Goal: Task Accomplishment & Management: Use online tool/utility

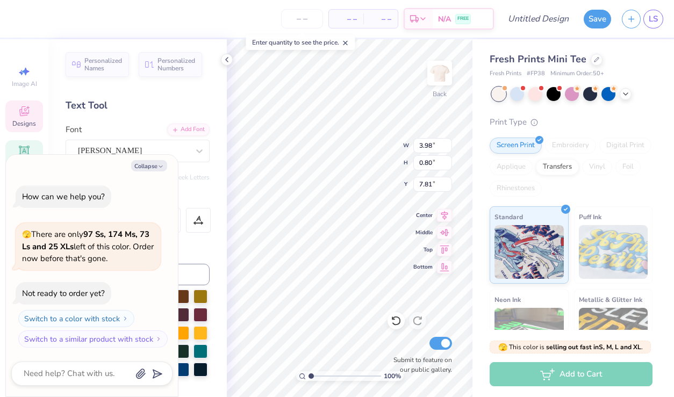
type textarea "x"
type input "11.17"
type textarea "x"
type textarea "PRING"
type textarea "x"
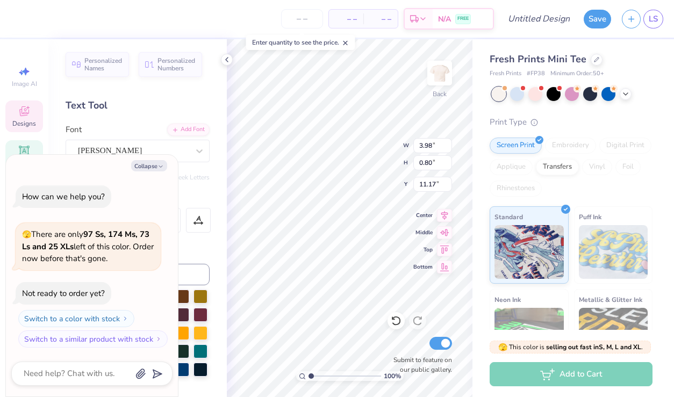
scroll to position [0, 1]
type textarea "PRING"
type textarea "x"
type textarea "PRI"
type textarea "x"
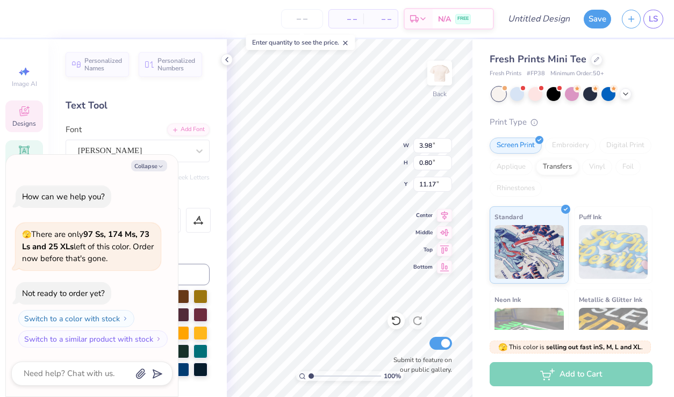
scroll to position [0, 0]
type textarea "PR"
type textarea "x"
type textarea "P"
type textarea "x"
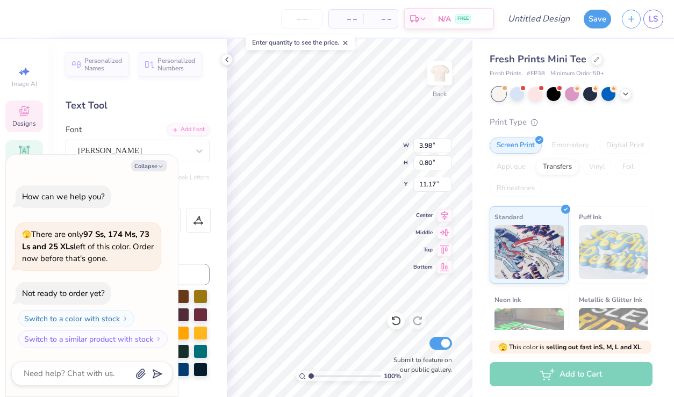
type textarea "x"
type textarea "Re"
type textarea "x"
type textarea "Ref"
type textarea "x"
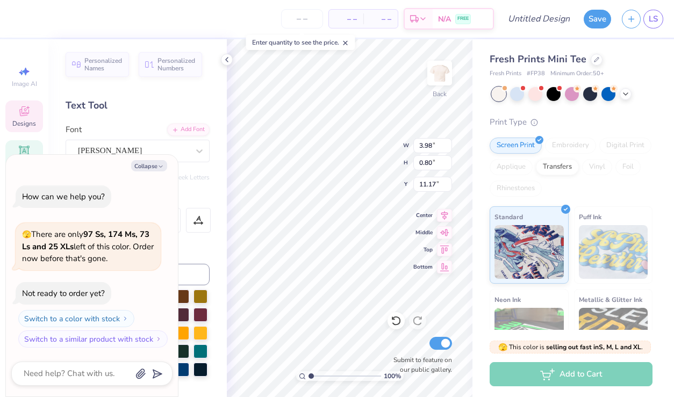
type textarea "Refl"
type textarea "x"
type textarea "Refl"
type textarea "x"
type textarea "Ref"
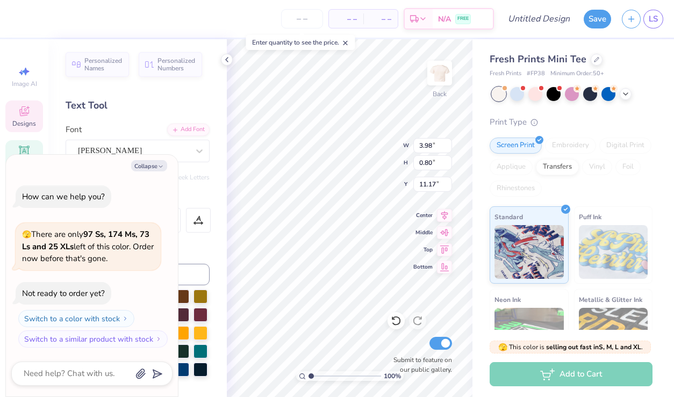
type textarea "x"
type textarea "Re"
type textarea "x"
type textarea "R"
type textarea "x"
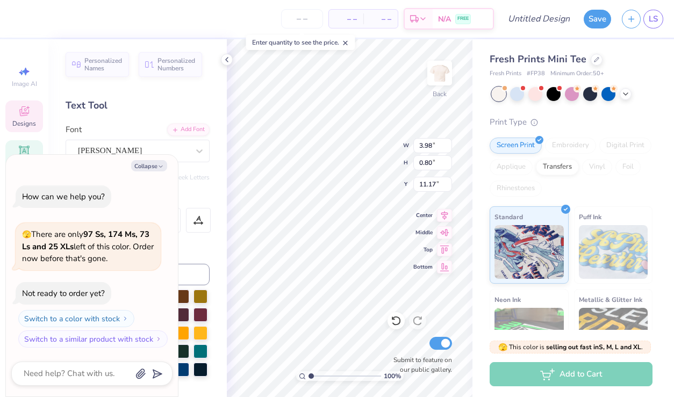
type textarea "Re"
type textarea "x"
type textarea "Ref"
type textarea "x"
type textarea "Refl"
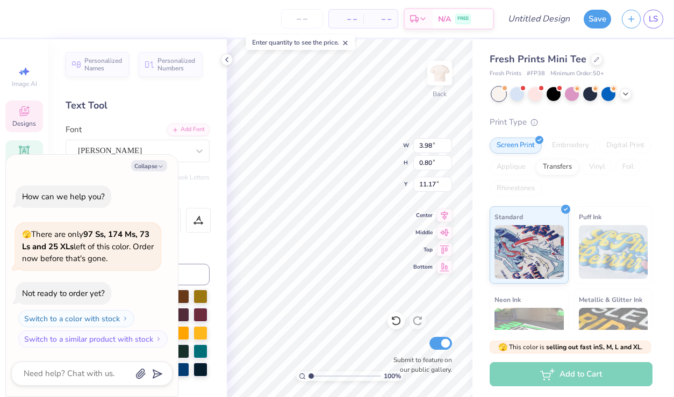
type textarea "x"
type textarea "Refle"
type textarea "x"
type textarea "Reflec"
type textarea "x"
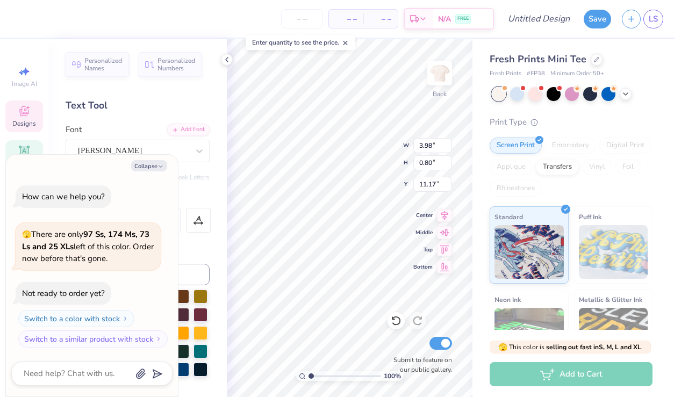
type textarea "Reflect"
type textarea "x"
type textarea "Reflecti"
type textarea "x"
type textarea "Reflectin"
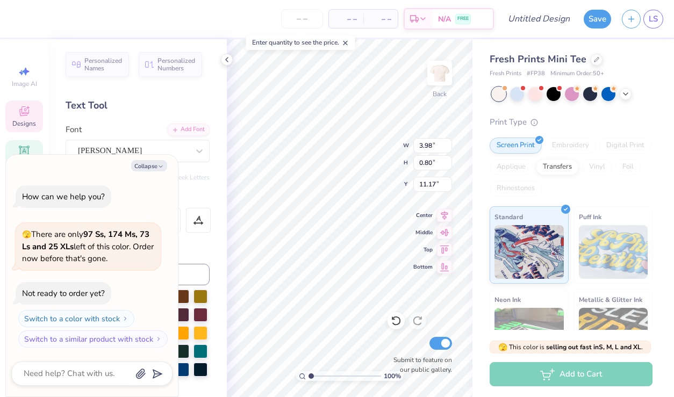
type textarea "x"
type textarea "Reflecting"
click at [652, 22] on span "LS" at bounding box center [653, 19] width 9 height 12
type textarea "x"
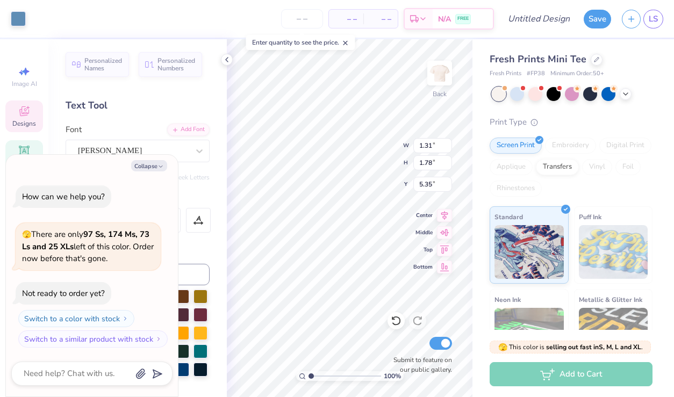
type input "3.22"
type input "1.01"
type input "11.06"
click at [159, 167] on icon "button" at bounding box center [161, 167] width 6 height 6
type textarea "x"
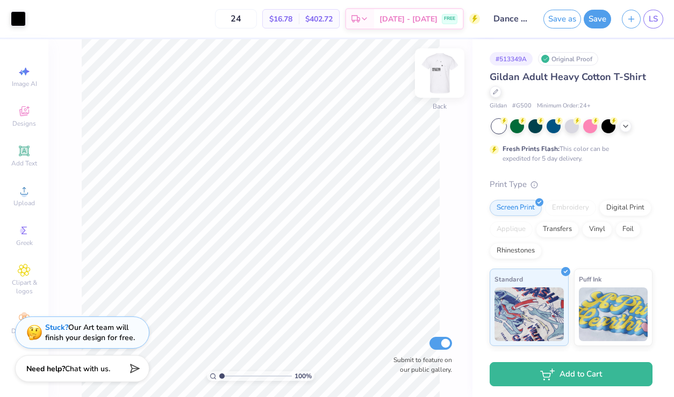
click at [438, 73] on img at bounding box center [439, 73] width 43 height 43
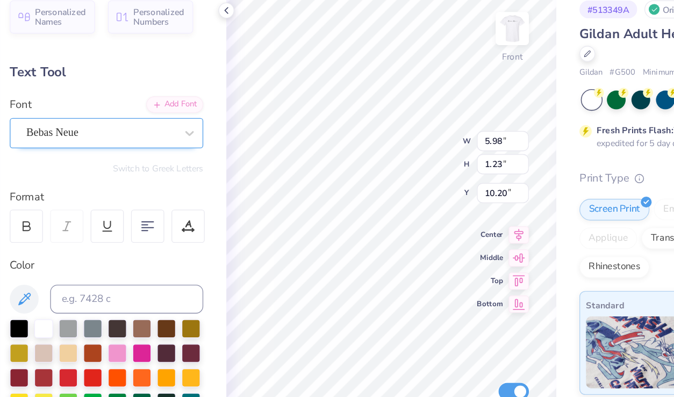
click at [149, 154] on div "Bebas Neue" at bounding box center [133, 151] width 113 height 17
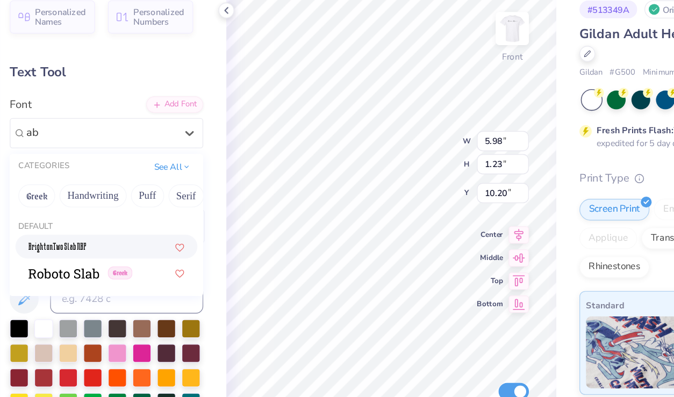
type input "a"
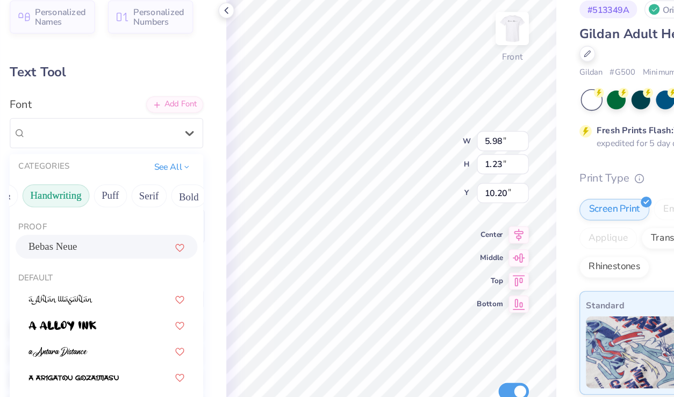
scroll to position [0, 29]
click at [106, 199] on button "Handwriting" at bounding box center [99, 197] width 50 height 17
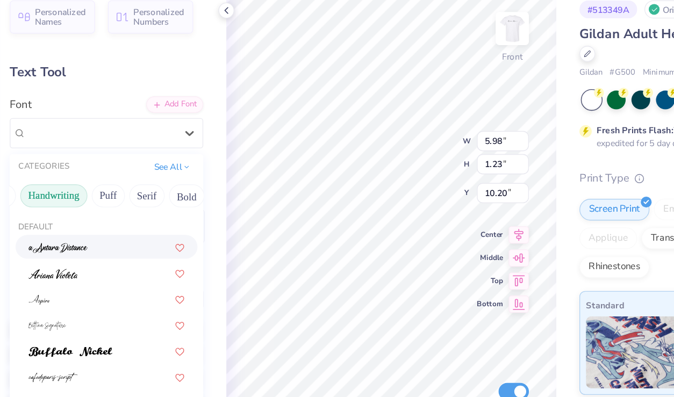
scroll to position [61, 0]
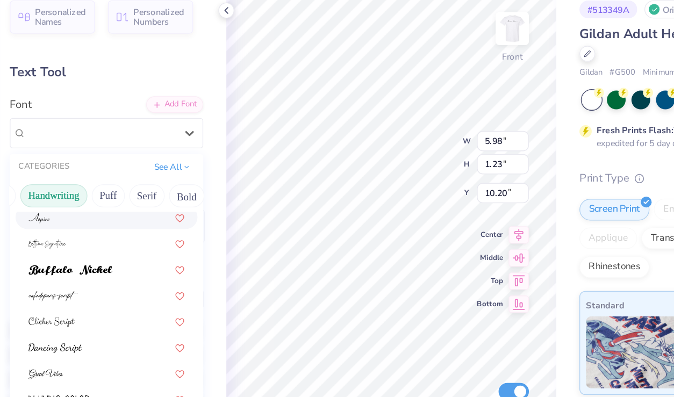
click at [112, 220] on div at bounding box center [138, 214] width 136 height 18
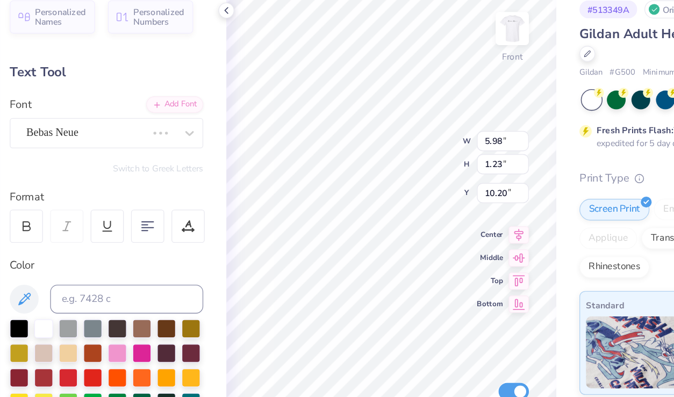
scroll to position [0, 0]
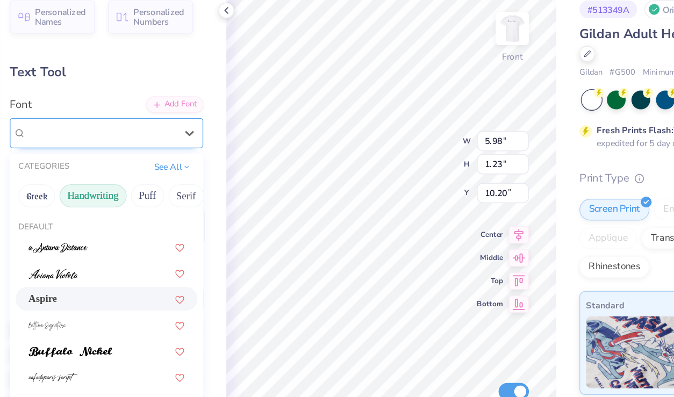
click at [105, 152] on div "Aspire" at bounding box center [133, 151] width 113 height 17
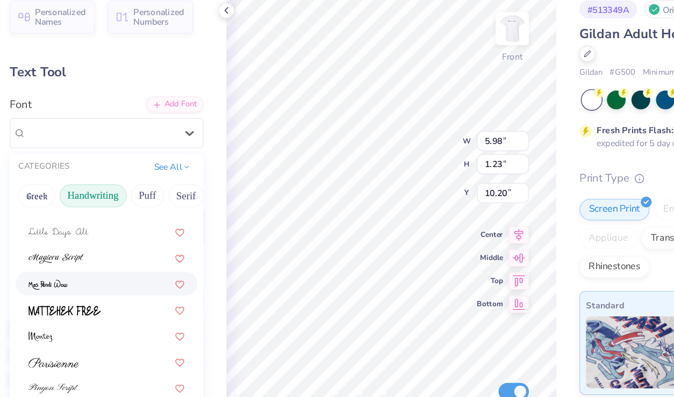
scroll to position [244, 0]
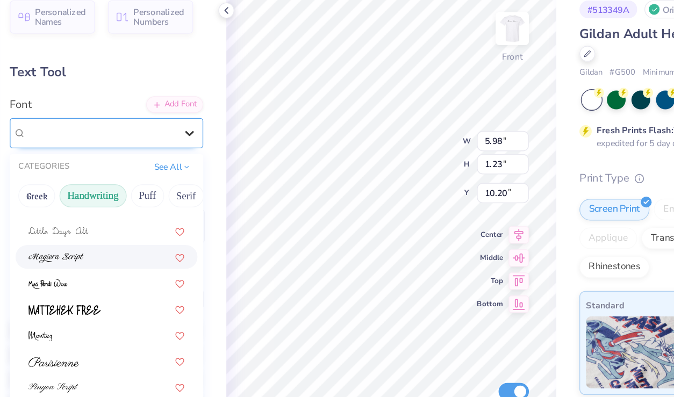
click at [199, 153] on icon at bounding box center [199, 151] width 11 height 11
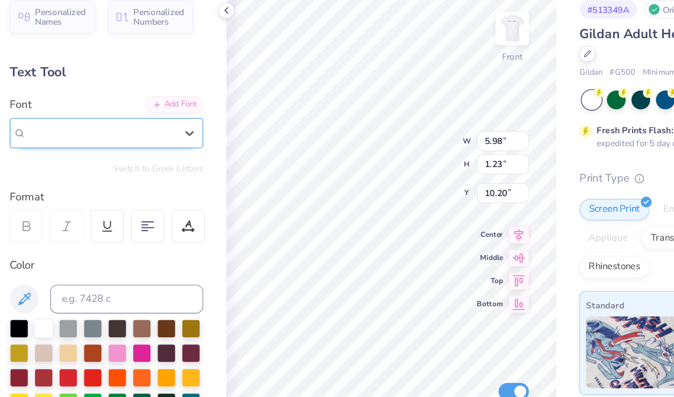
click at [187, 147] on div "Aspire" at bounding box center [133, 151] width 111 height 12
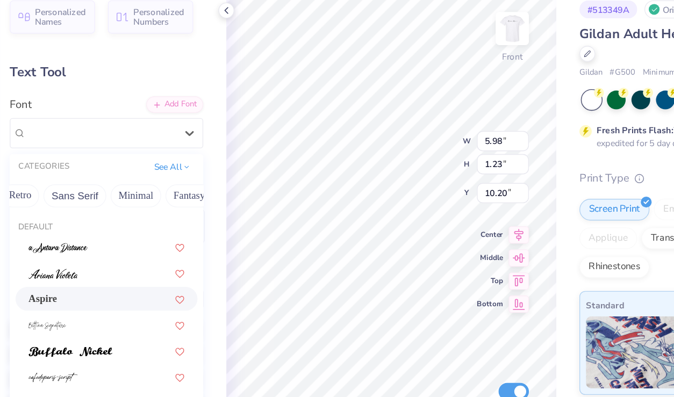
scroll to position [0, 238]
click at [148, 198] on button "Minimal" at bounding box center [156, 197] width 38 height 17
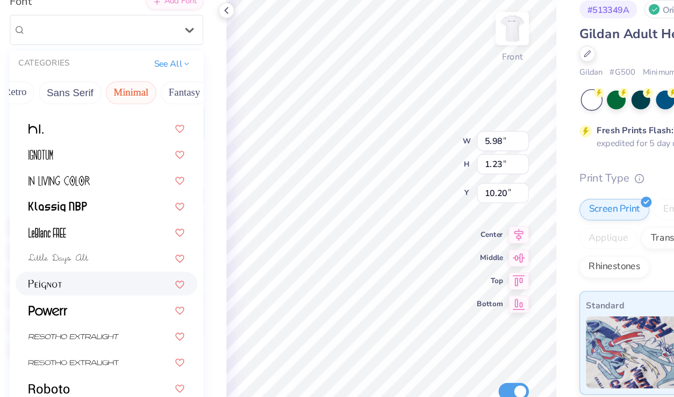
scroll to position [0, 0]
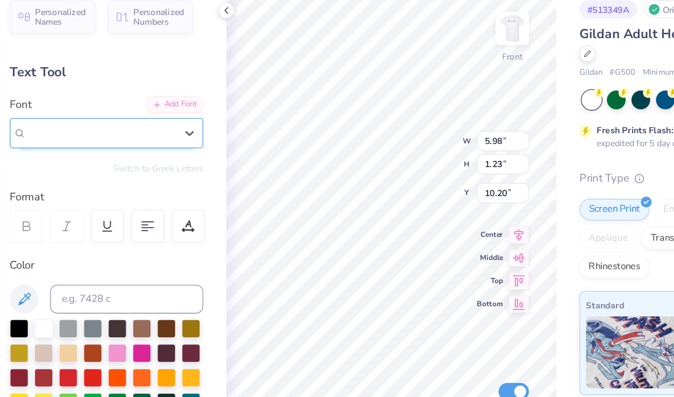
click at [116, 158] on div "Aspire" at bounding box center [133, 151] width 113 height 17
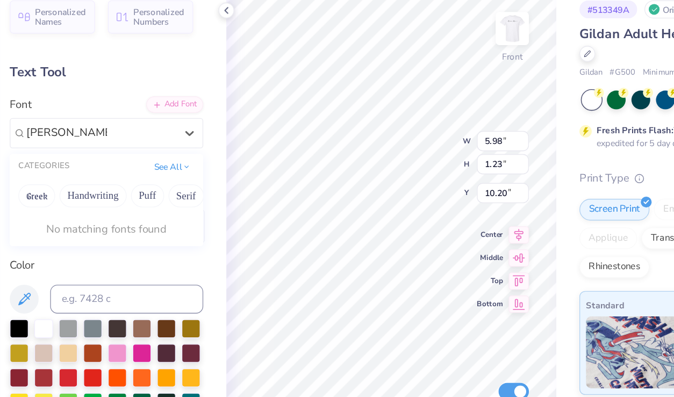
type input "abraham lincoln"
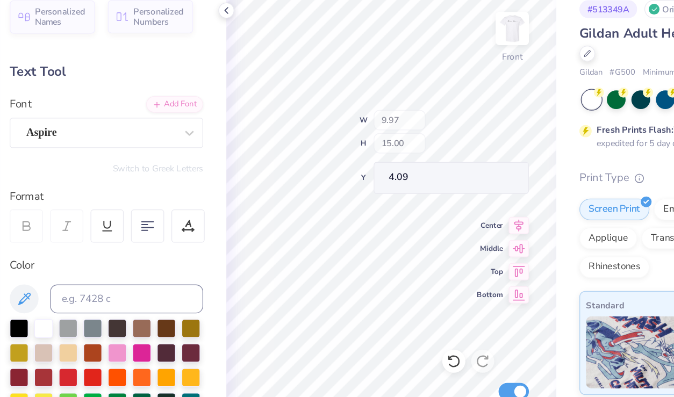
type input "4.09"
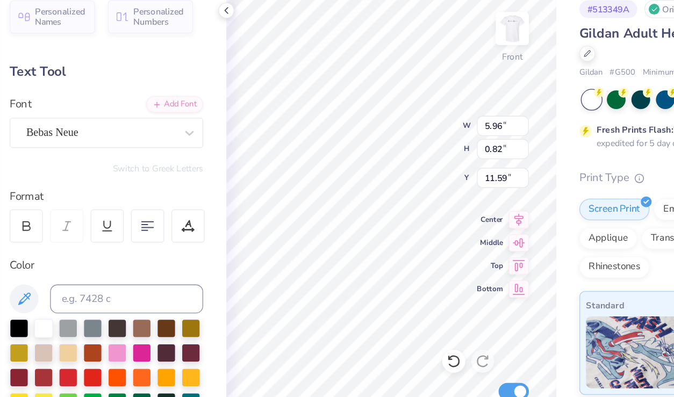
type input "15.67"
type input "0.05"
type input "0.11"
type input "12.30"
click at [382, 156] on div "100 % Front W 0.05 0.05 " H 0.11 0.11 " Y 12.30 12.30 " Center Middle Top Botto…" at bounding box center [350, 218] width 246 height 358
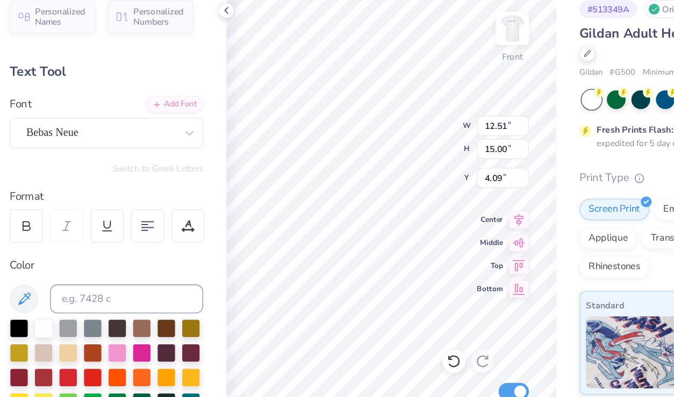
type input "4.52"
click at [429, 95] on div "100 % Front W 12.51 12.51 " H 15.00 15.00 " Y 4.52 4.52 " Center Middle Top Bot…" at bounding box center [350, 218] width 246 height 358
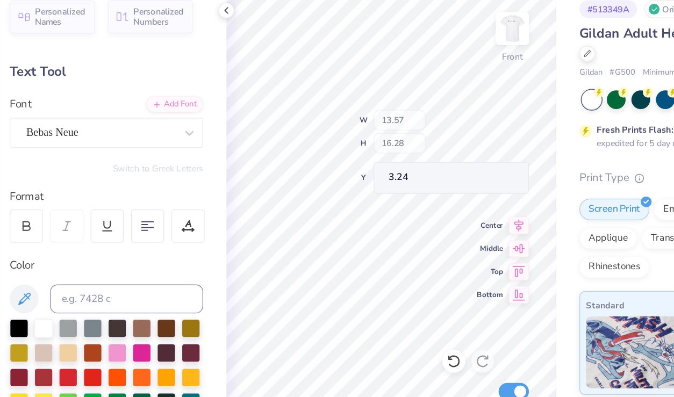
type input "13.57"
type input "16.28"
type input "3.24"
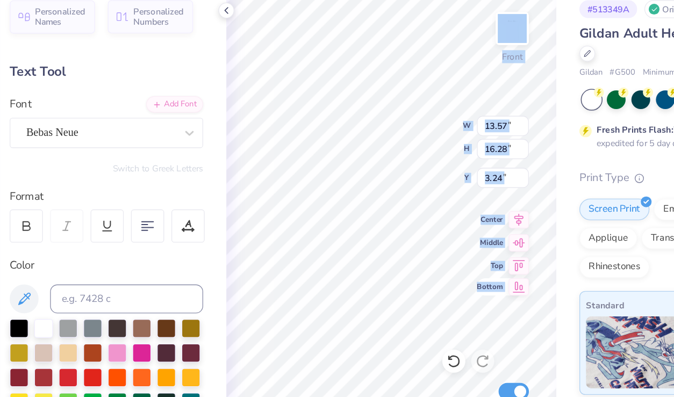
type input "4.90"
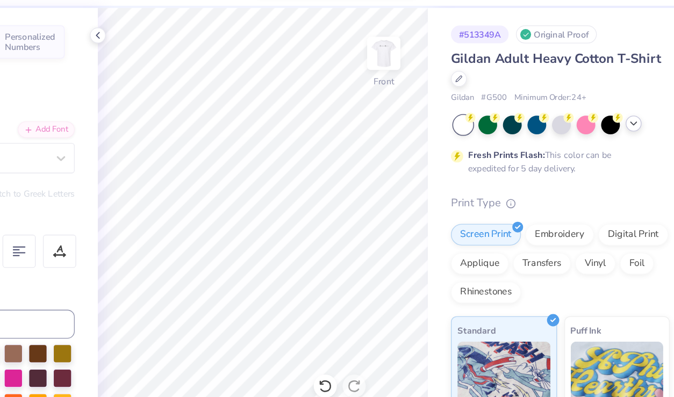
click at [623, 127] on icon at bounding box center [626, 125] width 9 height 9
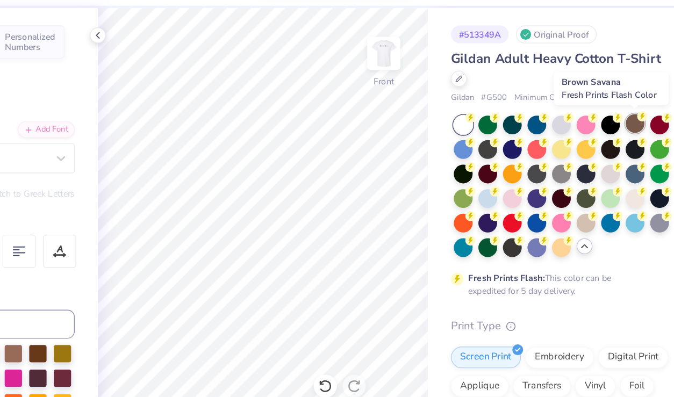
click at [623, 126] on div at bounding box center [627, 125] width 14 height 14
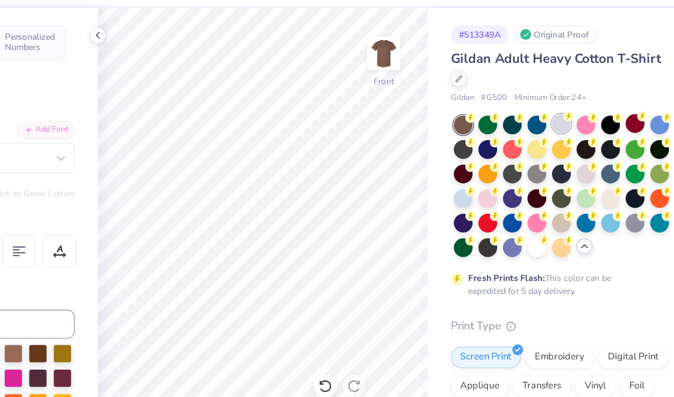
click at [571, 125] on div at bounding box center [572, 125] width 14 height 14
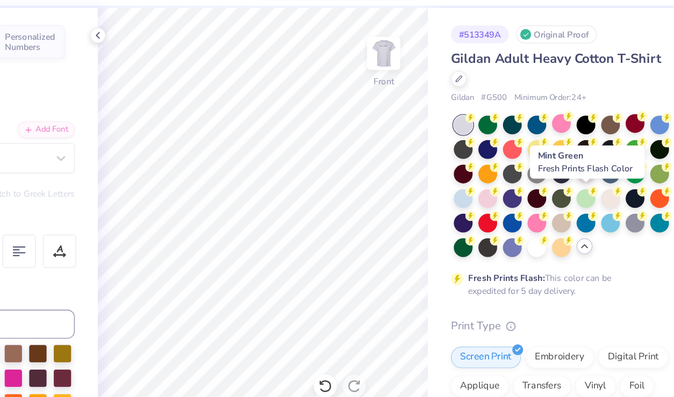
click at [593, 180] on div at bounding box center [591, 181] width 14 height 14
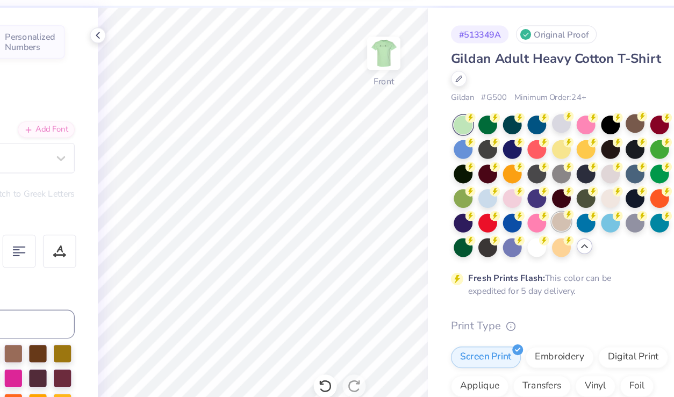
click at [572, 198] on div at bounding box center [572, 198] width 14 height 14
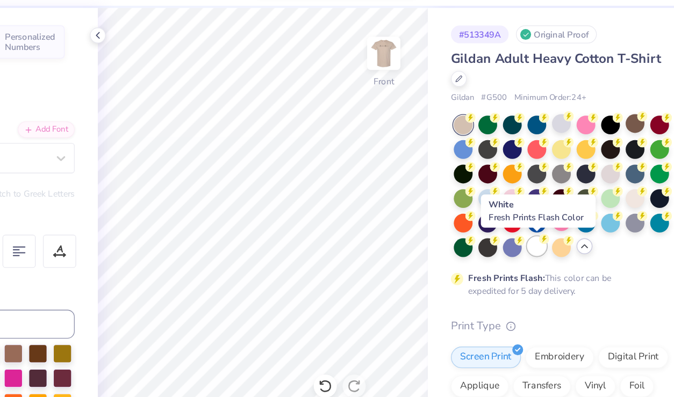
click at [556, 215] on div at bounding box center [554, 217] width 14 height 14
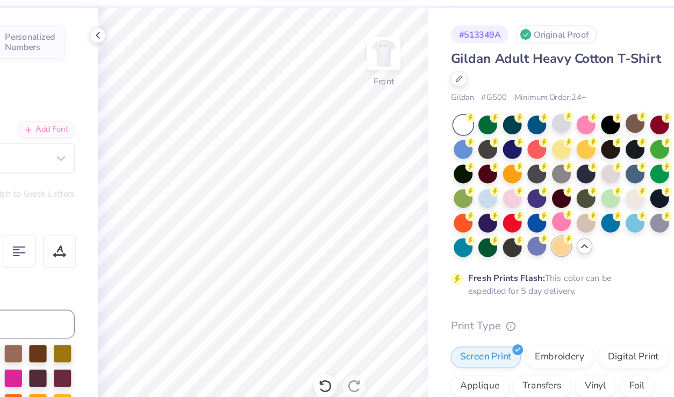
click at [569, 216] on div at bounding box center [572, 217] width 14 height 14
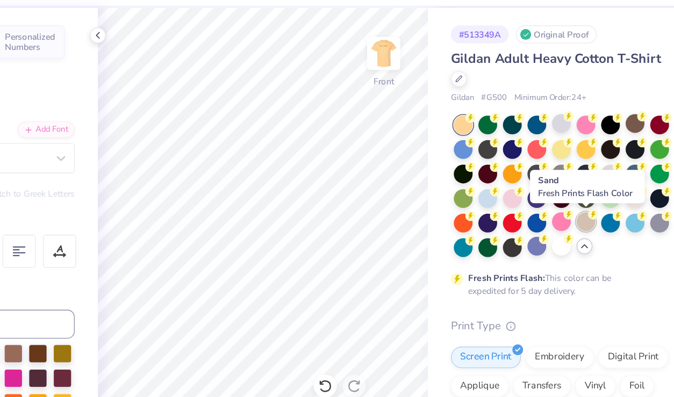
click at [588, 202] on div at bounding box center [591, 198] width 14 height 14
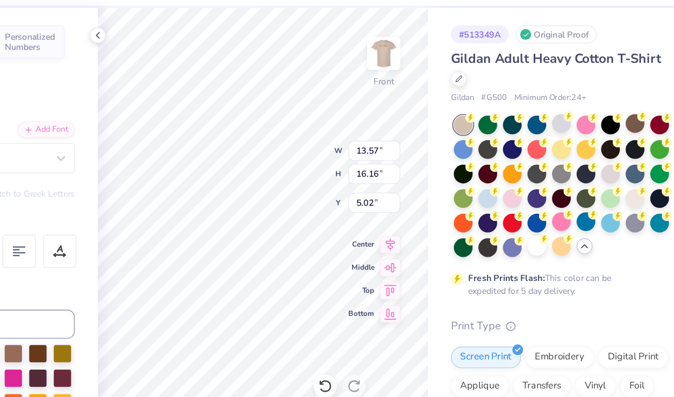
type input "4.64"
type input "14.00"
type input "16.68"
type input "14.25"
click at [199, 164] on div "Personalized Names Personalized Numbers Text Tool Add Font Font Bebas Neue Swit…" at bounding box center [137, 218] width 179 height 358
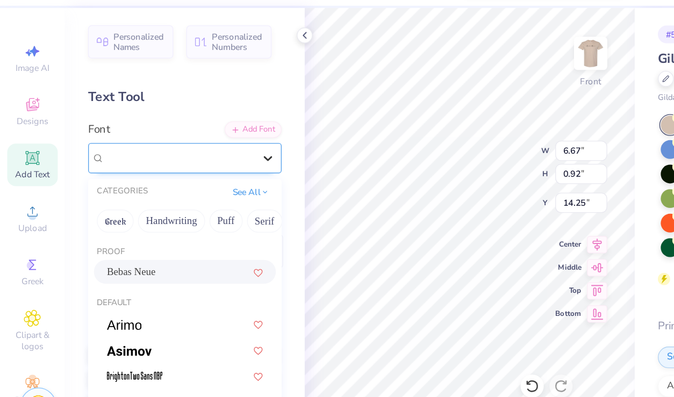
click at [45, 155] on div "24 $19.87 Per Item $476.88 Total Est. Delivery Sep 14 - 17 FREE Design Title Da…" at bounding box center [337, 198] width 674 height 397
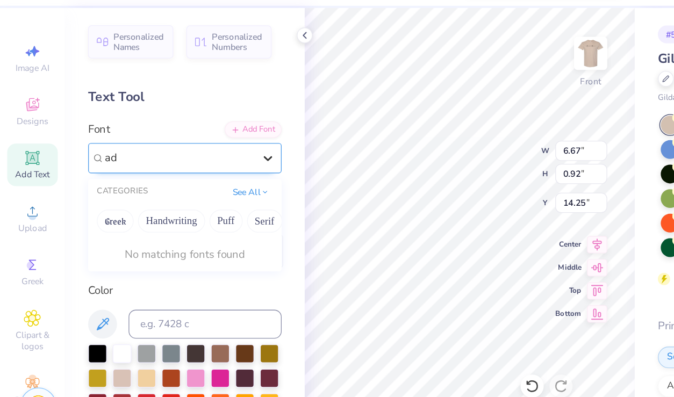
type input "a"
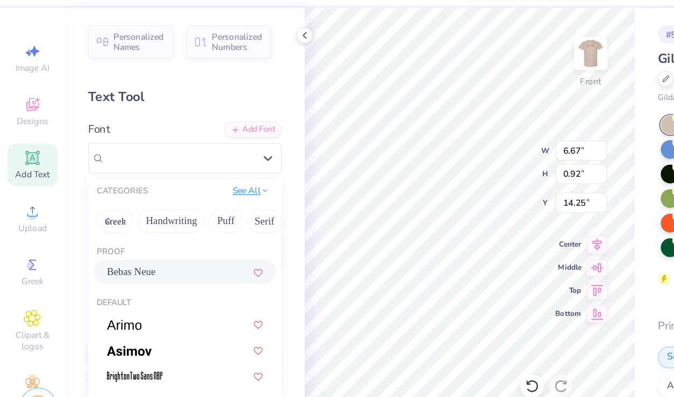
click at [187, 177] on button "See All" at bounding box center [186, 175] width 33 height 11
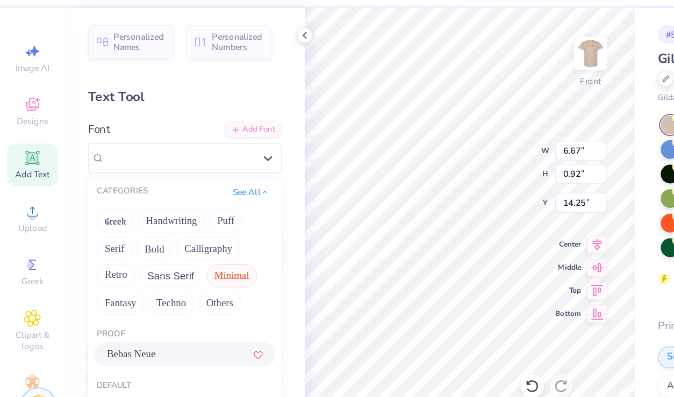
click at [173, 237] on button "Minimal" at bounding box center [173, 238] width 38 height 17
click at [174, 234] on button "Minimal" at bounding box center [173, 238] width 38 height 17
click at [162, 259] on button "Others" at bounding box center [164, 259] width 32 height 17
click at [168, 238] on button "Minimal" at bounding box center [173, 238] width 38 height 17
click at [133, 257] on button "Techno" at bounding box center [128, 259] width 34 height 17
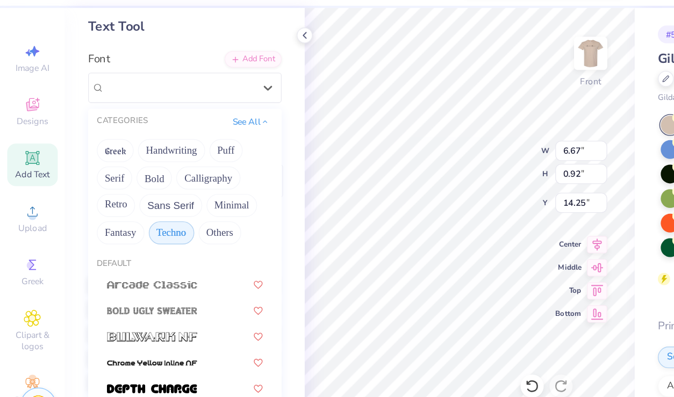
scroll to position [54, 0]
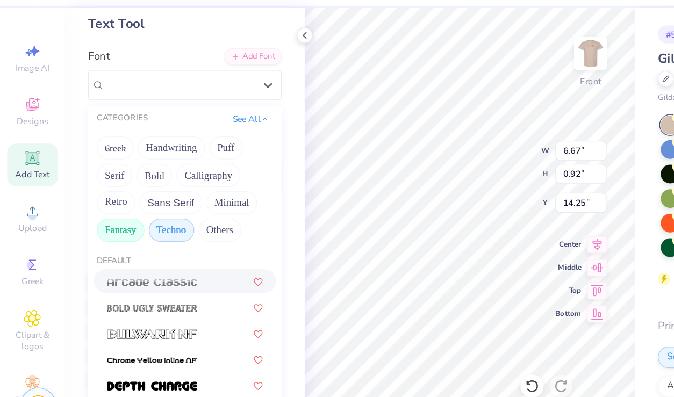
click at [95, 205] on button "Fantasy" at bounding box center [89, 204] width 35 height 17
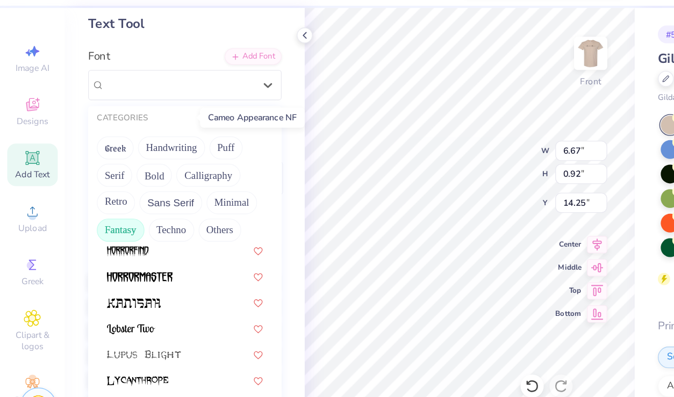
scroll to position [225, 0]
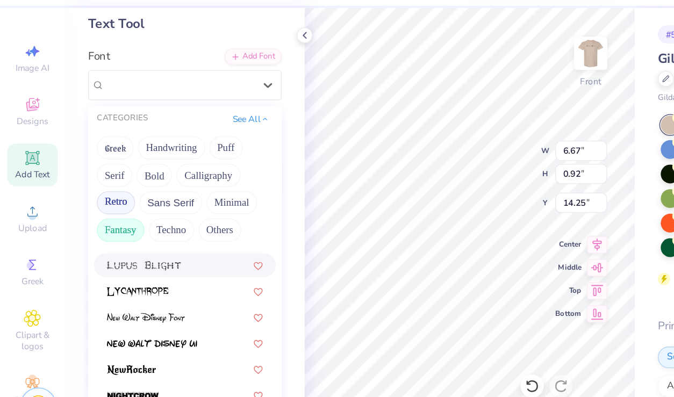
click at [89, 182] on button "Retro" at bounding box center [86, 184] width 29 height 17
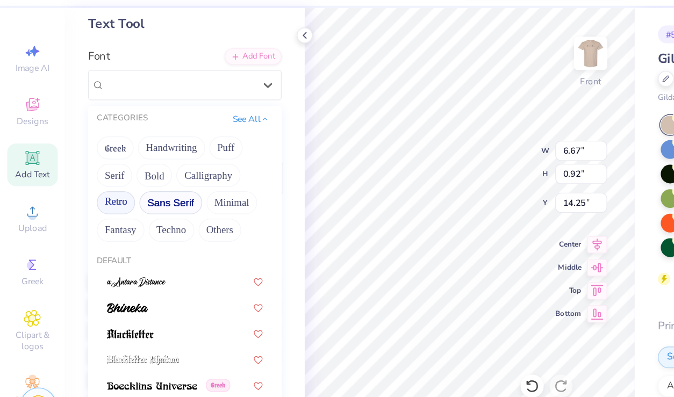
click at [118, 183] on button "Sans Serif" at bounding box center [127, 184] width 47 height 17
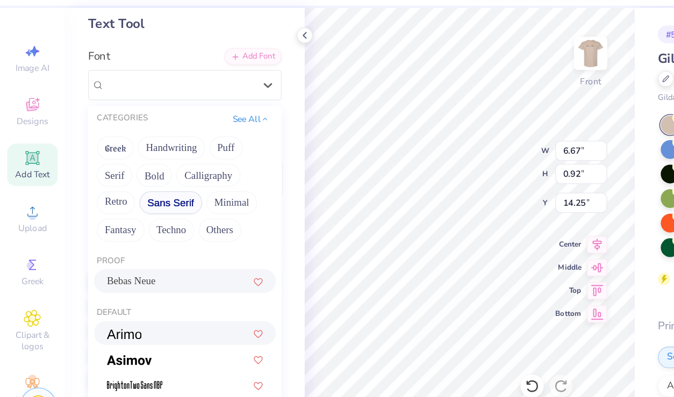
scroll to position [6, 0]
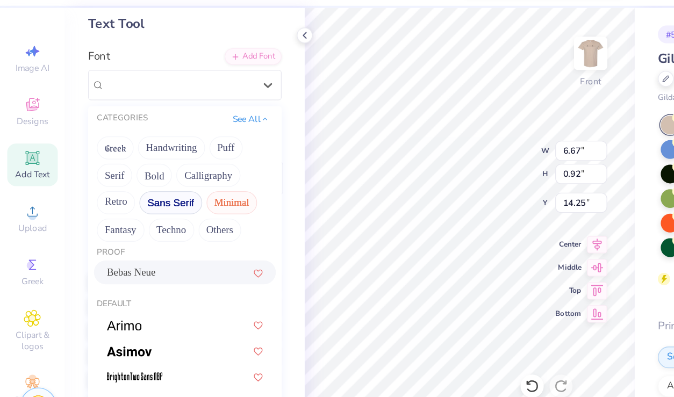
click at [166, 179] on button "Minimal" at bounding box center [173, 184] width 38 height 17
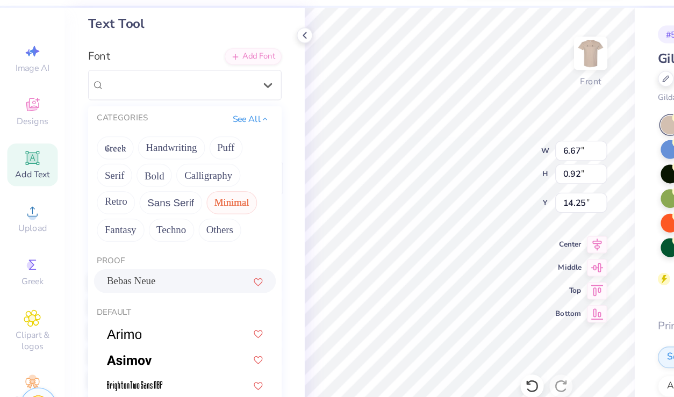
click at [169, 184] on button "Minimal" at bounding box center [173, 184] width 38 height 17
click at [196, 78] on div "Add Font" at bounding box center [188, 74] width 42 height 12
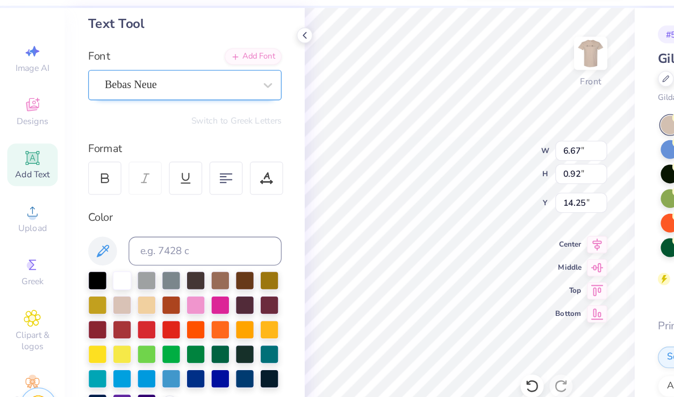
click at [184, 99] on div "Bebas Neue" at bounding box center [133, 96] width 113 height 17
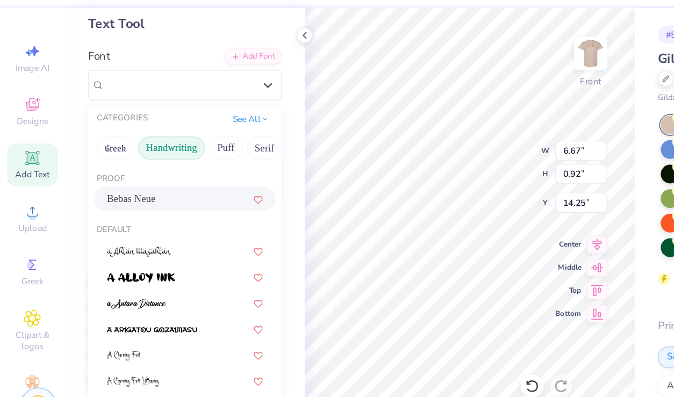
click at [127, 145] on button "Handwriting" at bounding box center [128, 143] width 50 height 17
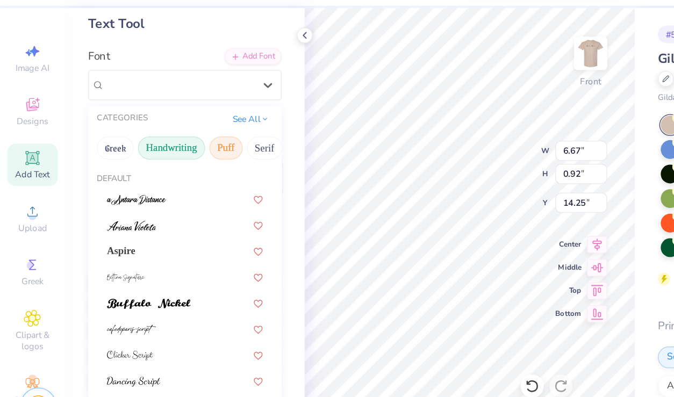
click at [165, 147] on button "Puff" at bounding box center [168, 143] width 25 height 17
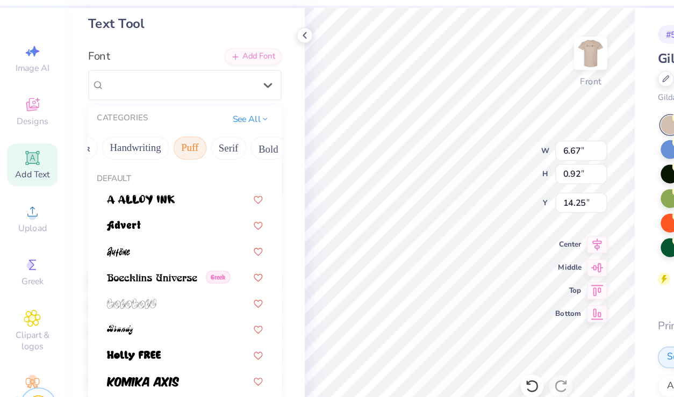
scroll to position [0, 38]
click at [165, 147] on button "Serif" at bounding box center [159, 143] width 26 height 17
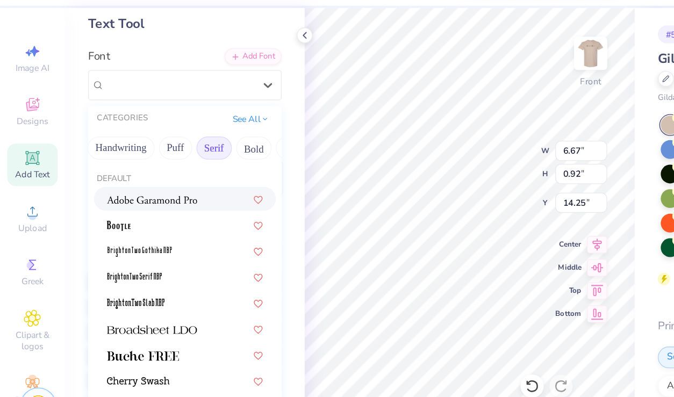
click at [125, 186] on img at bounding box center [113, 183] width 67 height 8
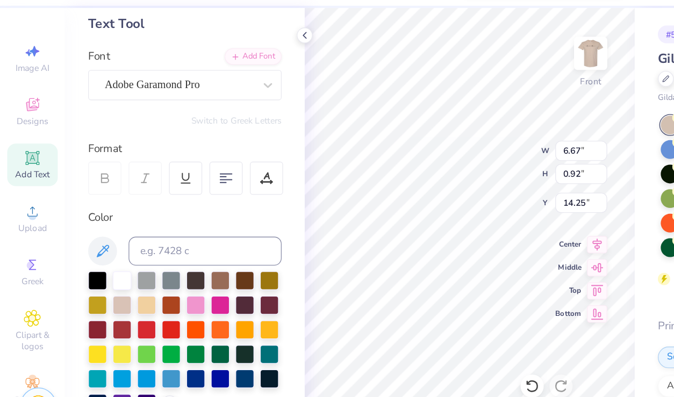
type input "10.33"
type input "0.95"
type input "14.23"
type input "4.96"
type input "0.46"
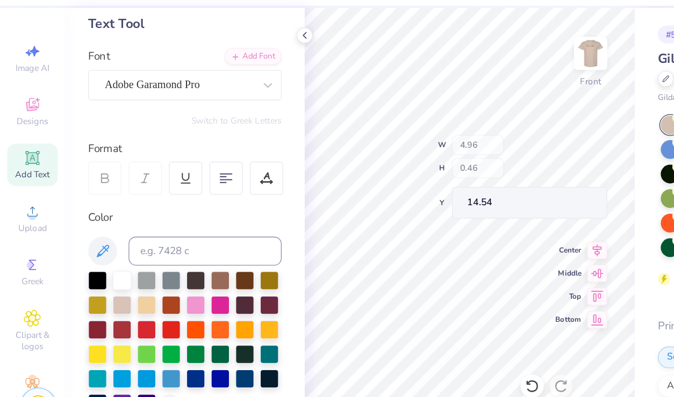
type input "14.54"
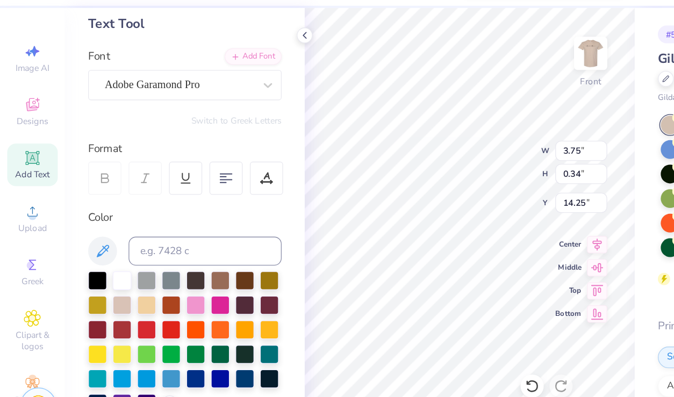
type input "3.75"
type input "0.34"
type input "18.97"
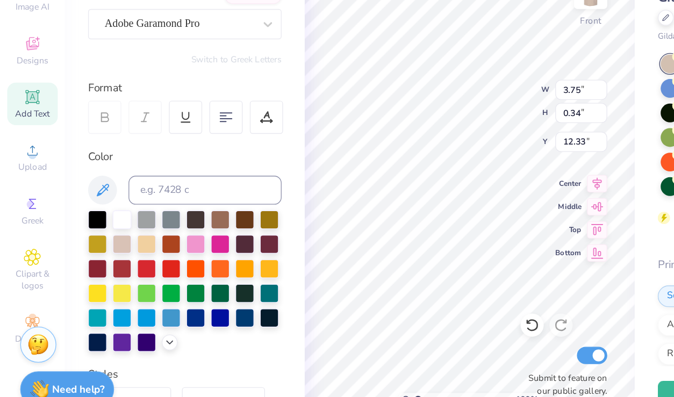
type input "12.33"
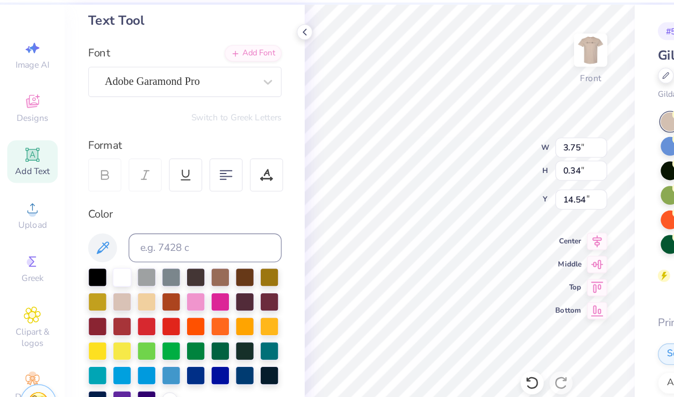
type input "14.54"
type input "13.91"
type textarea "F"
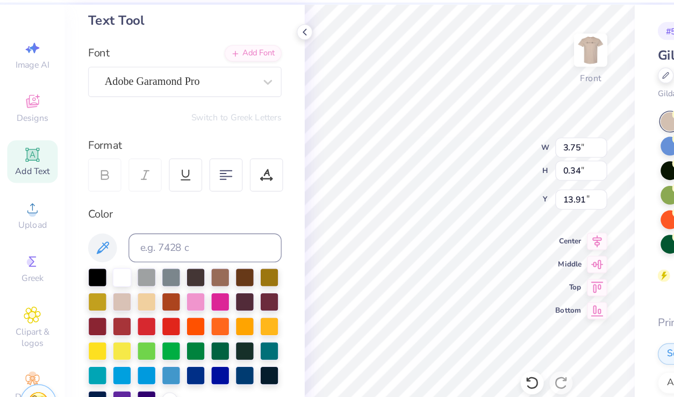
type textarea "REFLECTING"
type input "14.25"
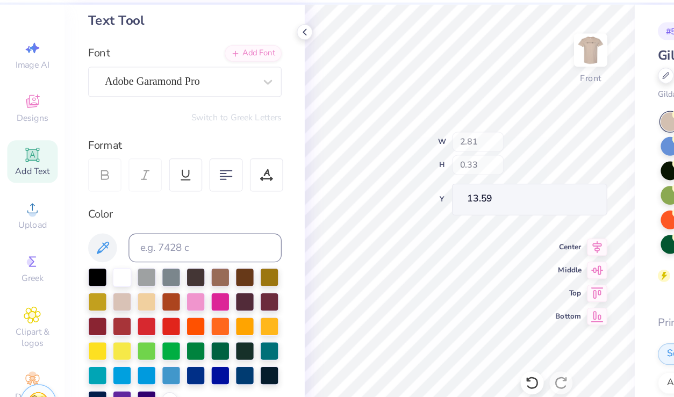
type input "13.59"
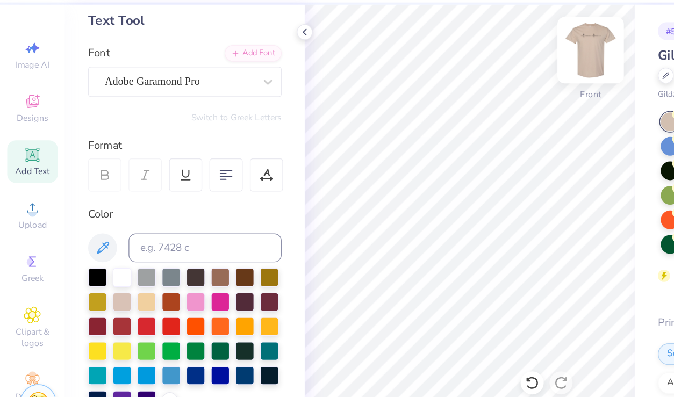
click at [439, 77] on img at bounding box center [439, 73] width 43 height 43
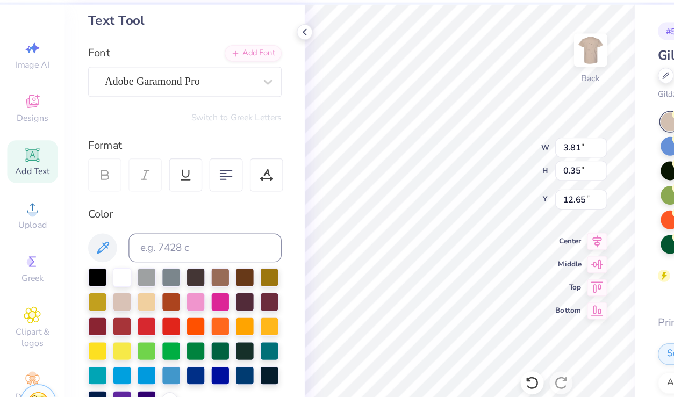
type input "5.70"
type textarea "F"
type input "3.95"
type input "9.41"
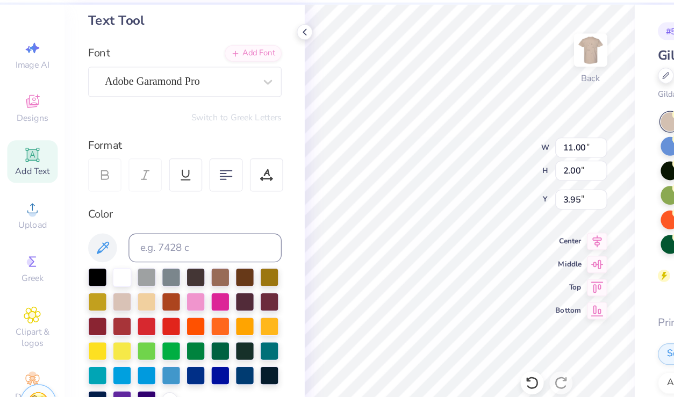
type input "1.71"
type input "4.23"
type input "3.88"
type input "8.52"
type input "1.55"
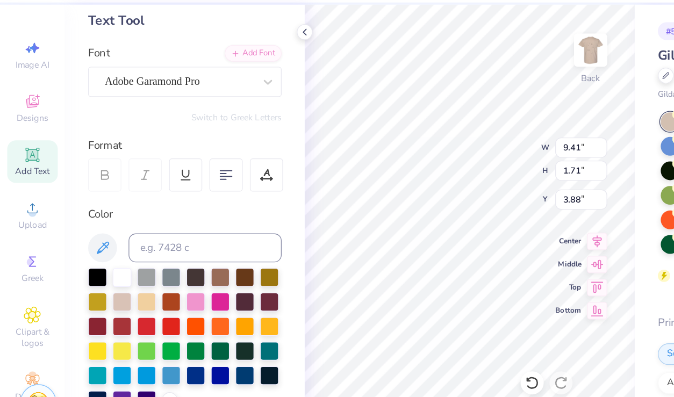
type input "4.04"
type input "4.05"
click at [88, 239] on div at bounding box center [91, 241] width 14 height 14
click at [105, 243] on div at bounding box center [109, 241] width 14 height 14
click at [92, 243] on div at bounding box center [91, 241] width 14 height 14
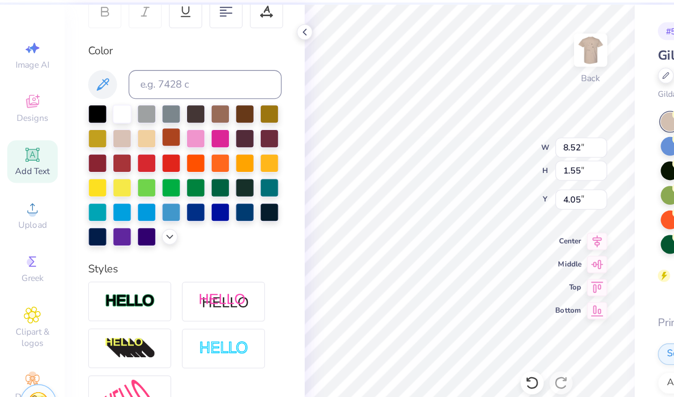
scroll to position [177, 0]
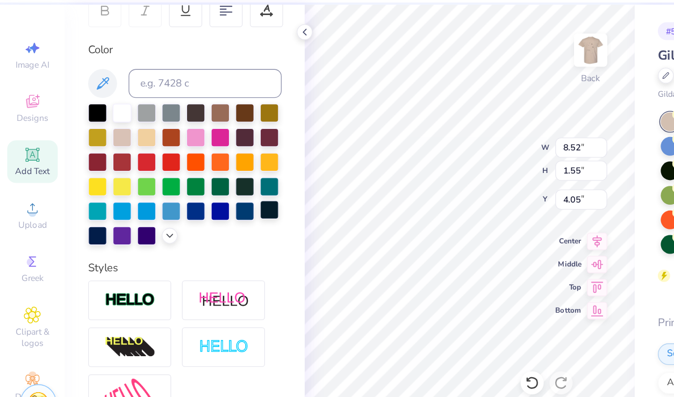
type input "9.14"
type input "1.66"
type input "4.26"
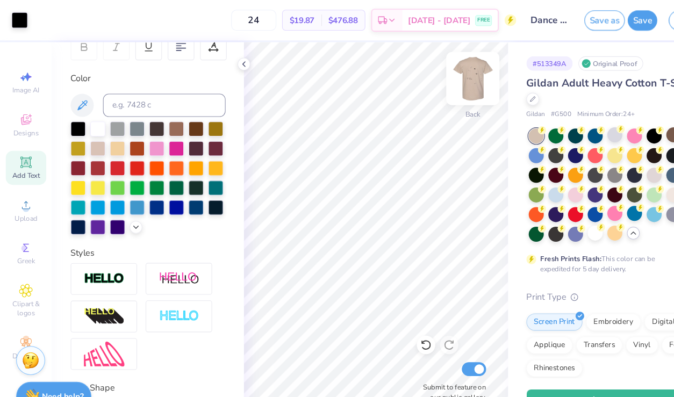
click at [445, 72] on img at bounding box center [439, 73] width 43 height 43
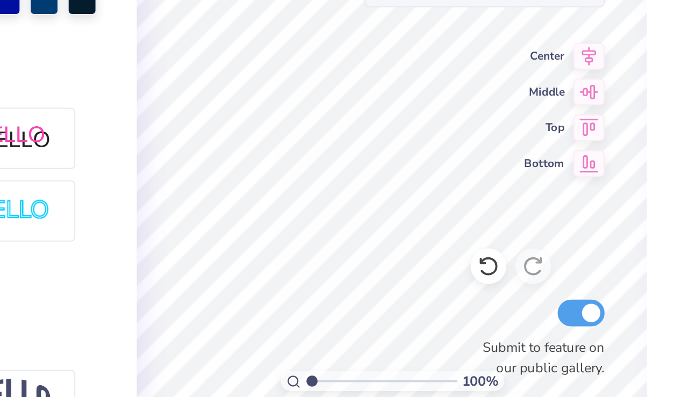
type input "21.98"
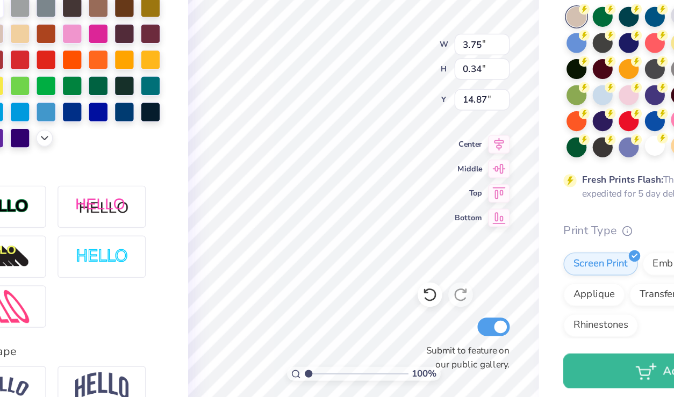
type input "14.87"
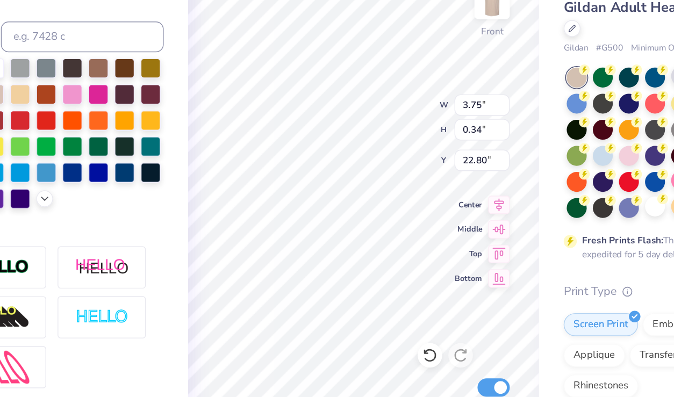
type input "22.83"
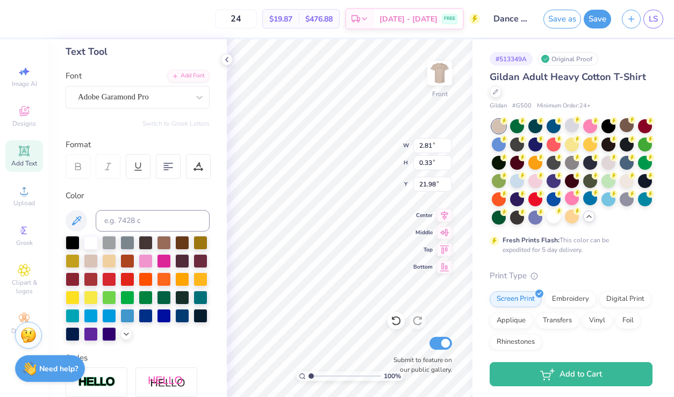
scroll to position [0, 0]
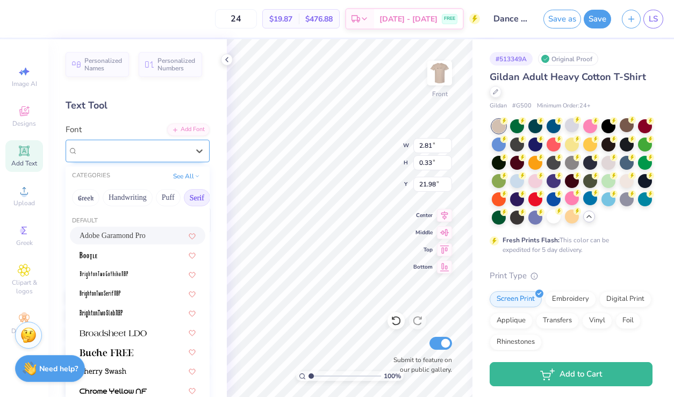
click at [104, 152] on div "Adobe Garamond Pro" at bounding box center [133, 151] width 113 height 17
click at [182, 201] on button "Calligraphy" at bounding box center [193, 197] width 47 height 17
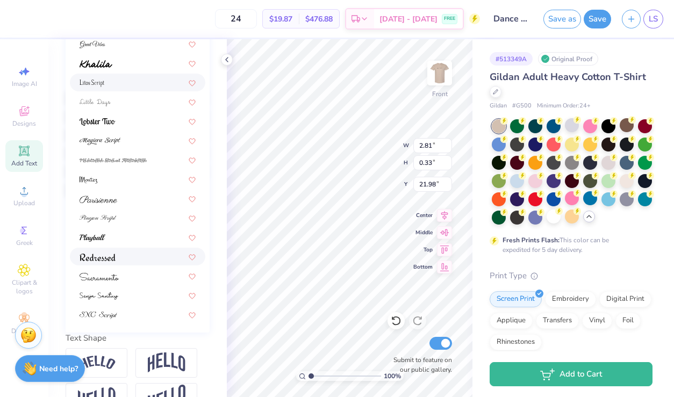
scroll to position [201, 0]
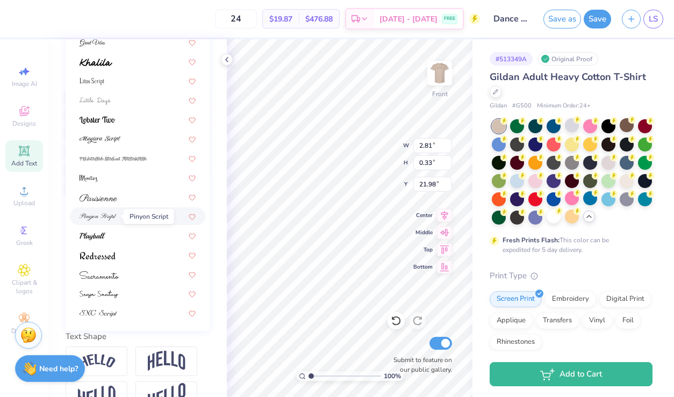
click at [116, 215] on img at bounding box center [98, 218] width 37 height 8
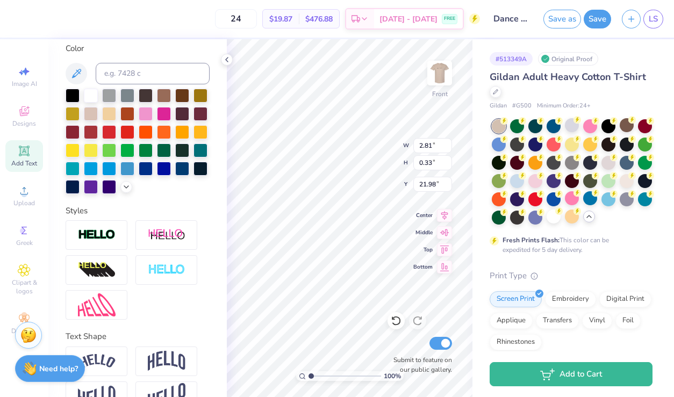
type input "2.96"
type input "0.42"
type input "21.93"
type input "2.81"
type input "0.33"
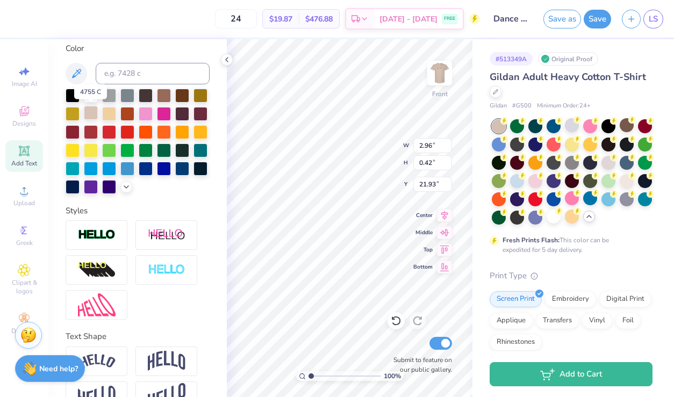
type input "21.98"
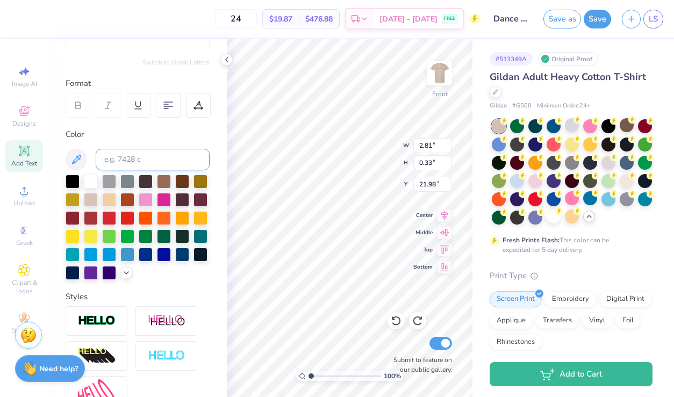
scroll to position [0, 0]
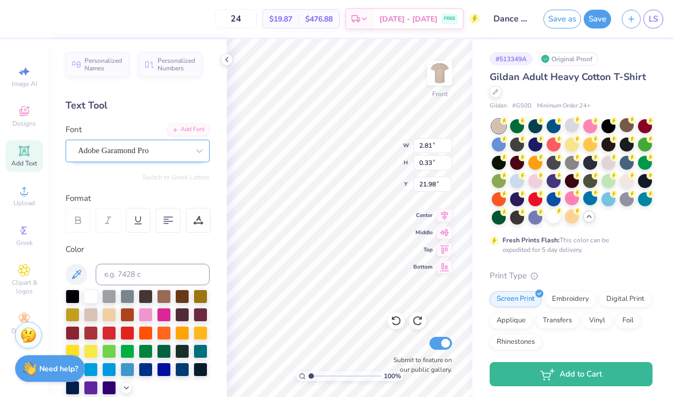
click at [113, 153] on div "Adobe Garamond Pro" at bounding box center [133, 151] width 113 height 17
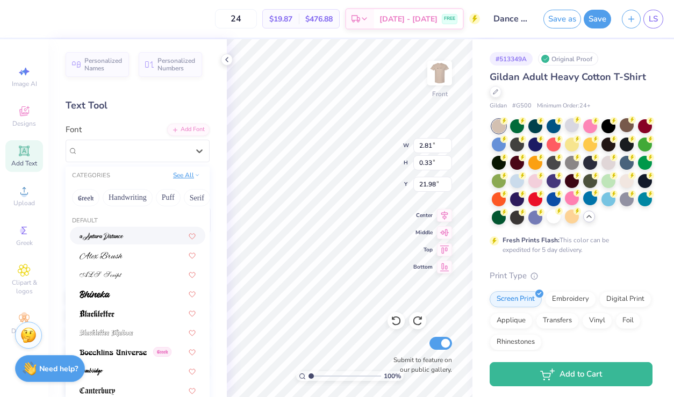
click at [193, 177] on button "See All" at bounding box center [186, 175] width 33 height 11
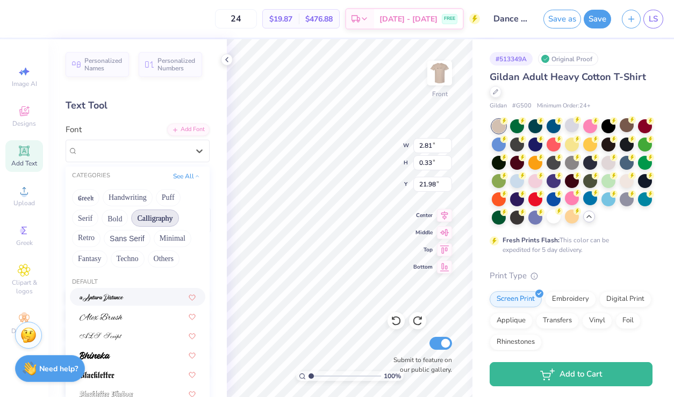
click at [173, 219] on button "Calligraphy" at bounding box center [154, 218] width 47 height 17
click at [167, 219] on button "Calligraphy" at bounding box center [154, 218] width 47 height 17
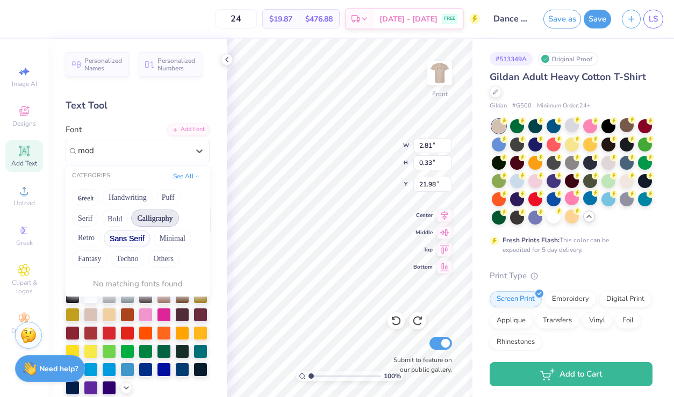
click at [122, 238] on button "Sans Serif" at bounding box center [127, 238] width 47 height 17
click at [113, 217] on button "Bold" at bounding box center [115, 218] width 26 height 17
click at [126, 202] on button "Handwriting" at bounding box center [128, 197] width 50 height 17
click at [155, 201] on div "Greek Handwriting Puff Serif Bold Calligraphy Retro Sans Serif Minimal Fantasy …" at bounding box center [138, 228] width 144 height 85
click at [166, 196] on button "Puff" at bounding box center [168, 197] width 25 height 17
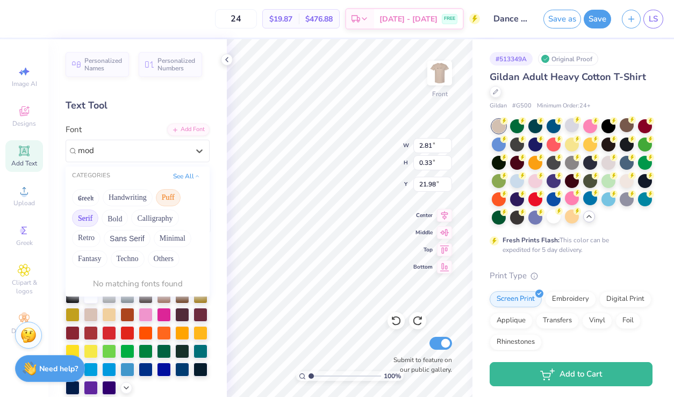
click at [86, 222] on button "Serif" at bounding box center [85, 218] width 26 height 17
type input "modern"
click at [169, 255] on button "Others" at bounding box center [164, 259] width 32 height 17
click at [159, 237] on button "Minimal" at bounding box center [173, 238] width 38 height 17
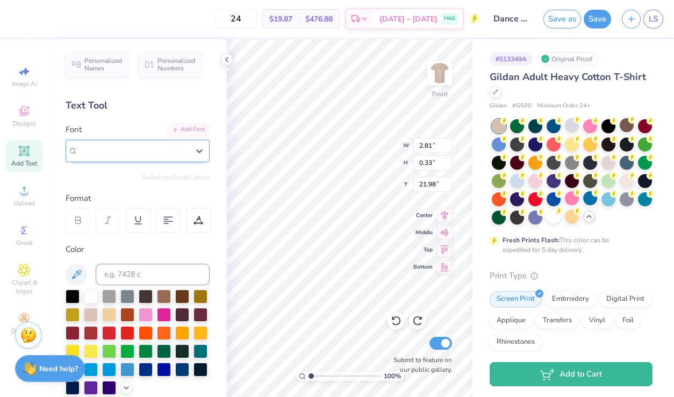
drag, startPoint x: 129, startPoint y: 160, endPoint x: 88, endPoint y: 159, distance: 40.9
click at [88, 159] on div "Adobe Garamond Pro" at bounding box center [138, 151] width 144 height 23
click at [160, 154] on div "Adobe Garamond Pro" at bounding box center [133, 151] width 113 height 17
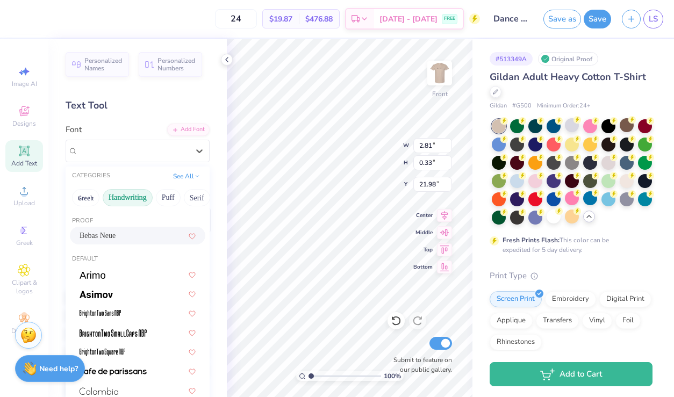
click at [138, 197] on button "Handwriting" at bounding box center [128, 197] width 50 height 17
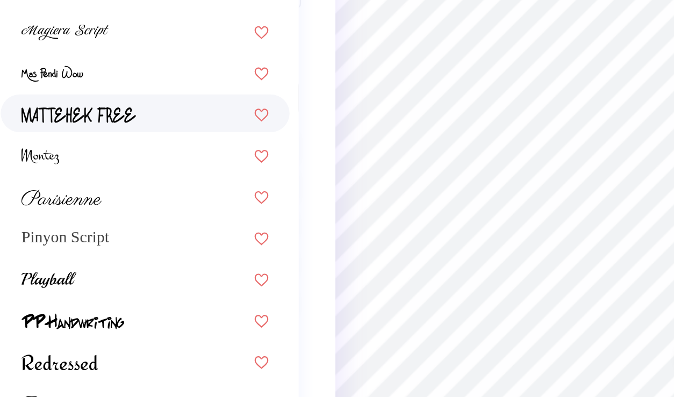
scroll to position [82, 0]
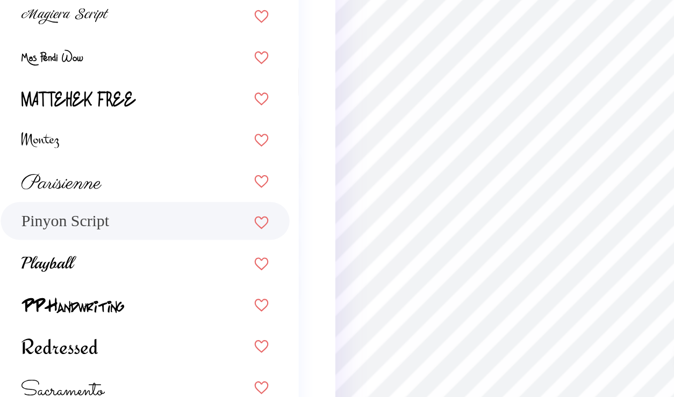
click at [128, 255] on div "Pinyon Script" at bounding box center [138, 258] width 116 height 11
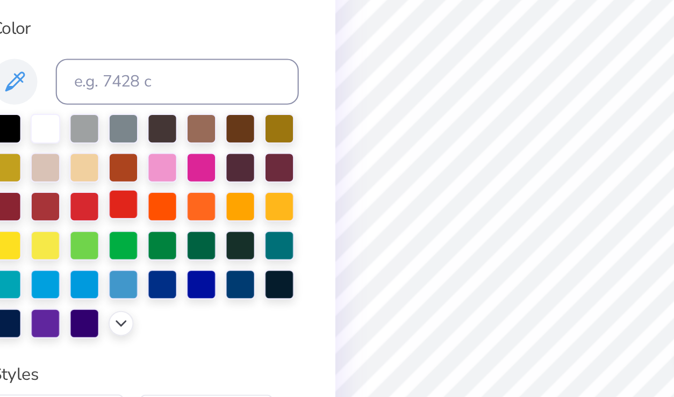
type input "2.96"
type input "0.42"
type input "21.94"
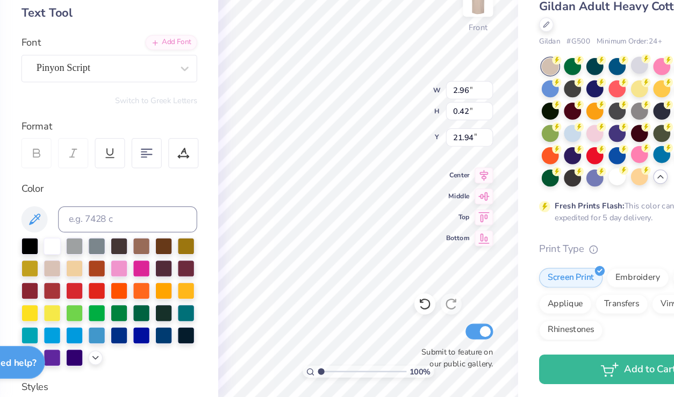
scroll to position [11, 0]
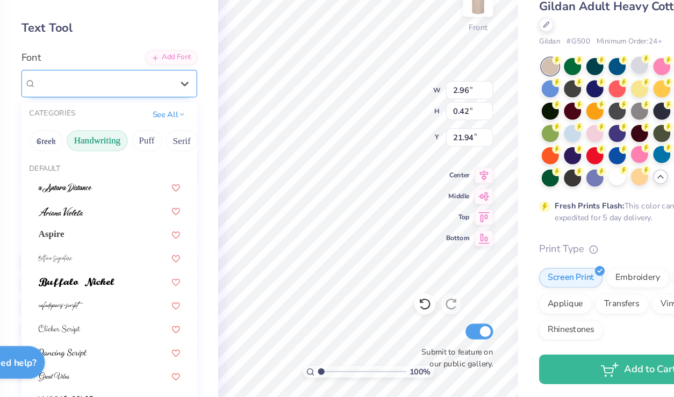
click at [103, 131] on div "Pinyon Script" at bounding box center [138, 140] width 144 height 23
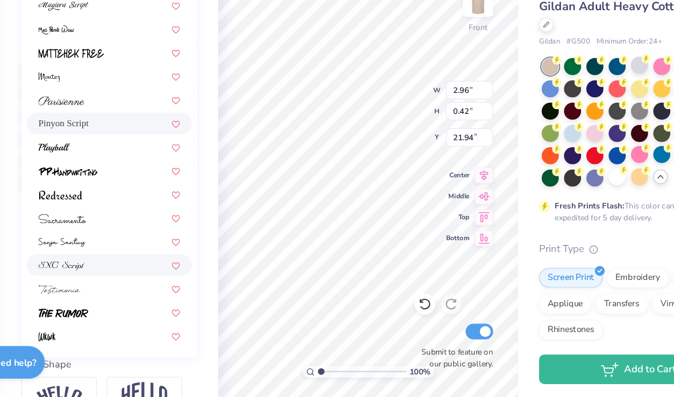
scroll to position [228, 0]
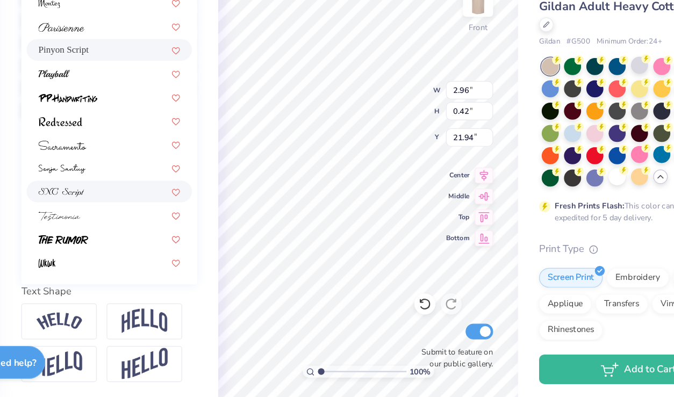
click at [134, 231] on div at bounding box center [138, 228] width 116 height 11
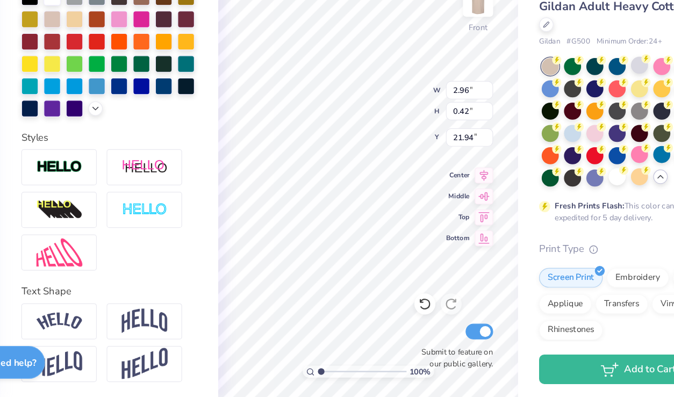
type input "2.53"
type input "0.28"
type input "22.01"
type input "2.81"
type input "0.33"
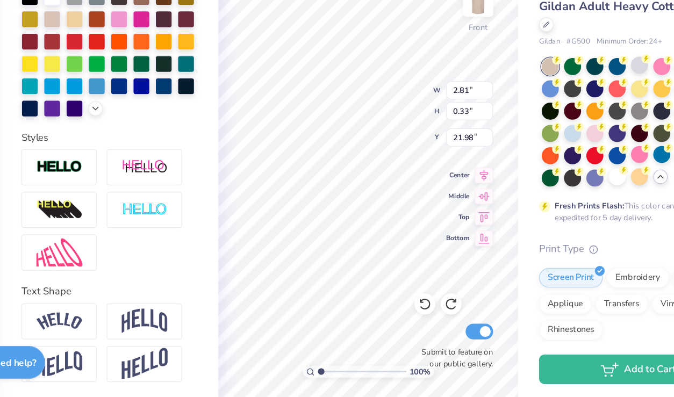
type input "21.98"
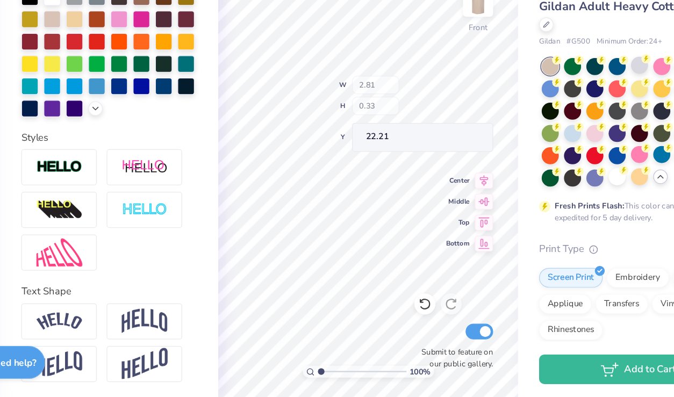
type input "22.21"
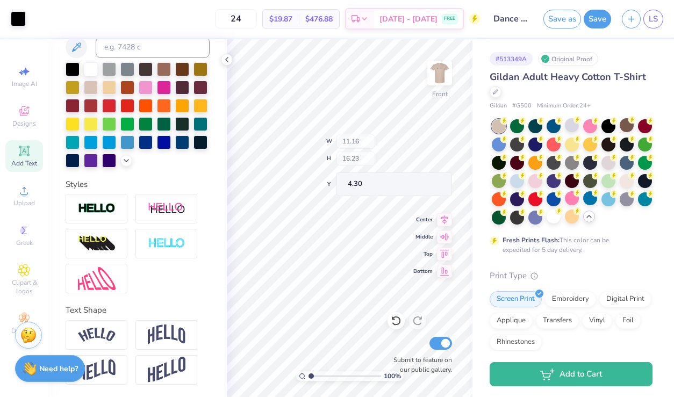
type input "4.30"
type input "21.76"
type input "21.45"
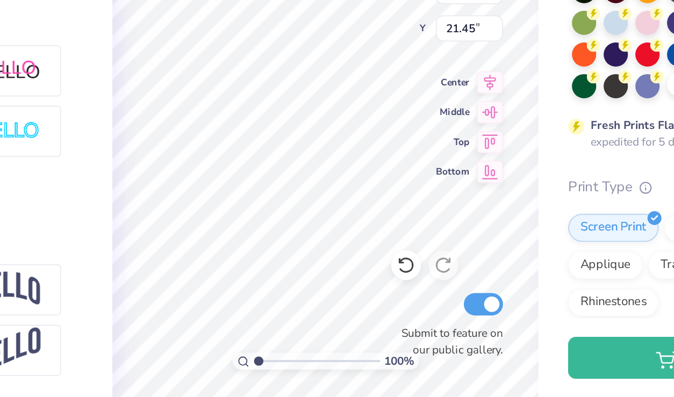
scroll to position [0, 0]
type input "4.93"
type input "0.58"
type input "21.20"
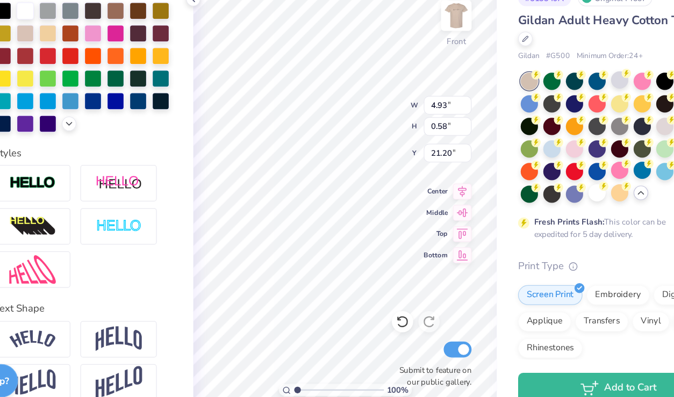
type input "21.17"
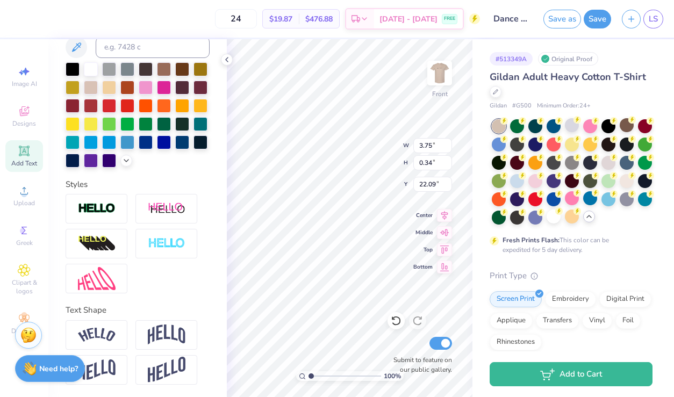
type input "22.09"
click at [571, 128] on div at bounding box center [572, 125] width 14 height 14
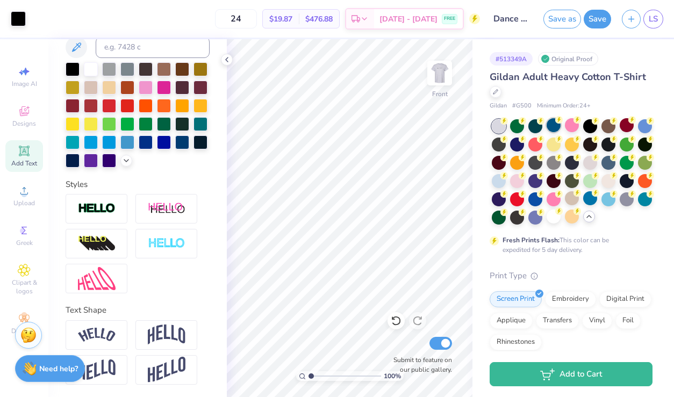
click at [554, 125] on div at bounding box center [554, 125] width 14 height 14
click at [605, 127] on div at bounding box center [609, 125] width 14 height 14
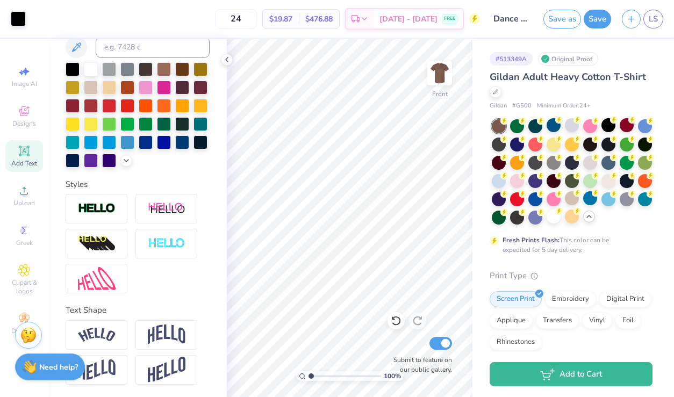
click at [41, 372] on strong "Need help?" at bounding box center [58, 368] width 39 height 10
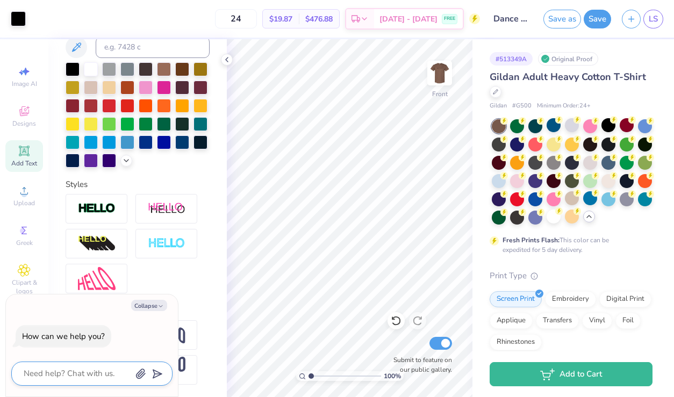
click at [95, 369] on textarea at bounding box center [77, 374] width 109 height 15
type textarea "w"
type textarea "x"
type textarea "wh"
type textarea "x"
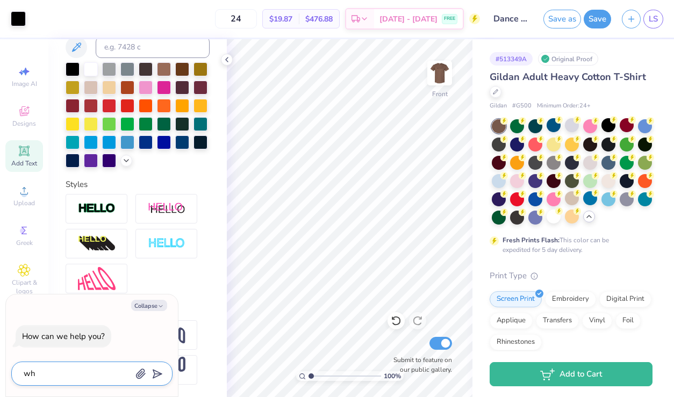
type textarea "wha"
type textarea "x"
type textarea "what"
type textarea "x"
type textarea "what"
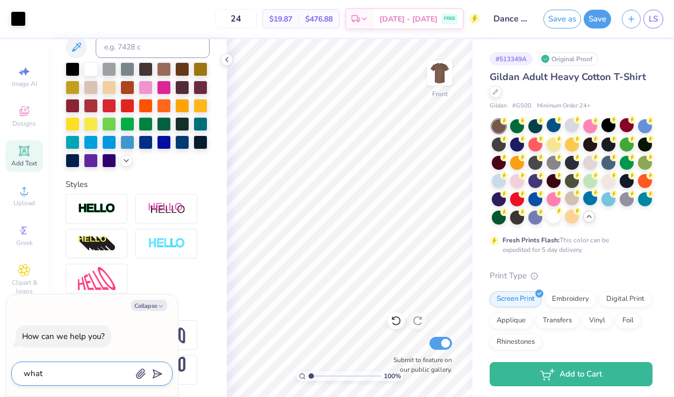
type textarea "x"
type textarea "what i"
type textarea "x"
type textarea "what is"
type textarea "x"
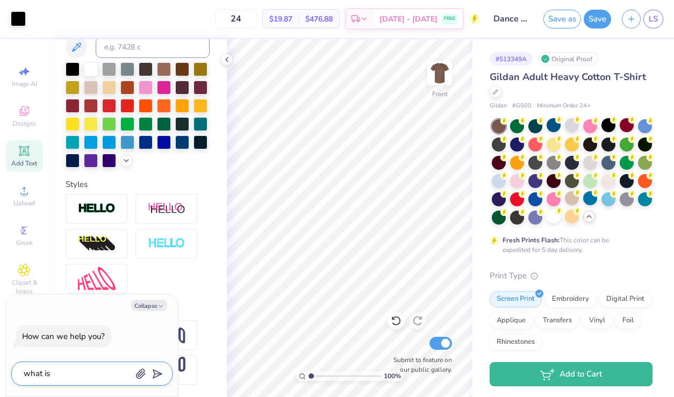
type textarea "what is"
type textarea "x"
type textarea "what is t"
type textarea "x"
type textarea "what is th"
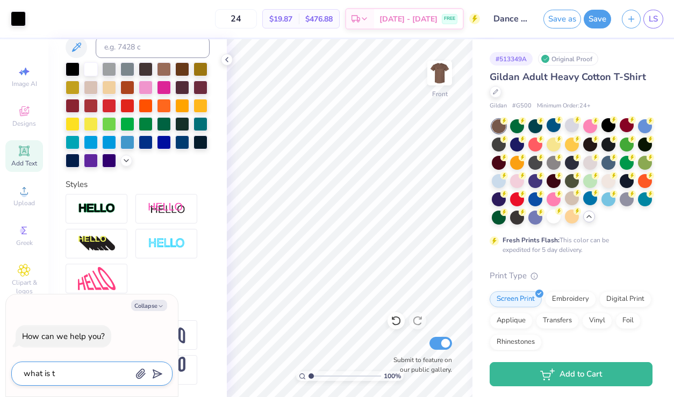
type textarea "x"
type textarea "what is the"
type textarea "x"
type textarea "what is the"
type textarea "x"
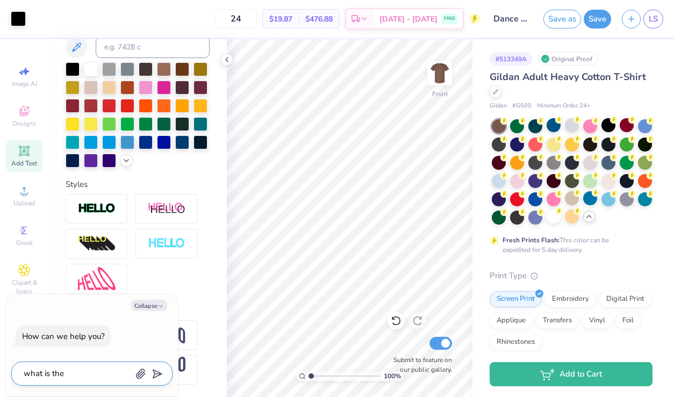
type textarea "what is the s"
type textarea "x"
type textarea "what is the st"
type textarea "x"
type textarea "what is the sto"
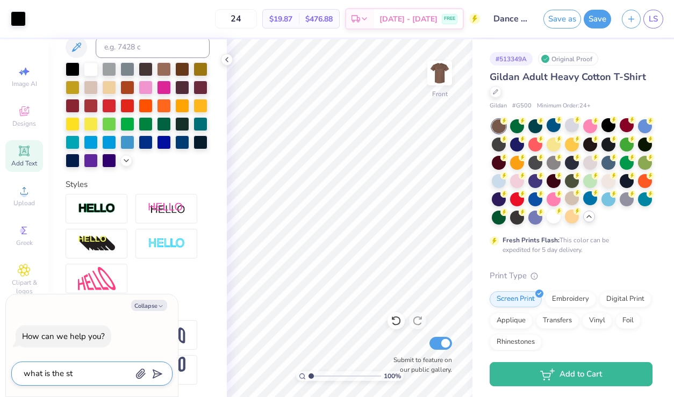
type textarea "x"
type textarea "what is the stoc"
type textarea "x"
type textarea "what is the stock"
type textarea "x"
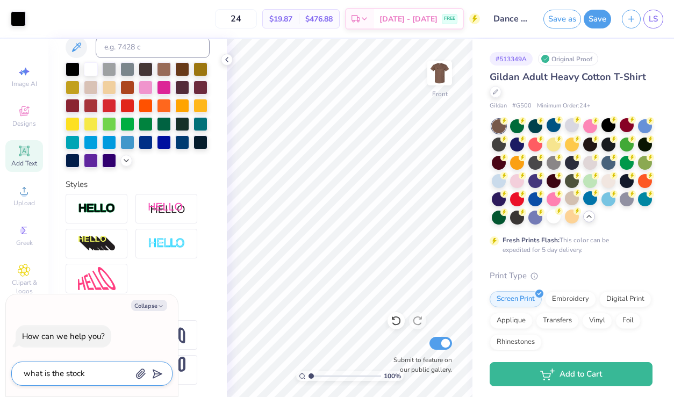
type textarea "what is the stock"
type textarea "x"
type textarea "what is the stock f"
type textarea "x"
type textarea "what is the stock fo"
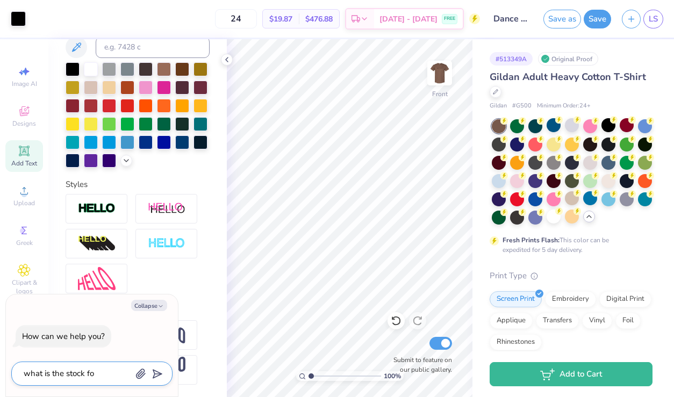
type textarea "x"
type textarea "what is the stock for"
type textarea "x"
type textarea "what is the stock for"
type textarea "x"
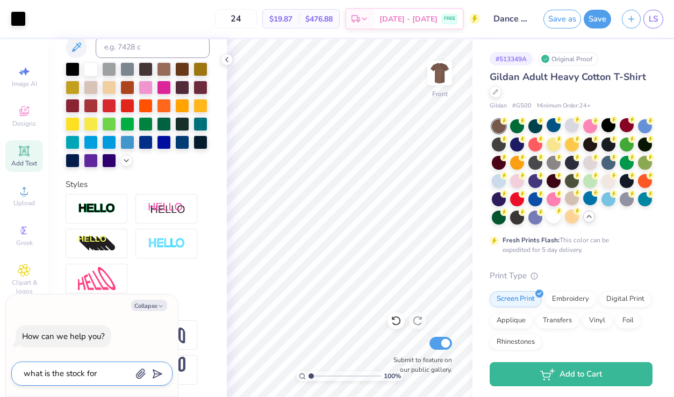
type textarea "what is the stock for t"
type textarea "x"
type textarea "what is the stock for th"
type textarea "x"
type textarea "what is the stock for thi"
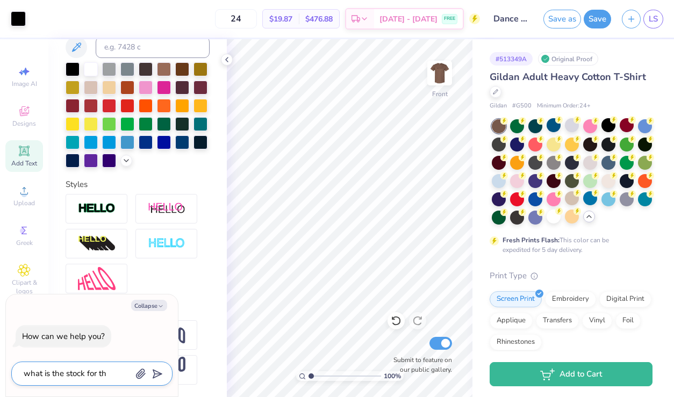
type textarea "x"
type textarea "what is the stock for this"
type textarea "x"
type textarea "what is the stock for this"
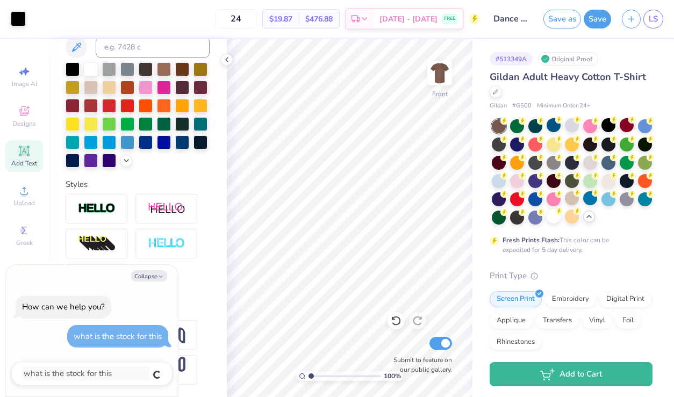
type textarea "x"
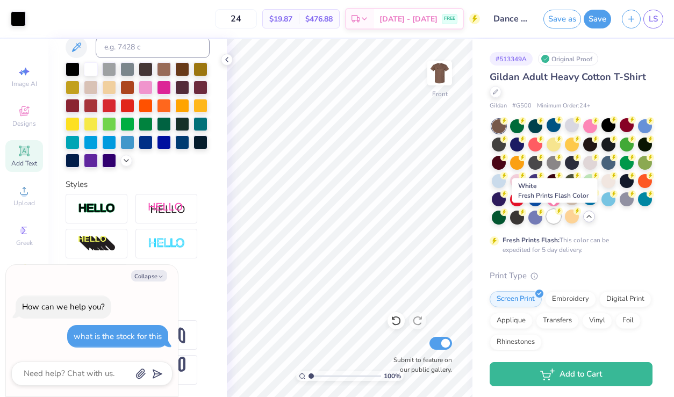
click at [557, 221] on div at bounding box center [554, 217] width 14 height 14
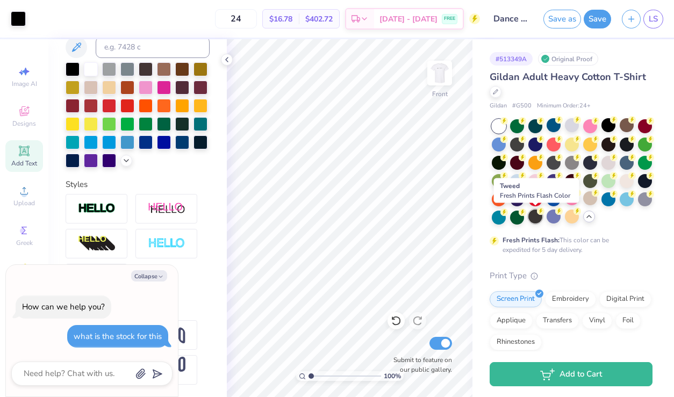
click at [536, 219] on div at bounding box center [536, 217] width 14 height 14
click at [518, 215] on div at bounding box center [517, 217] width 14 height 14
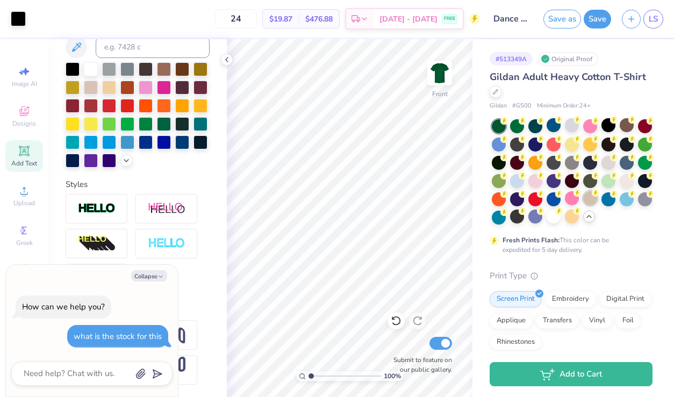
click at [596, 200] on div at bounding box center [591, 198] width 14 height 14
click at [628, 181] on div at bounding box center [627, 180] width 14 height 14
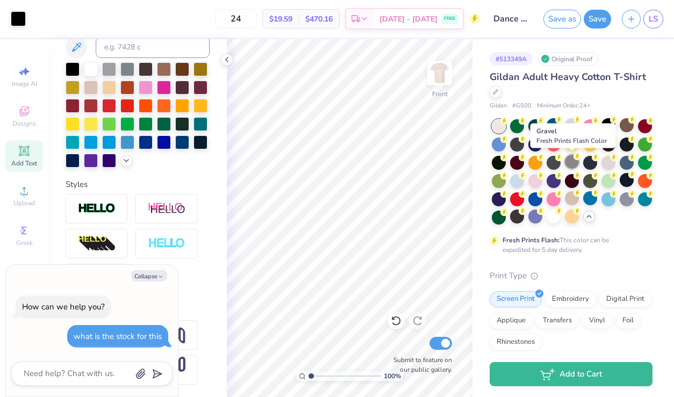
click at [574, 166] on div at bounding box center [572, 162] width 14 height 14
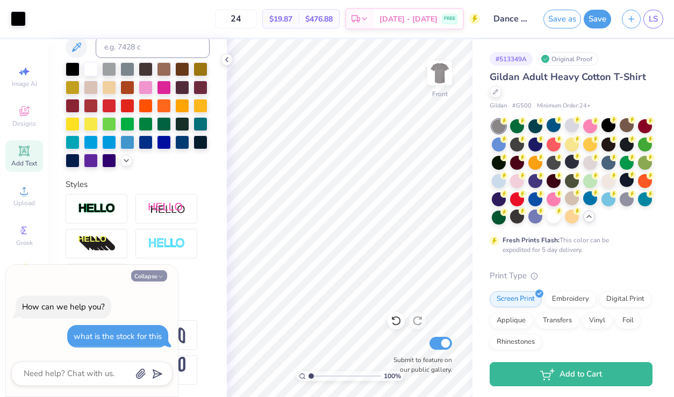
click at [155, 277] on button "Collapse" at bounding box center [149, 276] width 36 height 11
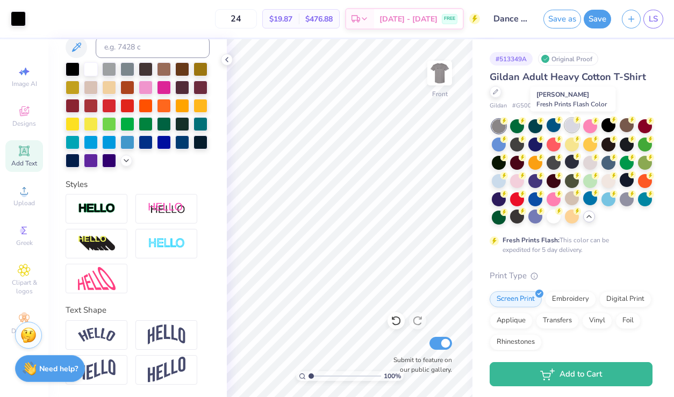
click at [576, 129] on div at bounding box center [572, 125] width 14 height 14
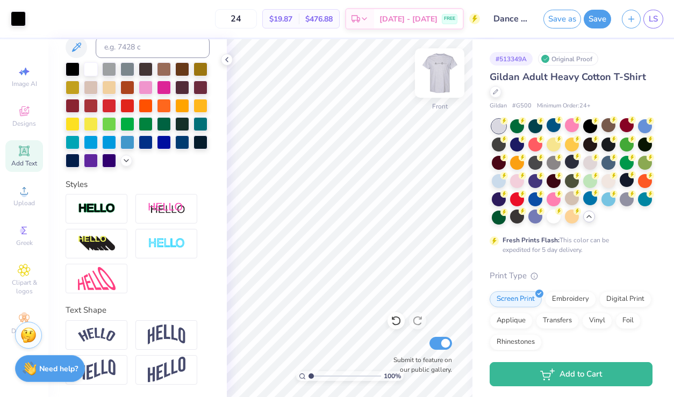
click at [435, 79] on img at bounding box center [439, 73] width 43 height 43
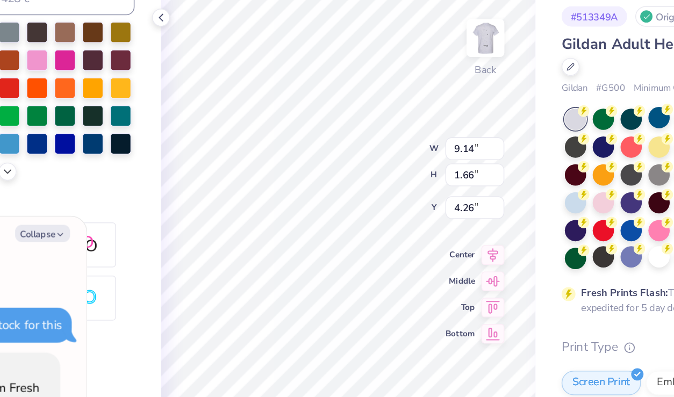
type textarea "x"
type input "4.42"
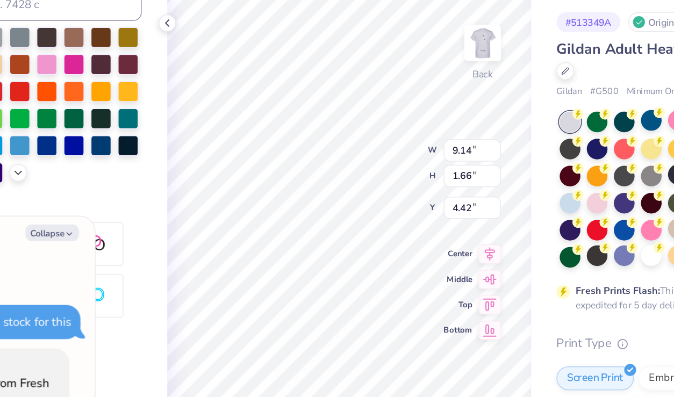
type textarea "x"
type input "7.47"
type input "1.36"
type input "4.73"
type textarea "x"
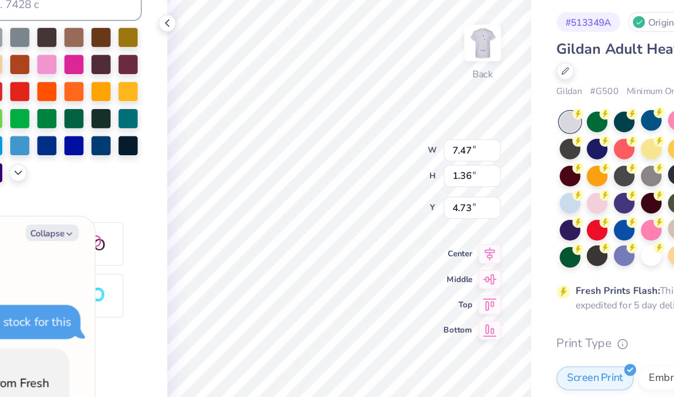
type input "4.66"
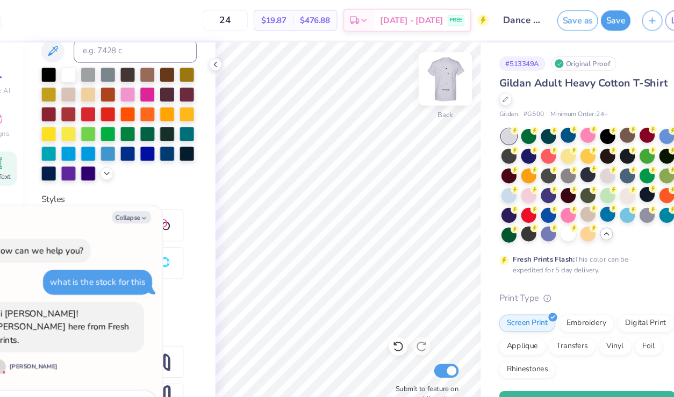
click at [440, 77] on img at bounding box center [439, 73] width 43 height 43
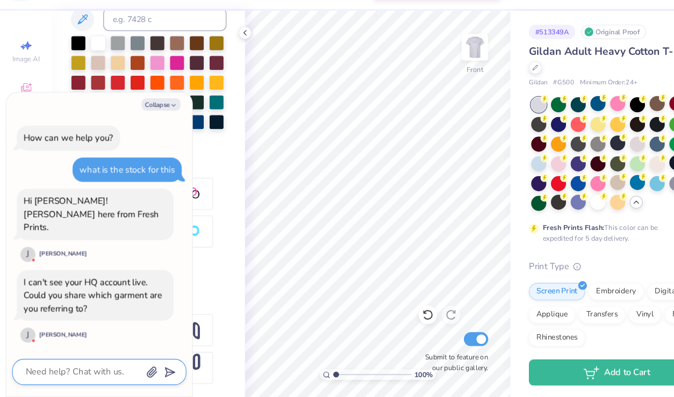
click at [82, 370] on textarea at bounding box center [77, 374] width 109 height 15
type textarea "x"
type textarea "h"
type textarea "x"
type textarea "hi"
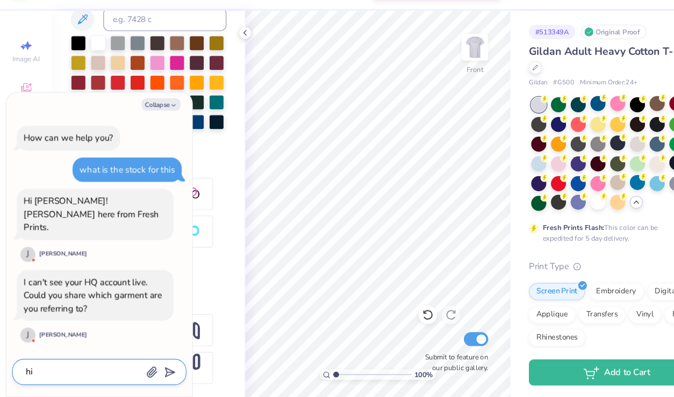
type textarea "x"
type textarea "hi!"
type textarea "x"
type textarea "hi! g"
type textarea "x"
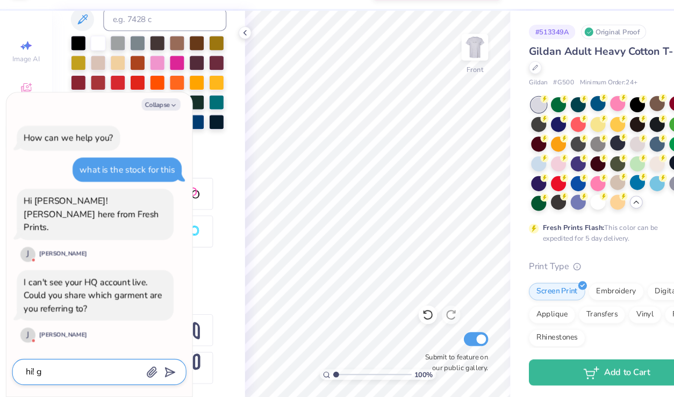
type textarea "hi! gi"
type textarea "x"
type textarea "hi! gil"
type textarea "x"
type textarea "hi! gild"
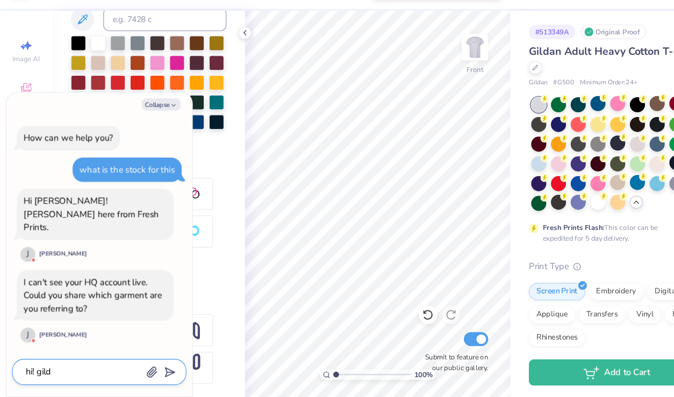
type textarea "x"
type textarea "hi! gilda"
type textarea "x"
type textarea "hi! gildan"
type textarea "x"
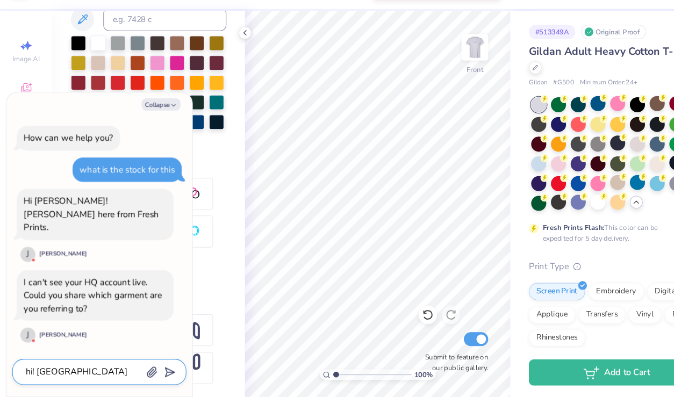
type textarea "hi! gildan"
type textarea "x"
type textarea "hi! gildan b"
type textarea "x"
type textarea "hi! gildan bro"
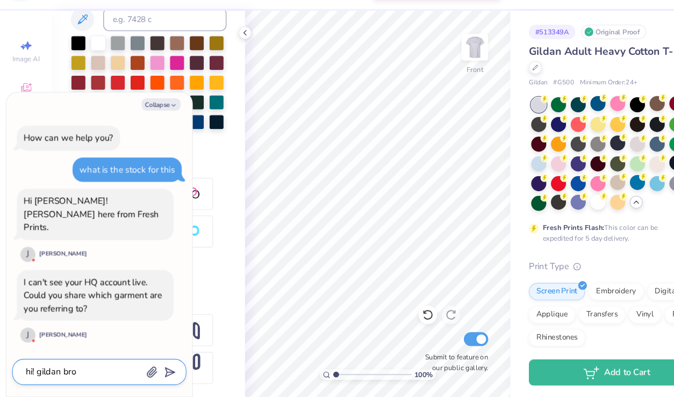
type textarea "x"
type textarea "hi! gildan brow"
type textarea "x"
type textarea "hi! gildan brown"
type textarea "x"
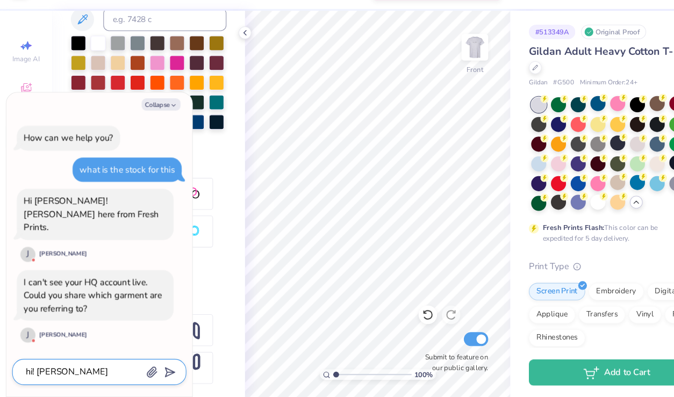
type textarea "hi! gildan brown"
type textarea "x"
type textarea "hi! gildan brown t"
type textarea "x"
type textarea "hi! gildan brown te"
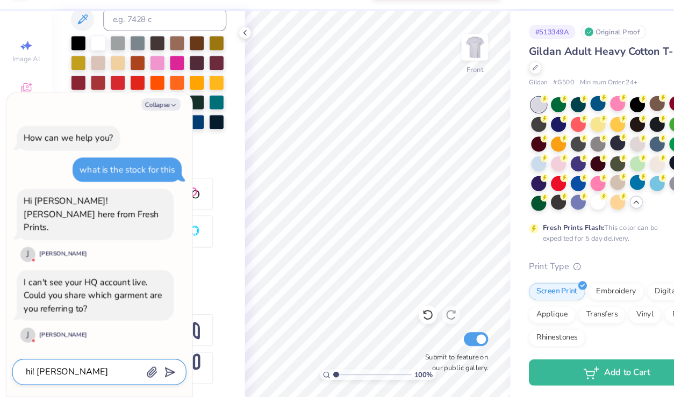
type textarea "x"
type textarea "hi! gildan brown tee"
type textarea "x"
type textarea "hi! gildan brown tee"
type textarea "x"
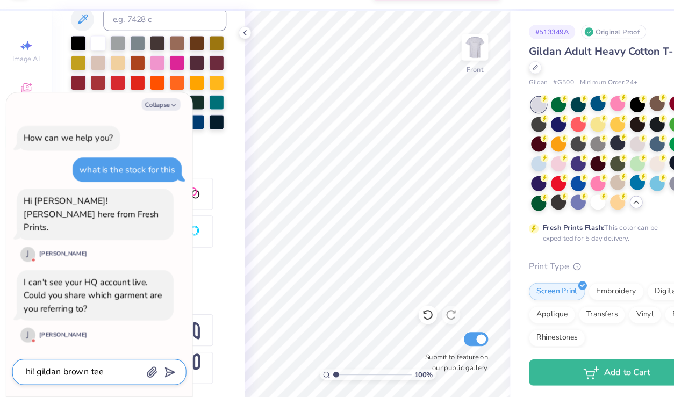
type textarea "hi! gildan brown tee :"
type textarea "x"
type textarea "hi! [PERSON_NAME] tee :)"
type textarea "x"
type textarea "hi! [PERSON_NAME] tee :)"
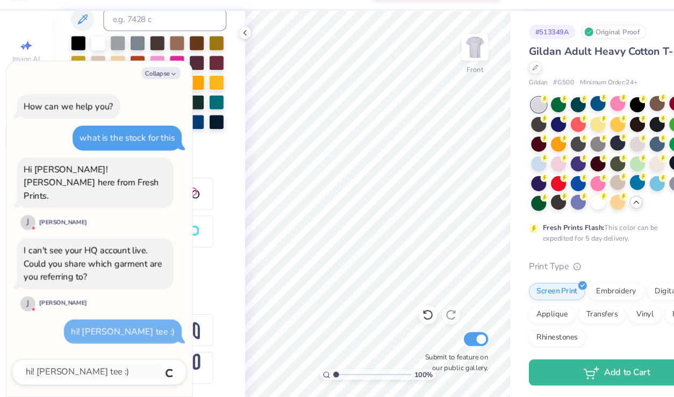
type textarea "x"
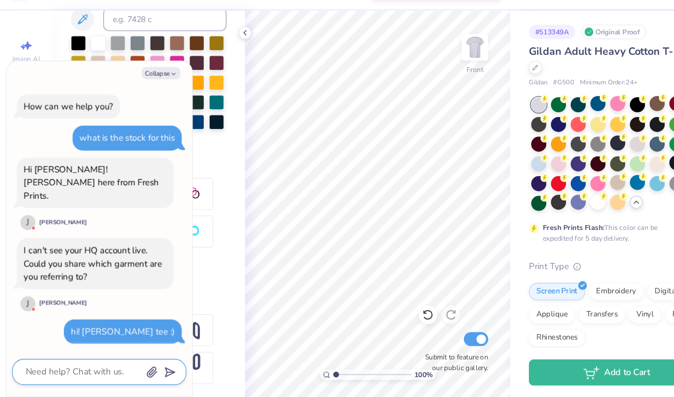
click at [80, 372] on textarea at bounding box center [77, 374] width 109 height 15
type textarea "x"
type textarea "b"
type textarea "x"
type textarea "br"
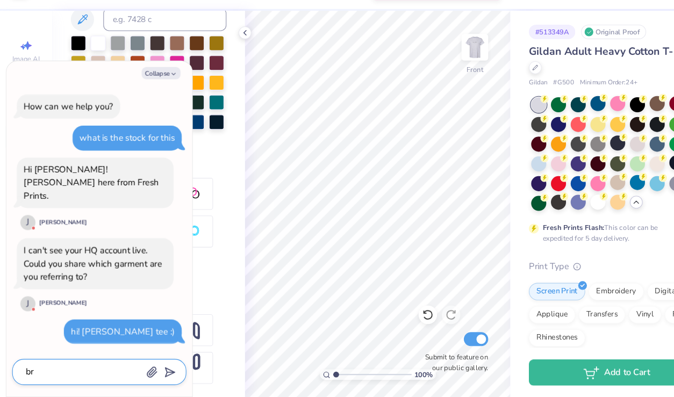
type textarea "x"
type textarea "bro"
type textarea "x"
type textarea "brow"
type textarea "x"
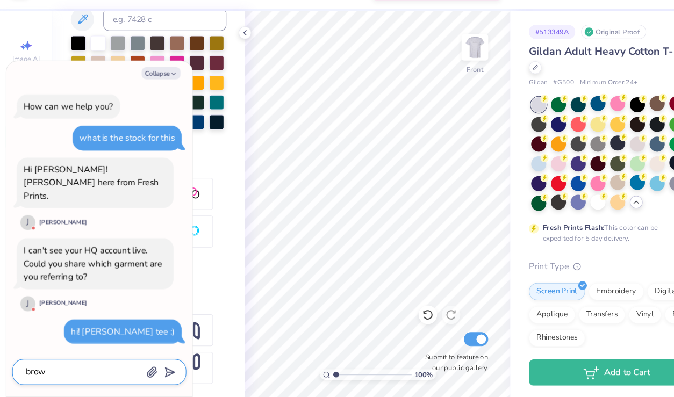
type textarea "brown"
type textarea "x"
type textarea "brown"
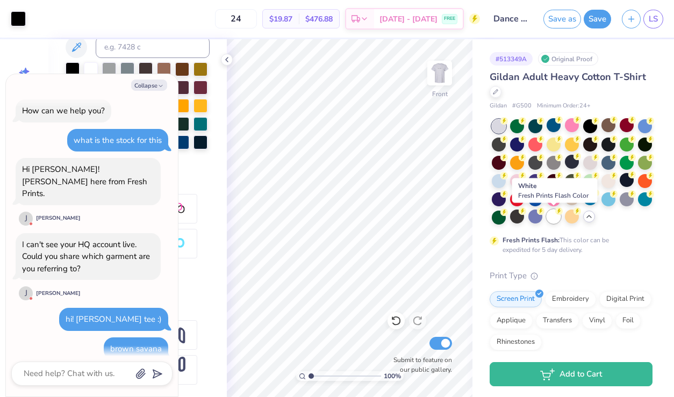
click at [552, 218] on div at bounding box center [554, 217] width 14 height 14
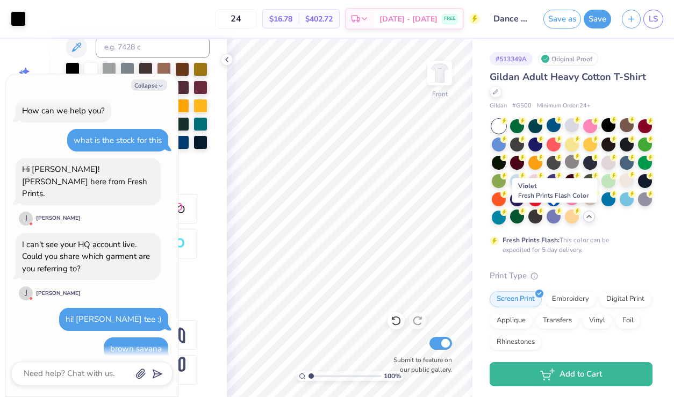
scroll to position [126, 0]
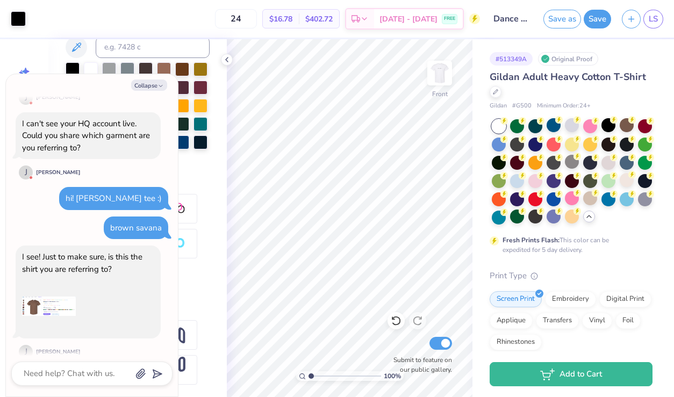
click at [46, 301] on img at bounding box center [49, 307] width 54 height 54
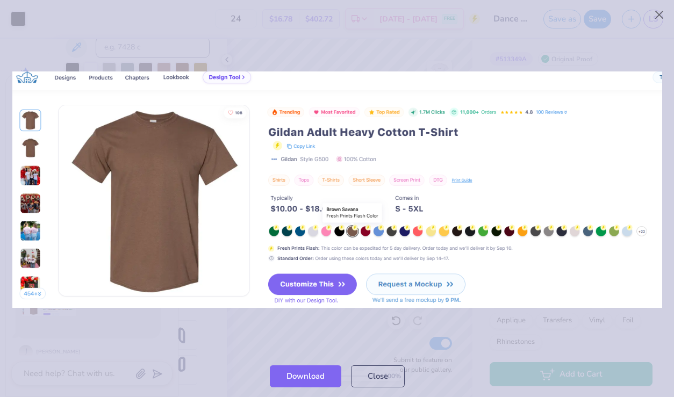
click at [106, 296] on img at bounding box center [337, 190] width 650 height 237
click at [117, 328] on div at bounding box center [337, 189] width 674 height 331
click at [258, 308] on img at bounding box center [337, 190] width 650 height 237
click at [663, 12] on button "Close" at bounding box center [660, 15] width 20 height 20
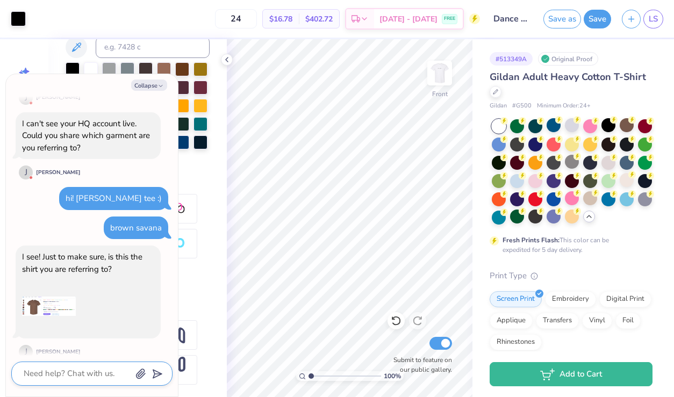
click at [40, 370] on textarea at bounding box center [77, 374] width 109 height 15
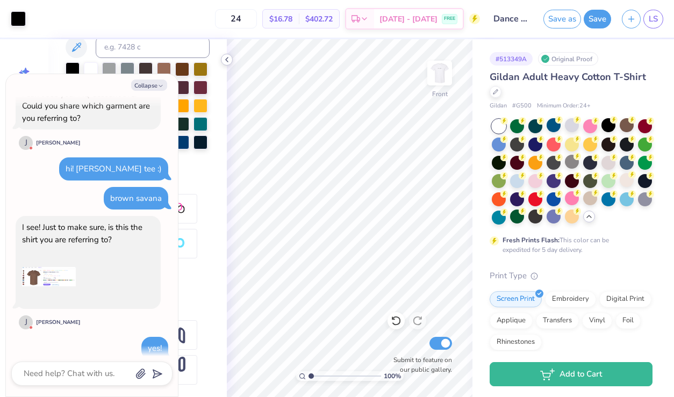
click at [226, 59] on polyline at bounding box center [227, 60] width 2 height 4
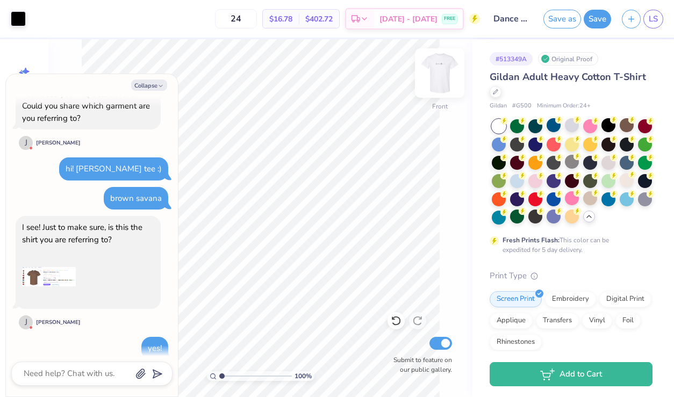
click at [448, 79] on img at bounding box center [439, 73] width 43 height 43
click at [147, 84] on button "Collapse" at bounding box center [149, 85] width 36 height 11
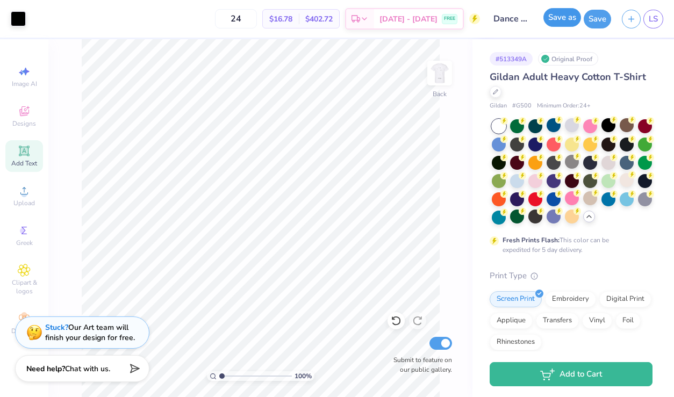
click at [558, 12] on button "Save as" at bounding box center [563, 17] width 38 height 19
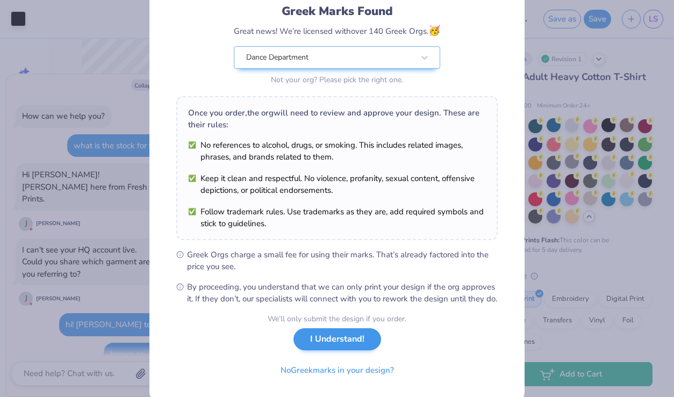
scroll to position [219, 0]
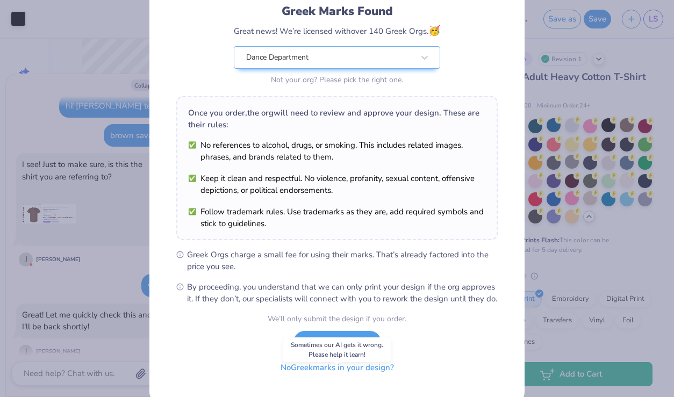
click at [330, 377] on button "No Greek marks in your design?" at bounding box center [338, 368] width 132 height 22
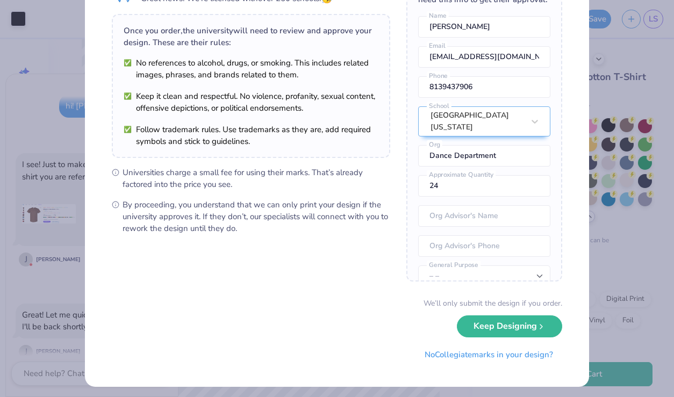
scroll to position [69, 0]
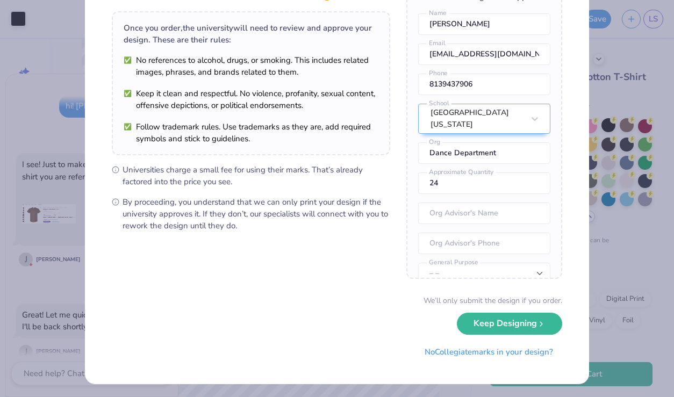
click at [63, 271] on div "University Trademarks Found Great news! We’re licensed with over 250 schools. 🥳…" at bounding box center [337, 198] width 674 height 397
click at [525, 324] on button "Keep Designing" at bounding box center [509, 321] width 105 height 22
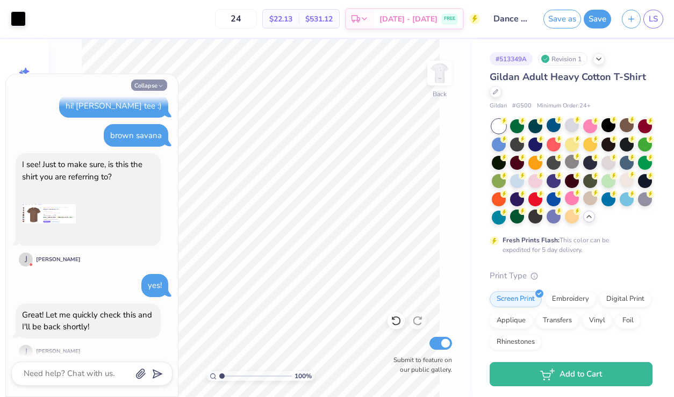
click at [165, 86] on button "Collapse" at bounding box center [149, 85] width 36 height 11
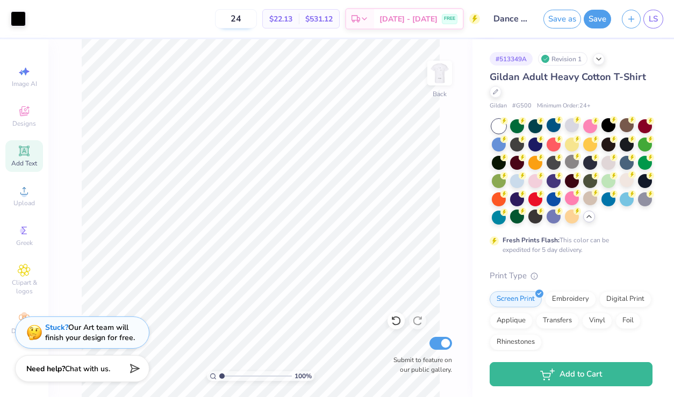
drag, startPoint x: 260, startPoint y: 19, endPoint x: 240, endPoint y: 19, distance: 19.9
click at [240, 19] on input "24" at bounding box center [236, 18] width 42 height 19
click at [565, 22] on button "Save as" at bounding box center [563, 17] width 38 height 19
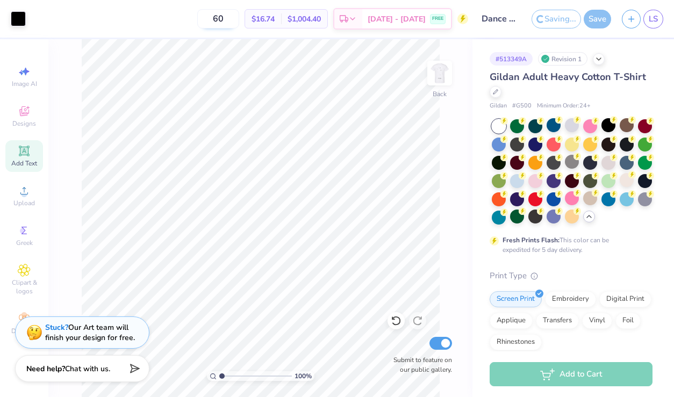
drag, startPoint x: 238, startPoint y: 16, endPoint x: 228, endPoint y: 18, distance: 10.4
click at [228, 18] on input "60" at bounding box center [218, 18] width 42 height 19
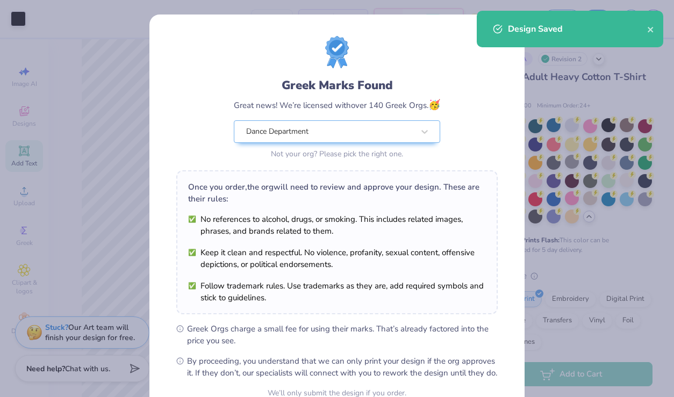
click at [71, 107] on div "Greek Marks Found Great news! We’re licensed with over 140 Greek Orgs. 🥳 Dance …" at bounding box center [337, 198] width 674 height 397
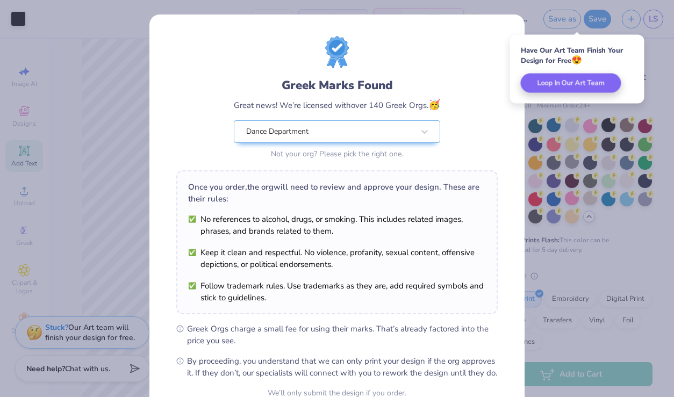
click at [529, 19] on div "Greek Marks Found Great news! We’re licensed with over 140 Greek Orgs. 🥳 Dance …" at bounding box center [337, 198] width 674 height 397
click at [599, 275] on div "Greek Marks Found Great news! We’re licensed with over 140 Greek Orgs. 🥳 Dance …" at bounding box center [337, 198] width 674 height 397
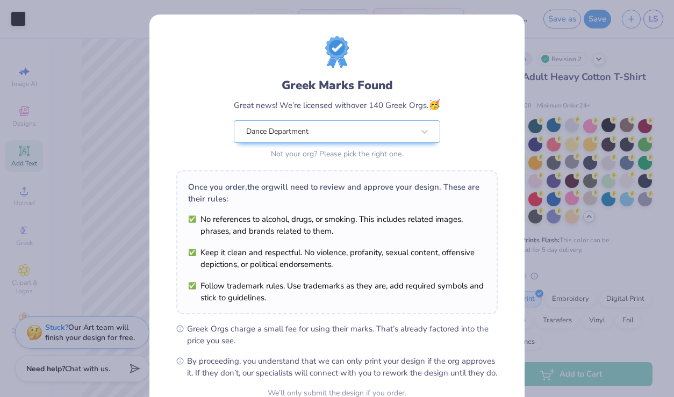
scroll to position [106, 0]
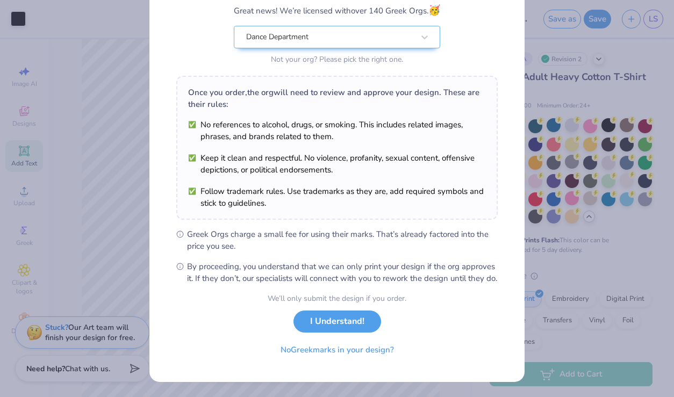
click at [127, 262] on div "Greek Marks Found Great news! We’re licensed with over 140 Greek Orgs. 🥳 Dance …" at bounding box center [337, 198] width 674 height 397
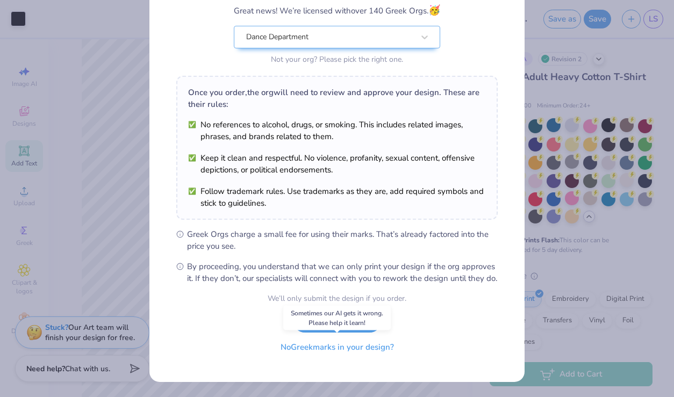
click at [299, 351] on button "No Greek marks in your design?" at bounding box center [338, 348] width 132 height 22
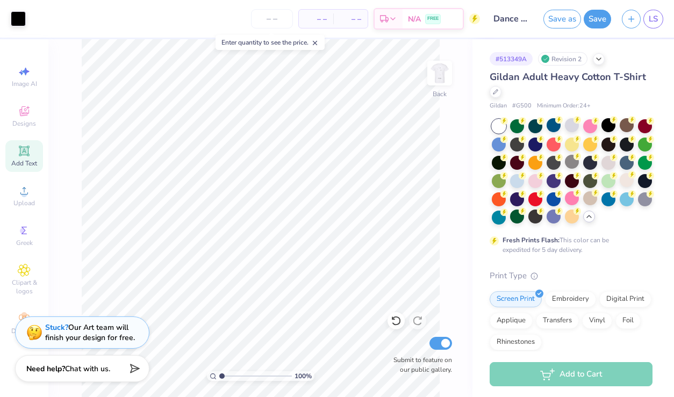
scroll to position [0, 0]
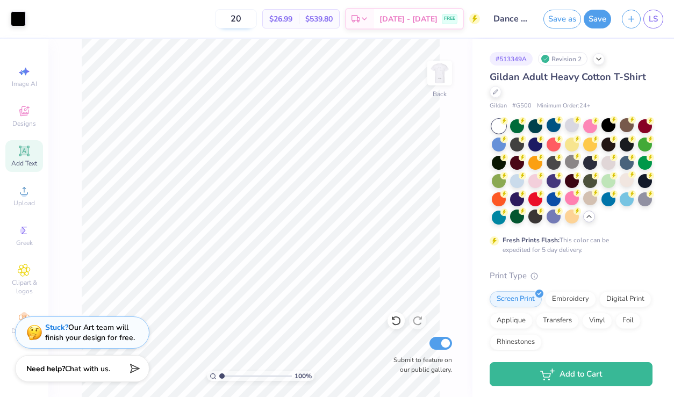
drag, startPoint x: 260, startPoint y: 18, endPoint x: 240, endPoint y: 18, distance: 19.4
click at [240, 18] on input "20" at bounding box center [236, 18] width 42 height 19
drag, startPoint x: 264, startPoint y: 20, endPoint x: 232, endPoint y: 15, distance: 31.6
click at [232, 16] on input "40" at bounding box center [236, 18] width 42 height 19
click at [406, 20] on span "[DATE] - [DATE]" at bounding box center [409, 20] width 58 height 11
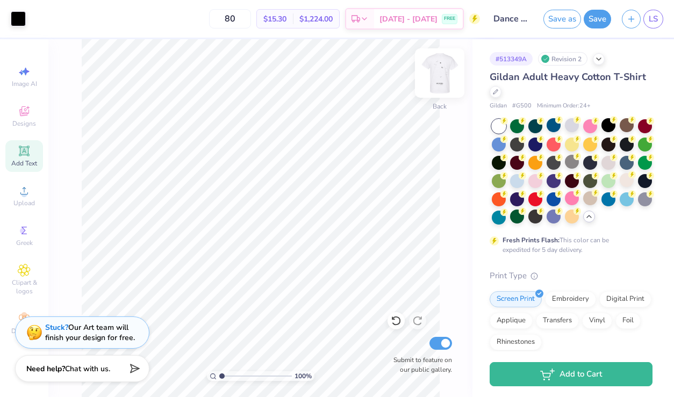
click at [440, 70] on img at bounding box center [439, 73] width 43 height 43
click at [518, 162] on div at bounding box center [517, 162] width 14 height 14
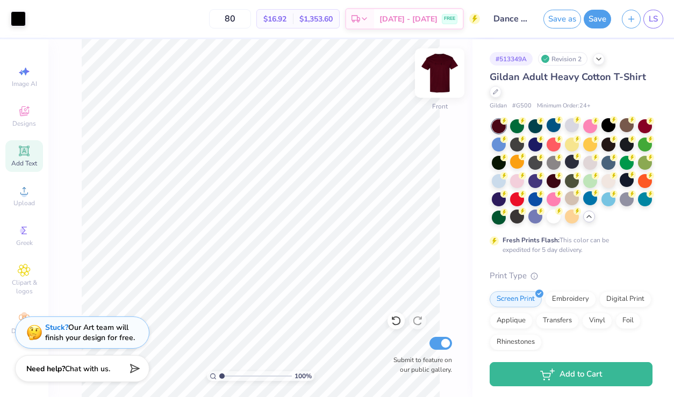
click at [439, 75] on img at bounding box center [439, 73] width 43 height 43
click at [552, 218] on div at bounding box center [554, 217] width 14 height 14
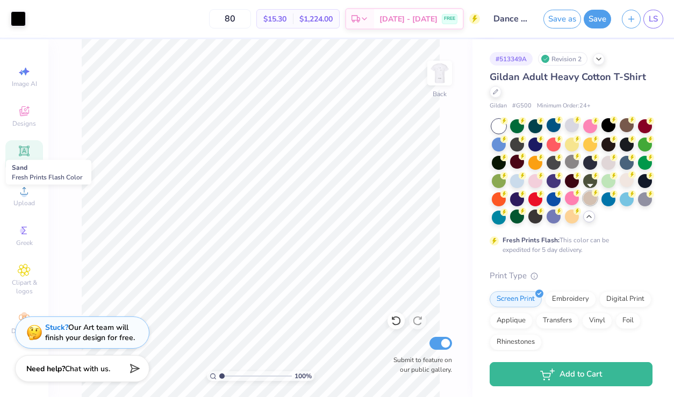
click at [590, 197] on div at bounding box center [591, 198] width 14 height 14
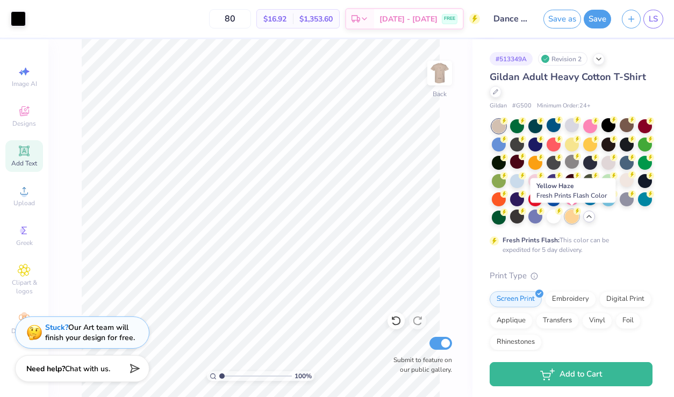
click at [508, 125] on circle at bounding box center [505, 121] width 8 height 8
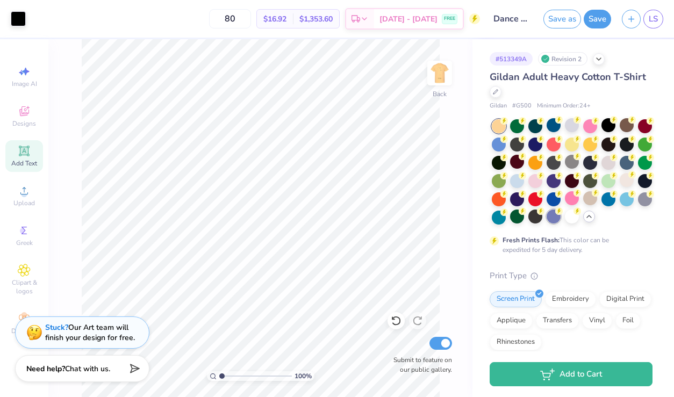
click at [555, 219] on div at bounding box center [554, 217] width 14 height 14
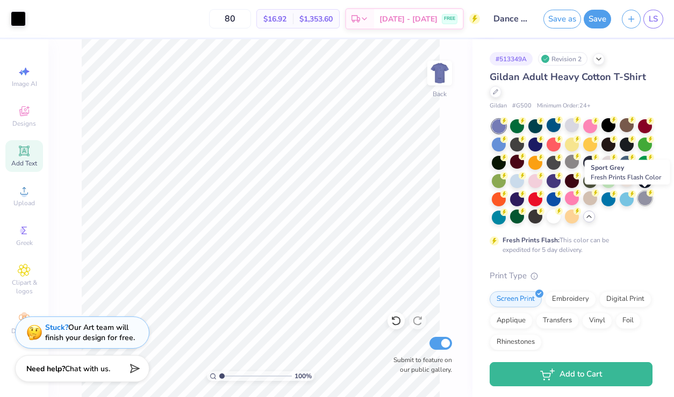
click at [507, 124] on icon at bounding box center [505, 120] width 4 height 5
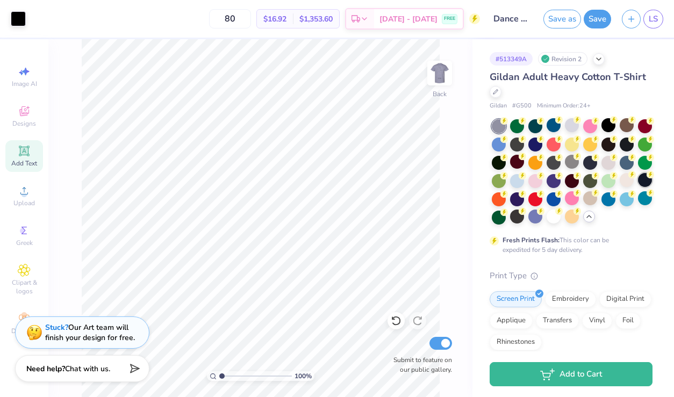
click at [648, 182] on div at bounding box center [645, 180] width 14 height 14
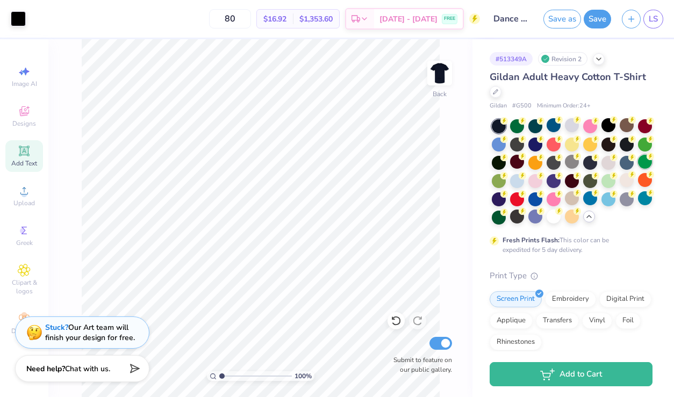
click at [641, 164] on div at bounding box center [645, 162] width 14 height 14
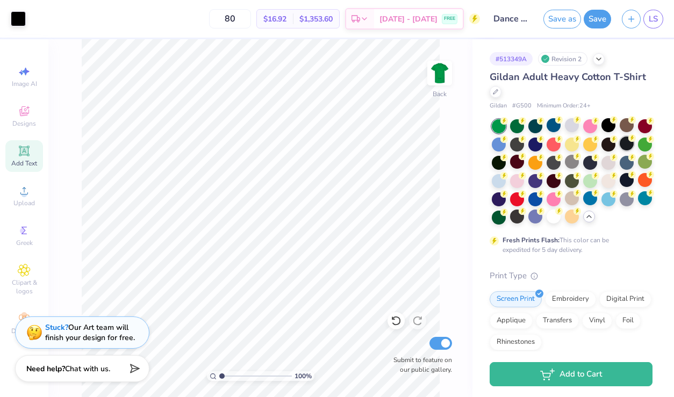
click at [629, 147] on div at bounding box center [627, 144] width 14 height 14
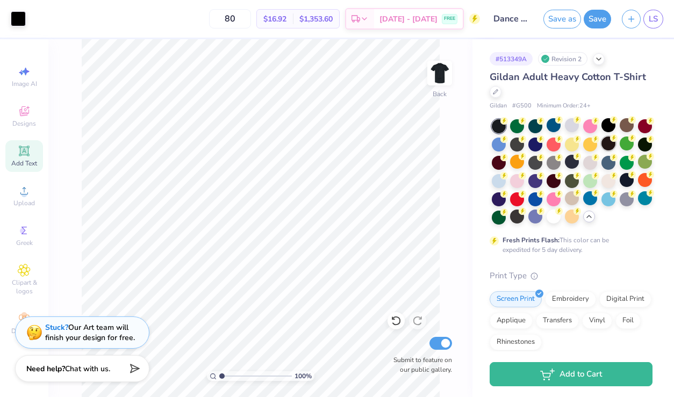
click at [609, 142] on div at bounding box center [609, 144] width 14 height 14
click at [627, 126] on div at bounding box center [627, 125] width 14 height 14
click at [496, 93] on icon at bounding box center [495, 90] width 5 height 5
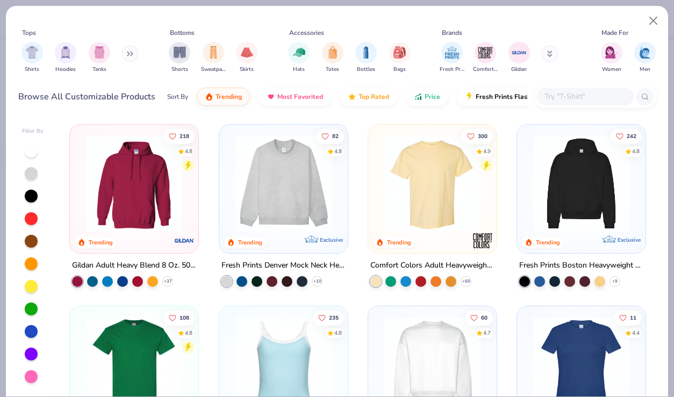
click at [411, 170] on img at bounding box center [432, 184] width 107 height 96
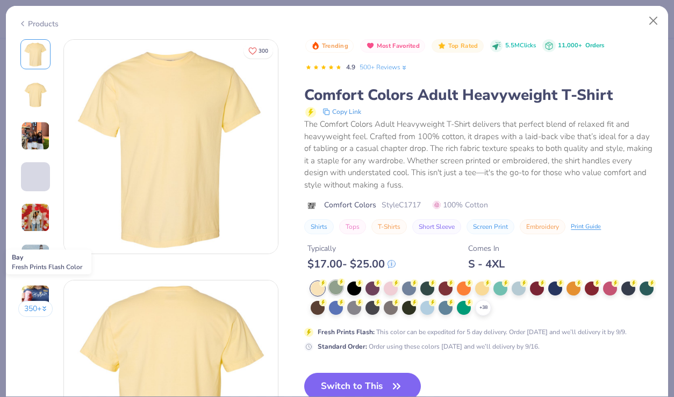
click at [340, 288] on div at bounding box center [336, 288] width 14 height 14
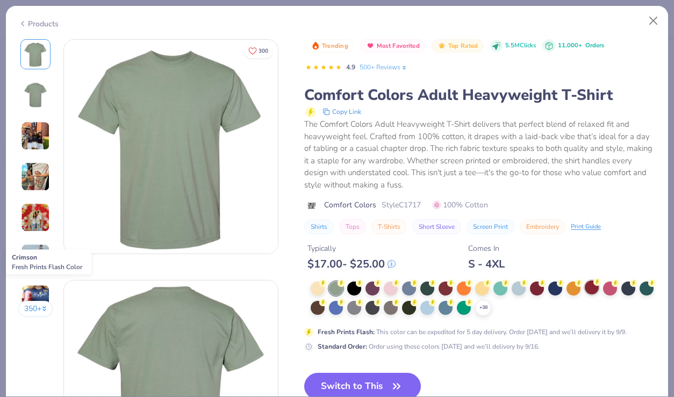
click at [586, 287] on div at bounding box center [592, 288] width 14 height 14
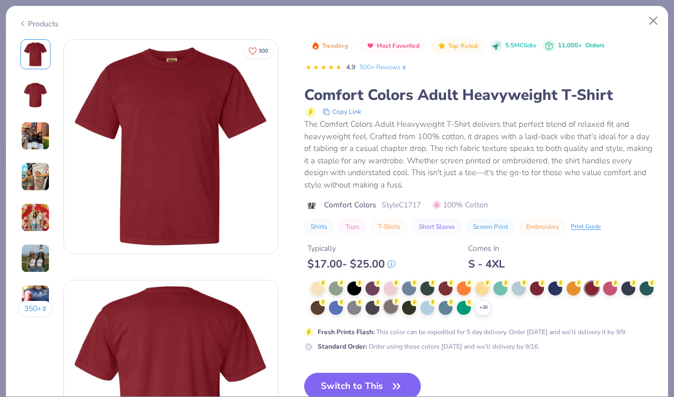
click at [390, 307] on div at bounding box center [391, 307] width 14 height 14
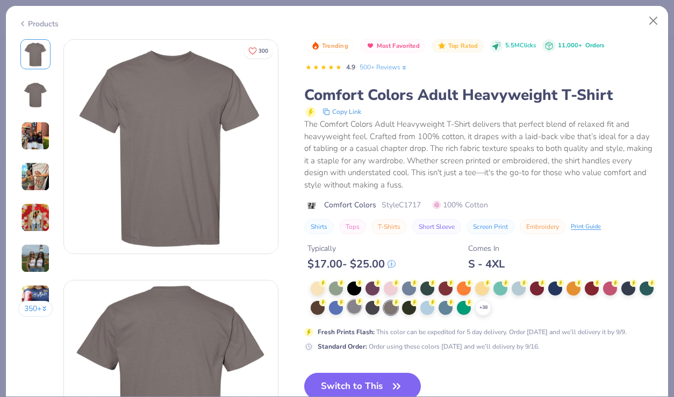
click at [353, 310] on div at bounding box center [354, 307] width 14 height 14
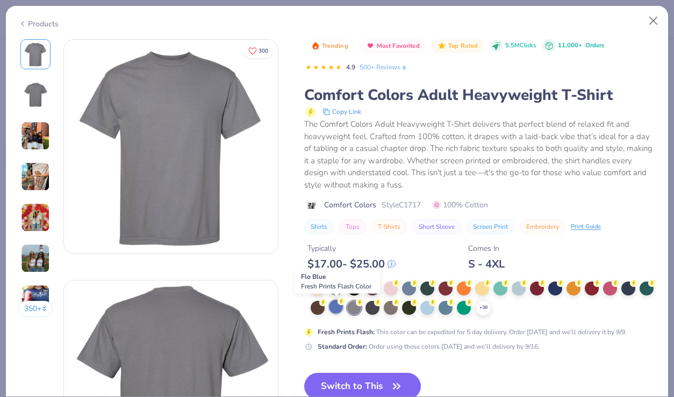
click at [336, 309] on div at bounding box center [336, 307] width 14 height 14
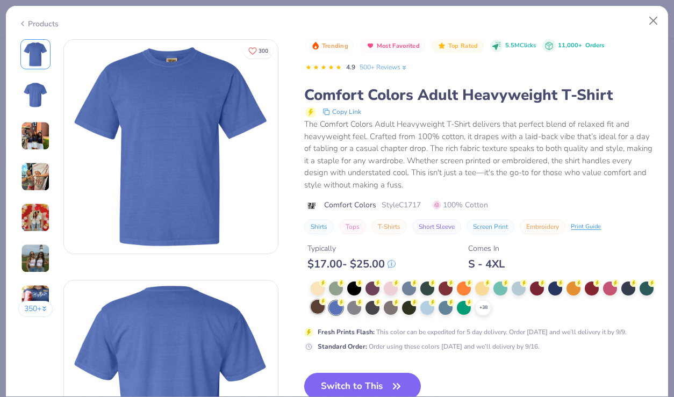
click at [321, 308] on div at bounding box center [318, 307] width 14 height 14
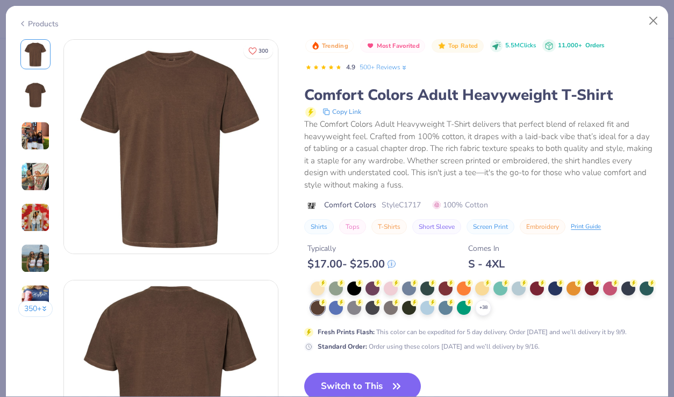
click at [38, 87] on img at bounding box center [36, 95] width 26 height 26
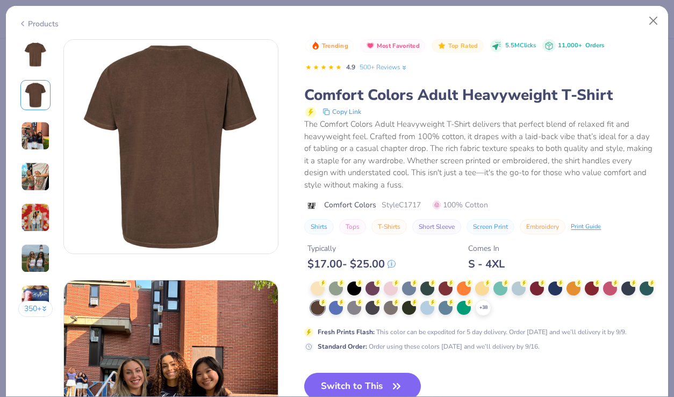
click at [38, 129] on img at bounding box center [35, 136] width 29 height 29
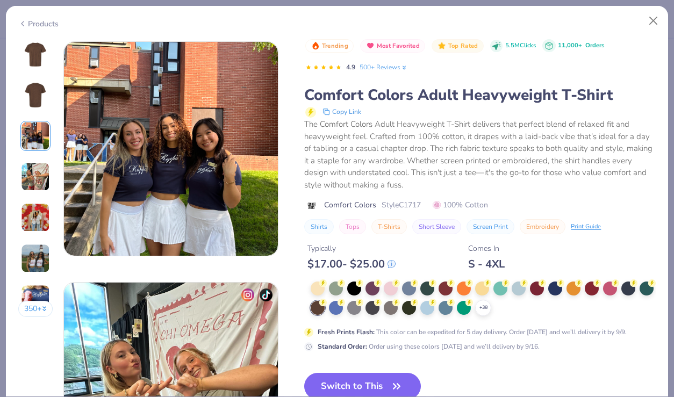
scroll to position [482, 0]
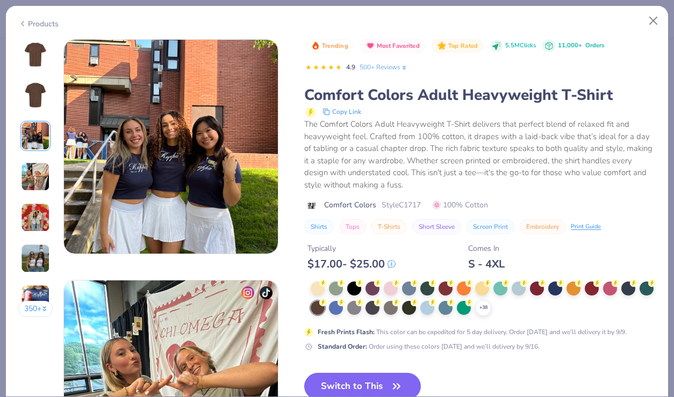
click at [38, 150] on img at bounding box center [35, 136] width 29 height 29
click at [38, 180] on img at bounding box center [35, 176] width 29 height 29
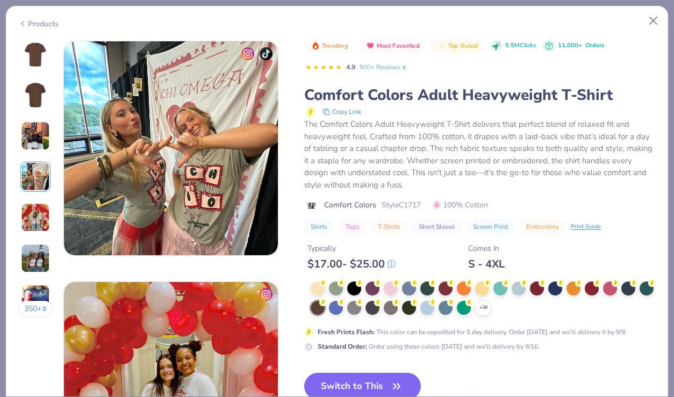
scroll to position [723, 0]
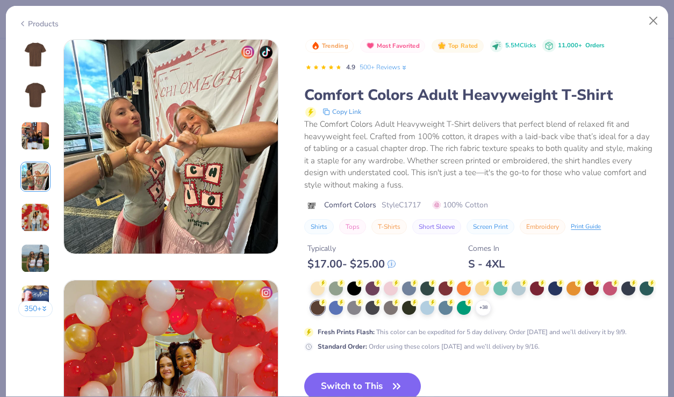
click at [38, 195] on div "350 +" at bounding box center [35, 182] width 35 height 286
click at [39, 212] on img at bounding box center [35, 217] width 29 height 29
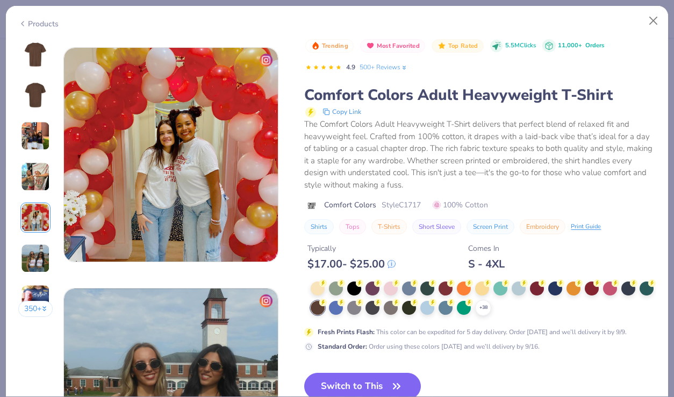
scroll to position [964, 0]
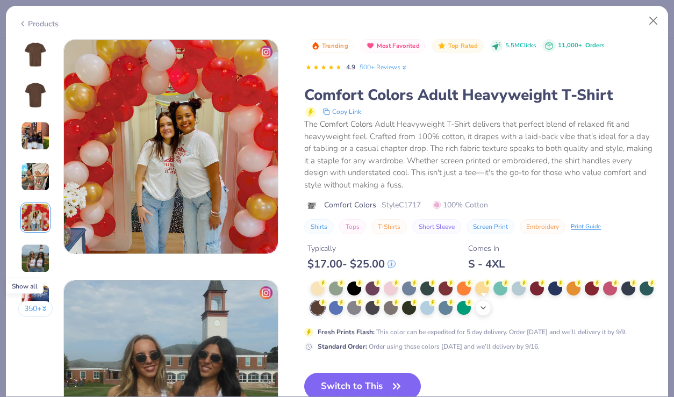
click at [483, 305] on icon at bounding box center [483, 308] width 9 height 9
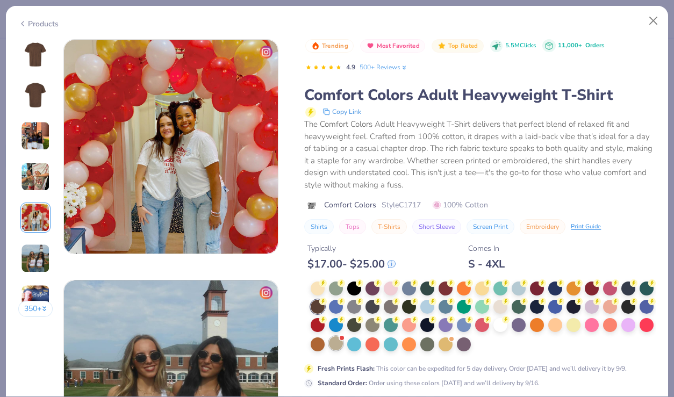
click at [340, 348] on div at bounding box center [336, 344] width 14 height 14
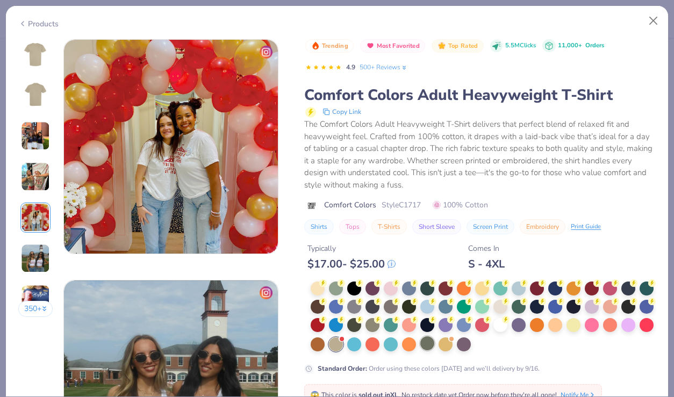
click at [428, 345] on div at bounding box center [428, 344] width 14 height 14
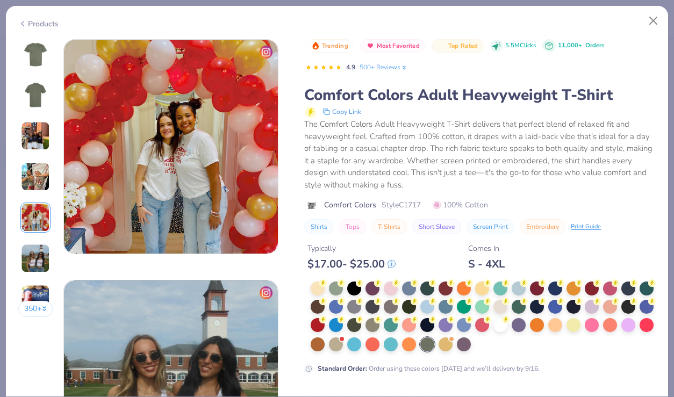
click at [32, 57] on img at bounding box center [36, 54] width 26 height 26
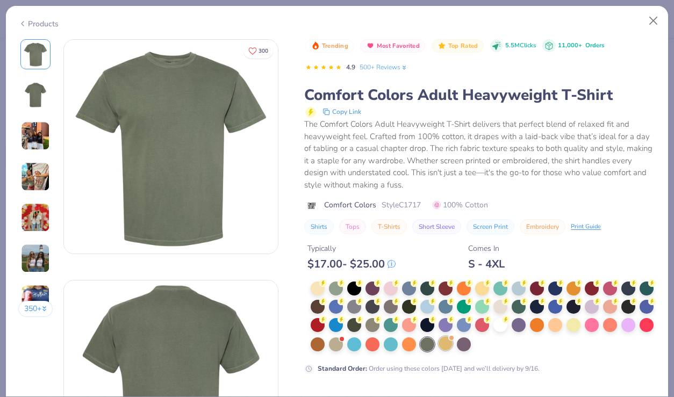
click at [452, 347] on div at bounding box center [446, 344] width 14 height 14
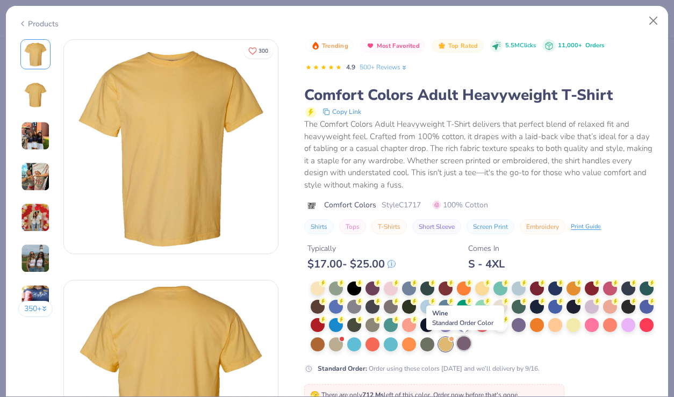
click at [465, 346] on div at bounding box center [464, 344] width 14 height 14
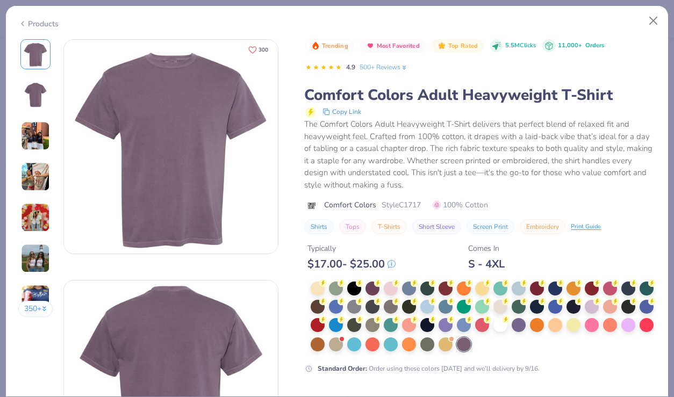
click at [254, 52] on icon "Like" at bounding box center [252, 50] width 9 height 9
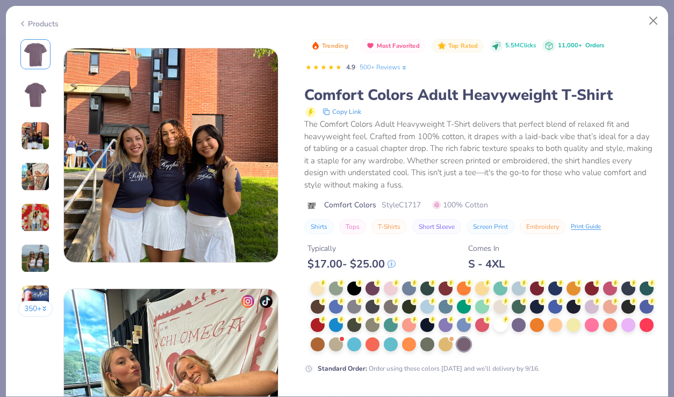
scroll to position [475, 0]
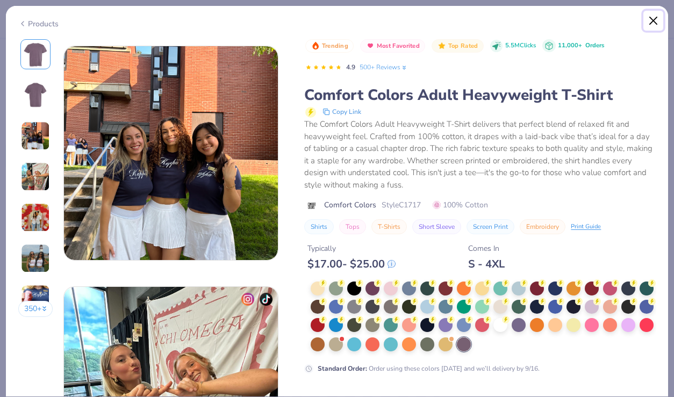
click at [654, 22] on button "Close" at bounding box center [654, 21] width 20 height 20
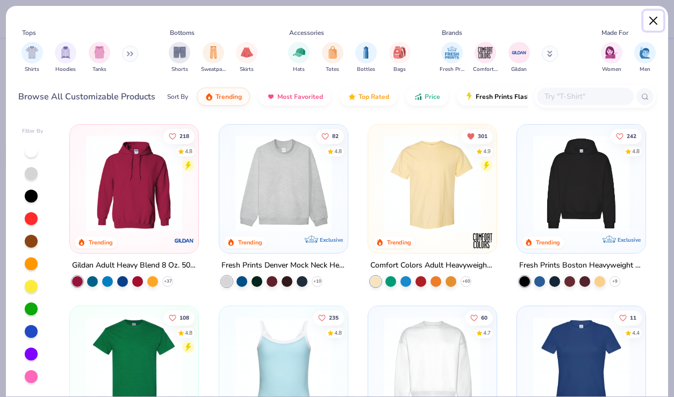
click at [654, 22] on button "Close" at bounding box center [654, 21] width 20 height 20
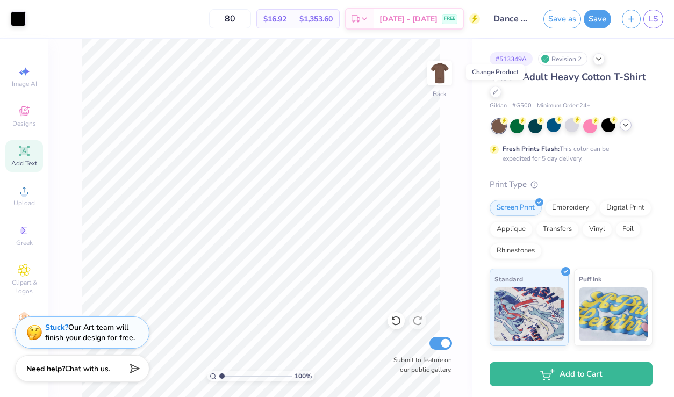
click at [583, 76] on span "Gildan Adult Heavy Cotton T-Shirt" at bounding box center [568, 76] width 157 height 13
click at [496, 94] on div at bounding box center [496, 91] width 12 height 12
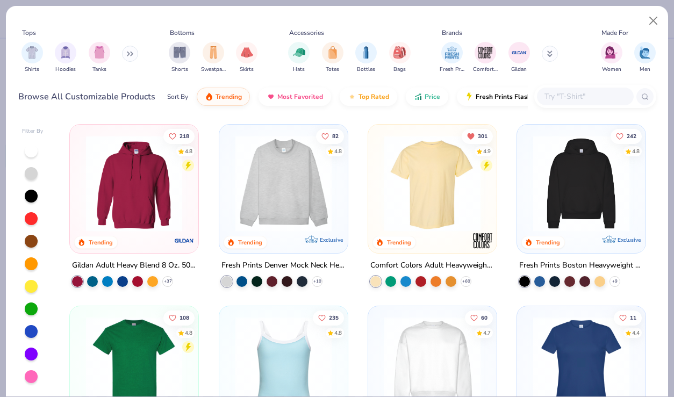
click at [427, 187] on img at bounding box center [432, 184] width 107 height 96
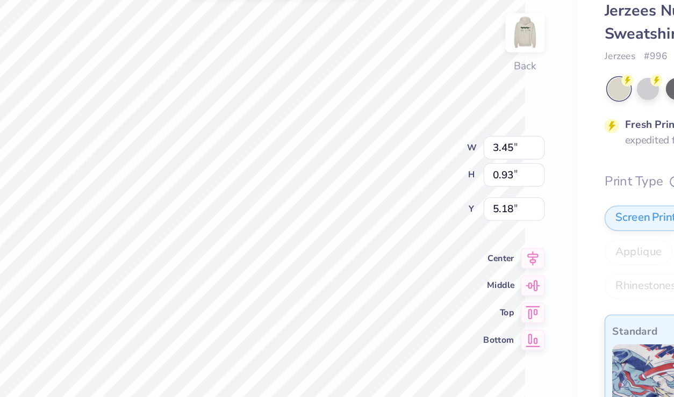
type input "5.19"
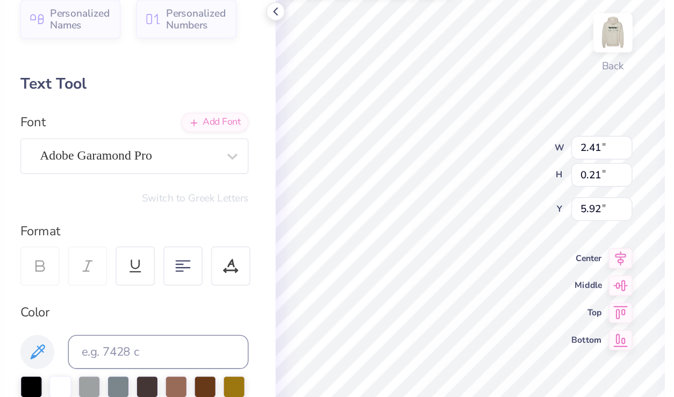
type input "3.45"
type input "0.58"
type input "5.19"
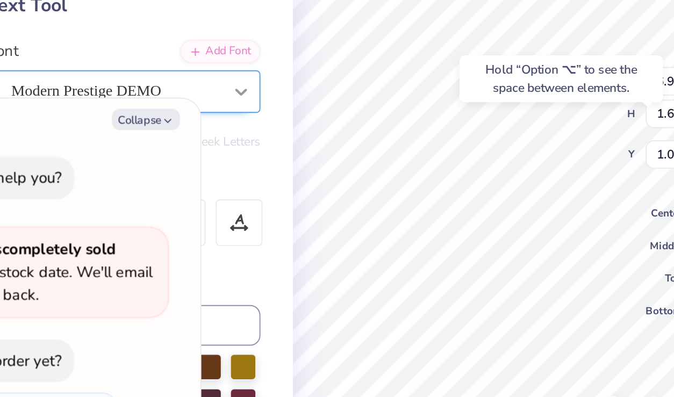
click at [193, 144] on div at bounding box center [199, 150] width 19 height 19
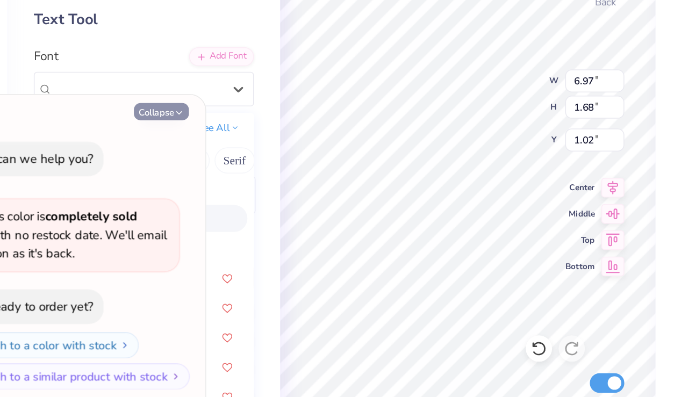
click at [153, 163] on button "Collapse" at bounding box center [149, 165] width 36 height 11
type textarea "x"
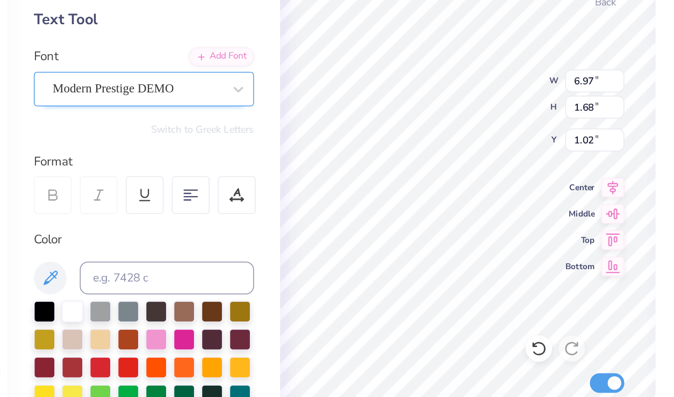
click at [155, 151] on div "Modern Prestige DEMO" at bounding box center [133, 151] width 113 height 17
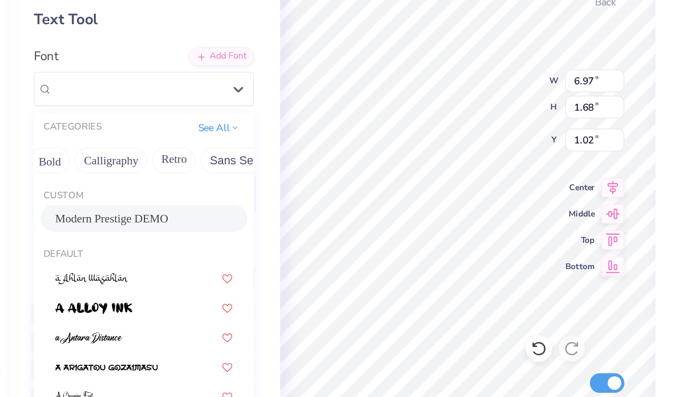
scroll to position [0, 152]
click at [192, 170] on button "See All" at bounding box center [186, 175] width 33 height 11
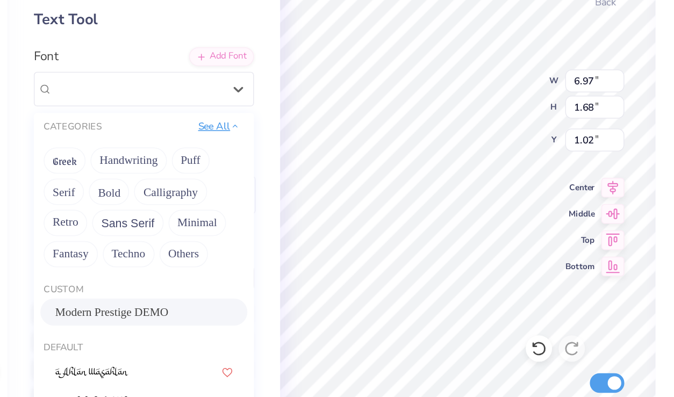
scroll to position [0, 0]
drag, startPoint x: 170, startPoint y: 298, endPoint x: 103, endPoint y: 297, distance: 67.8
click at [103, 297] on div "Modern Prestige DEMO" at bounding box center [138, 297] width 116 height 11
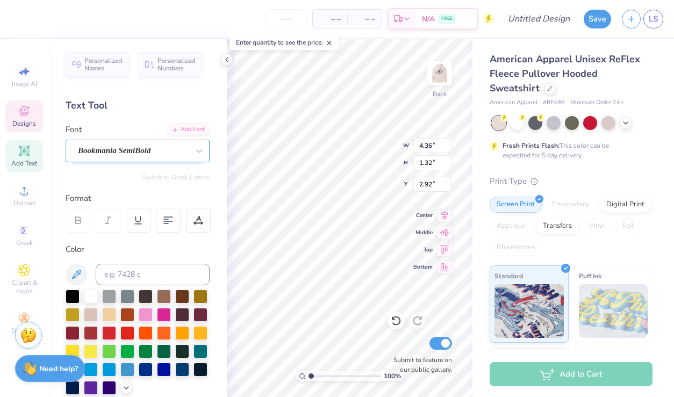
click at [179, 150] on div "Bookmania SemiBold" at bounding box center [133, 151] width 113 height 17
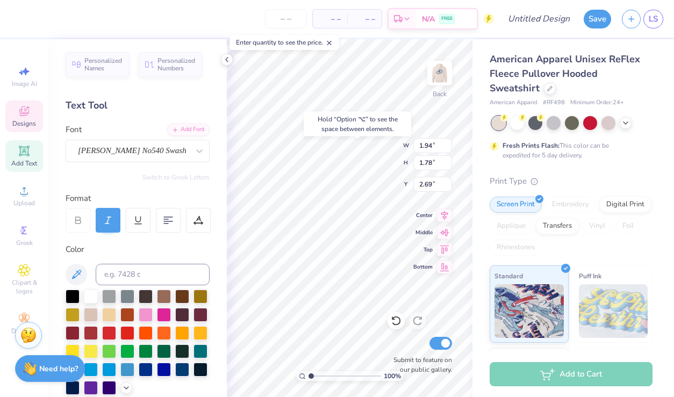
type input "2.69"
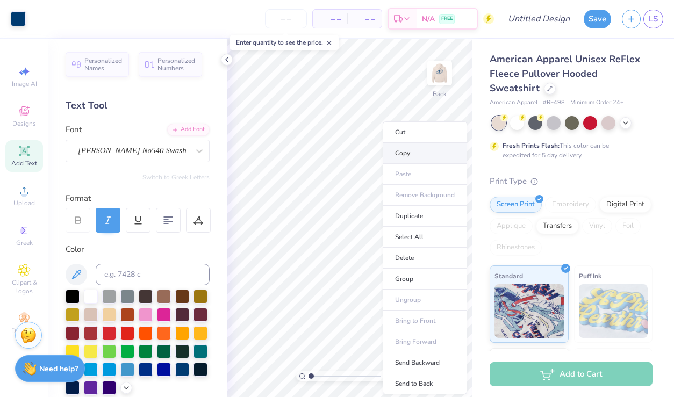
click at [411, 154] on li "Copy" at bounding box center [425, 153] width 84 height 21
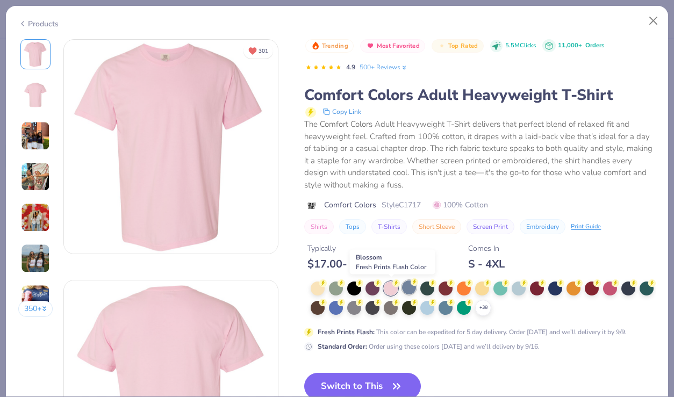
click at [409, 287] on div at bounding box center [409, 288] width 14 height 14
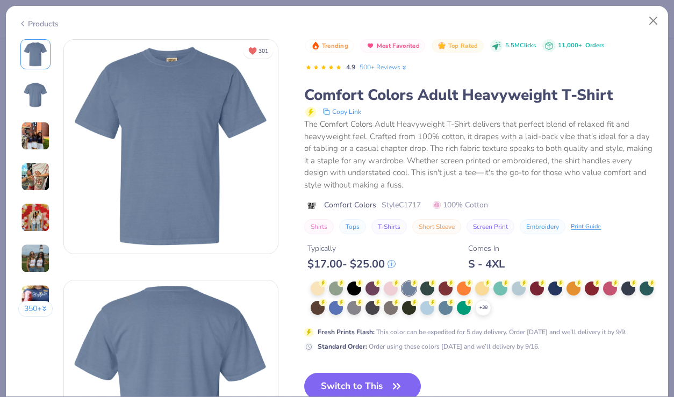
click at [36, 129] on img at bounding box center [35, 136] width 29 height 29
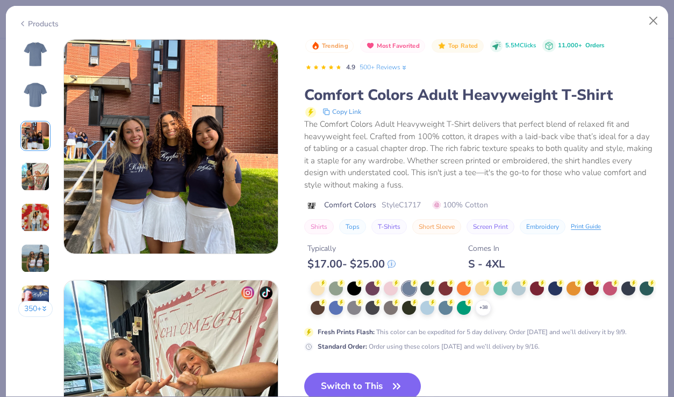
click at [29, 96] on img at bounding box center [36, 95] width 26 height 26
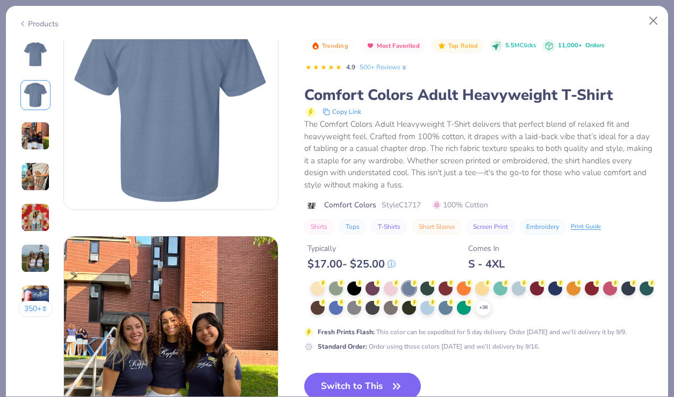
scroll to position [241, 0]
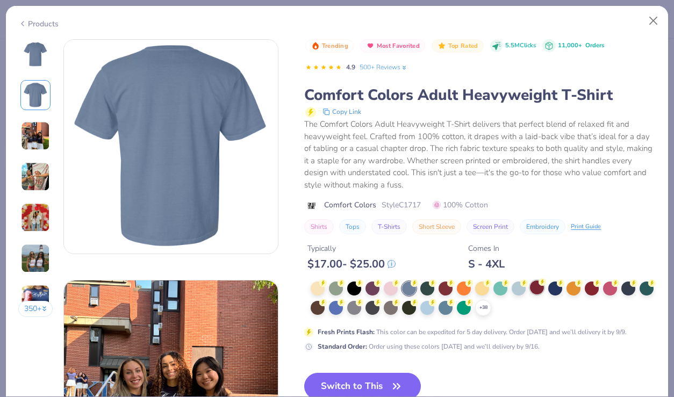
click at [538, 287] on div at bounding box center [537, 288] width 14 height 14
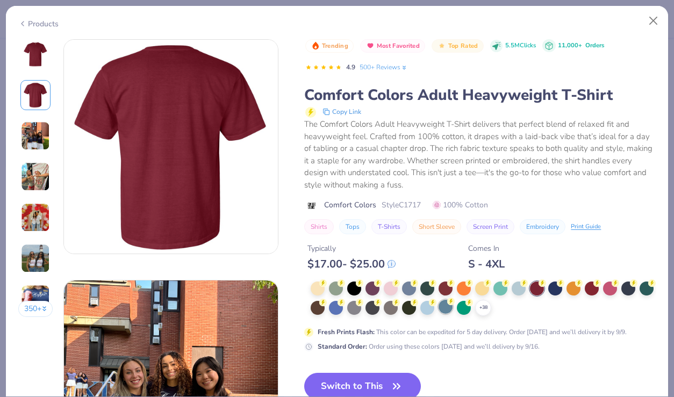
click at [449, 310] on div at bounding box center [446, 307] width 14 height 14
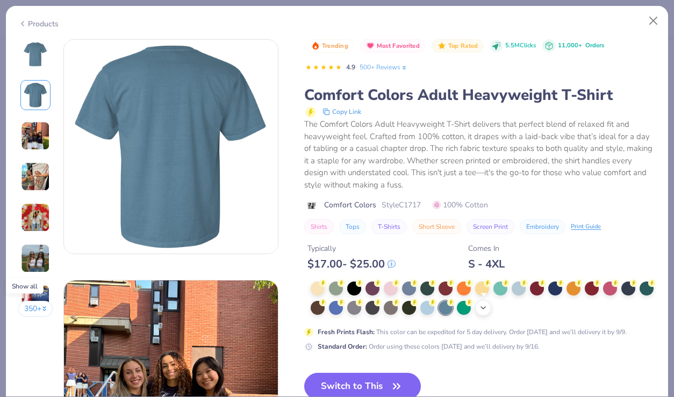
click at [485, 308] on polyline at bounding box center [483, 308] width 4 height 2
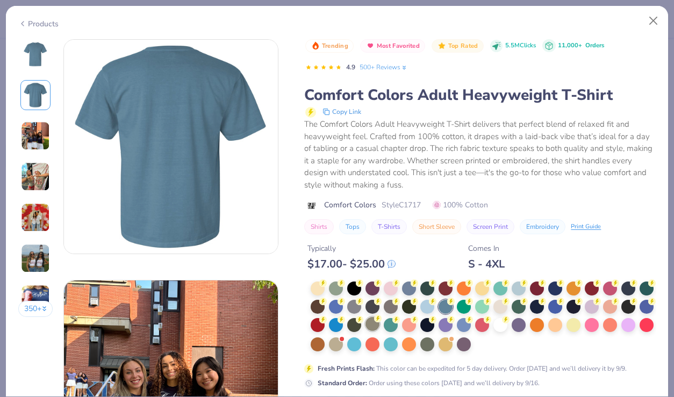
click at [375, 325] on div at bounding box center [373, 324] width 14 height 14
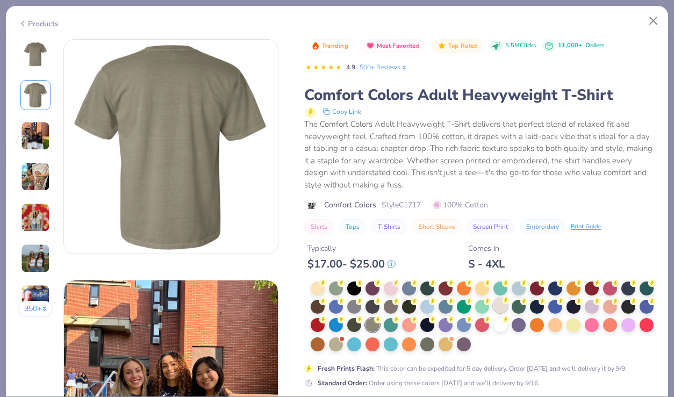
click at [503, 307] on div at bounding box center [501, 306] width 14 height 14
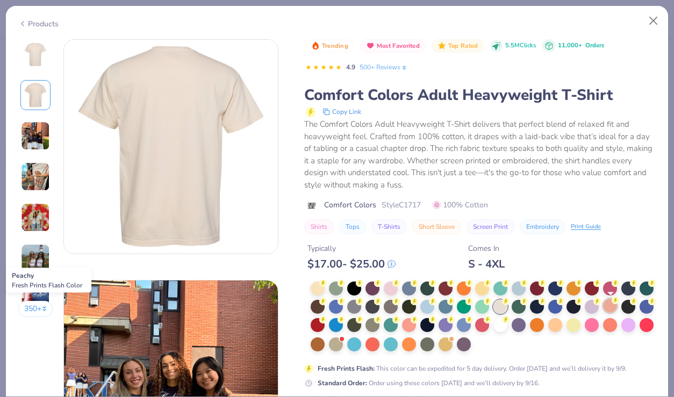
click at [614, 308] on div at bounding box center [610, 306] width 14 height 14
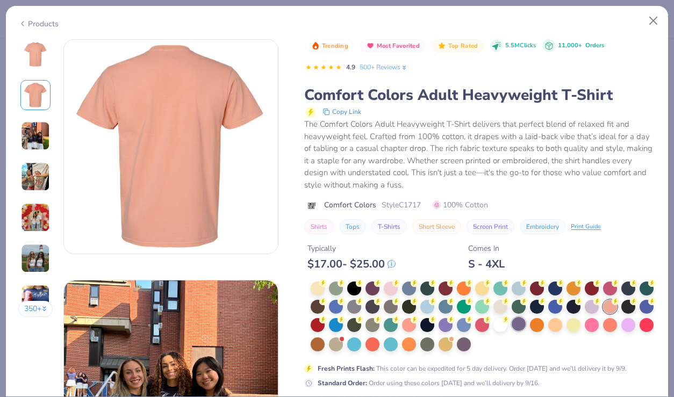
click at [522, 325] on div at bounding box center [519, 324] width 14 height 14
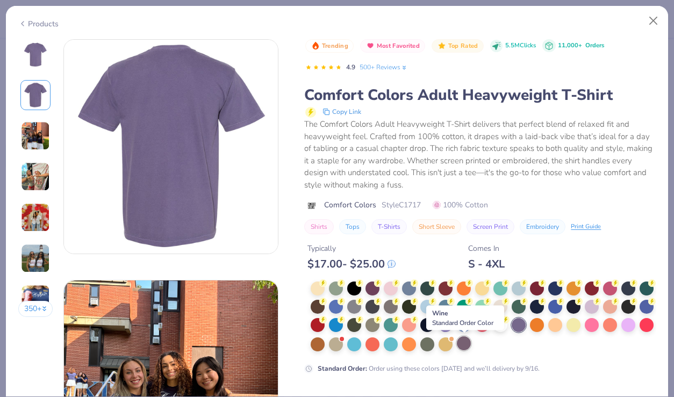
click at [463, 344] on div at bounding box center [464, 344] width 14 height 14
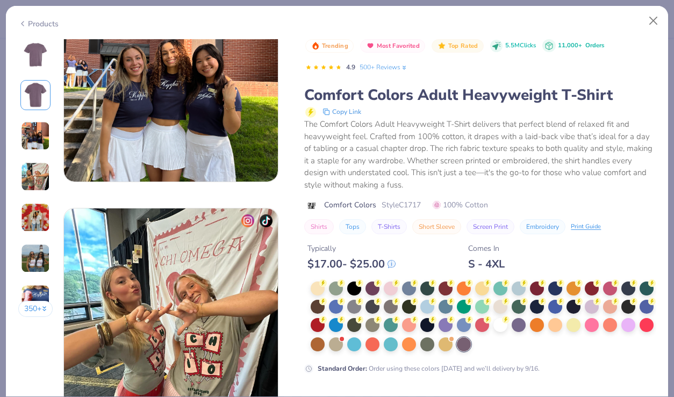
click at [563, 189] on div "The Comfort Colors Adult Heavyweight T-Shirt delivers that perfect blend of rel…" at bounding box center [480, 154] width 352 height 73
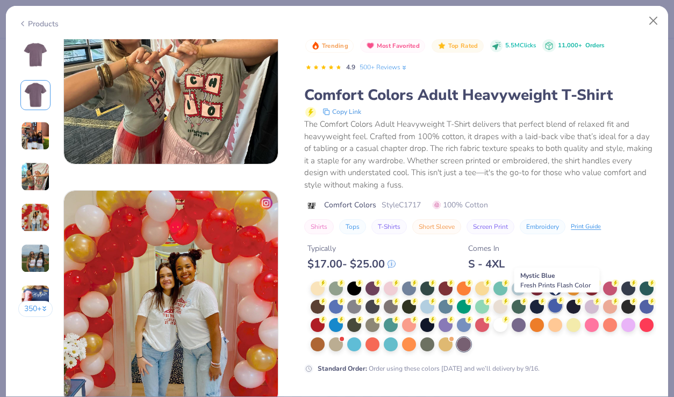
scroll to position [861, 0]
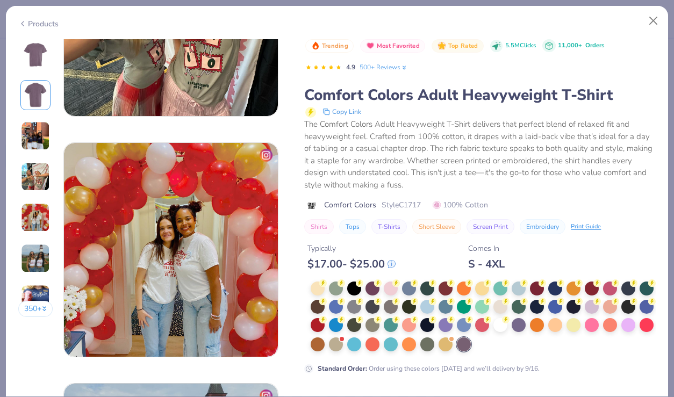
click at [463, 344] on div at bounding box center [464, 345] width 14 height 14
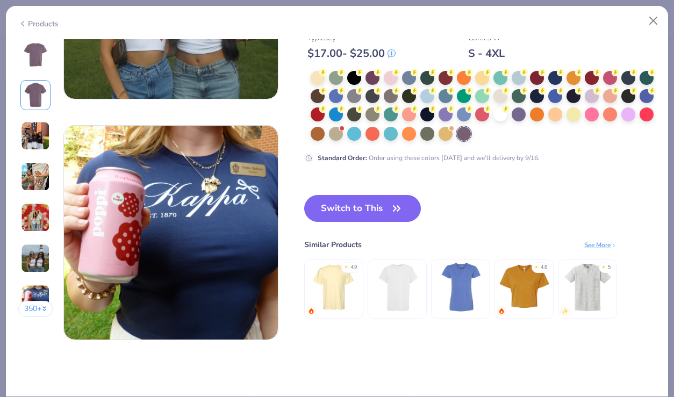
scroll to position [1368, 0]
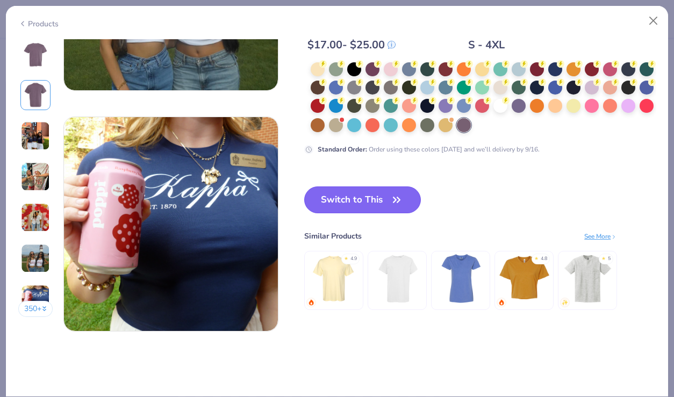
click at [378, 201] on button "Switch to This" at bounding box center [362, 200] width 117 height 27
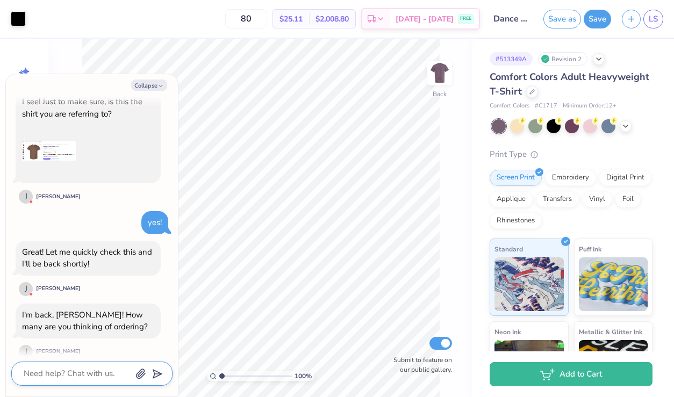
click at [71, 369] on textarea at bounding box center [77, 374] width 109 height 15
type textarea "x"
type textarea "p"
type textarea "x"
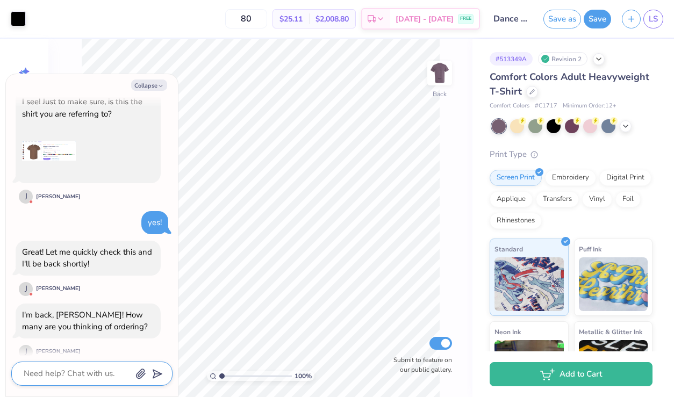
type textarea "p"
type textarea "x"
type textarea "po"
type textarea "x"
type textarea "pote"
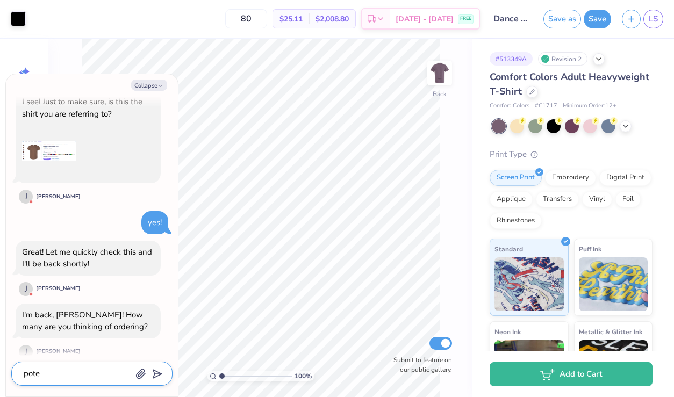
type textarea "x"
type textarea "poten"
type textarea "x"
type textarea "potent"
type textarea "x"
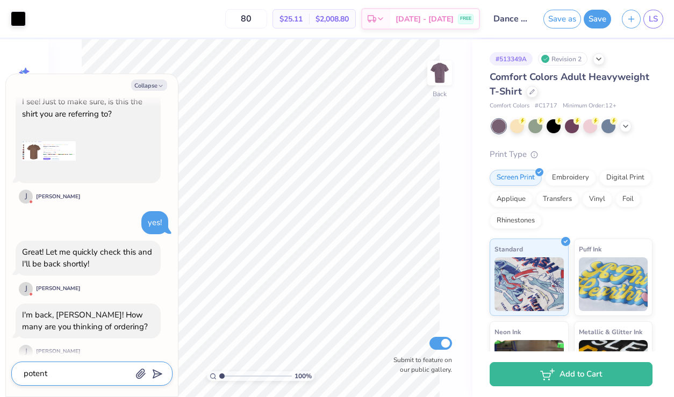
type textarea "potenti"
type textarea "x"
type textarea "potentia"
type textarea "x"
type textarea "potential"
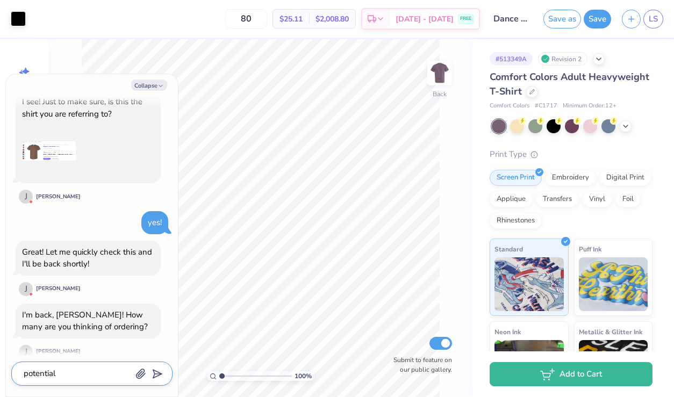
type textarea "x"
type textarea "potentiall"
type textarea "x"
type textarea "potentially"
type textarea "x"
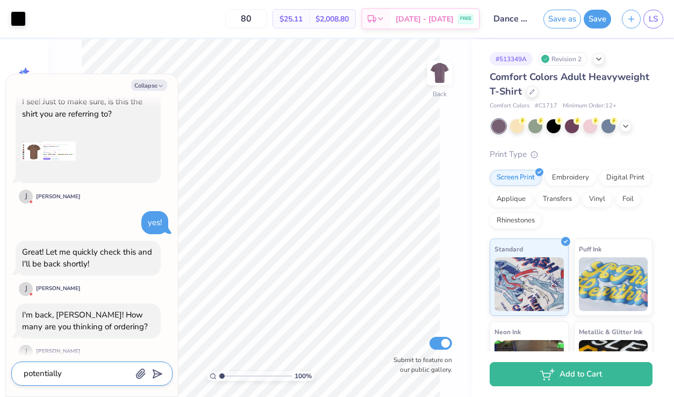
type textarea "potentially"
type textarea "x"
type textarea "potentially a"
type textarea "x"
type textarea "potentially aro"
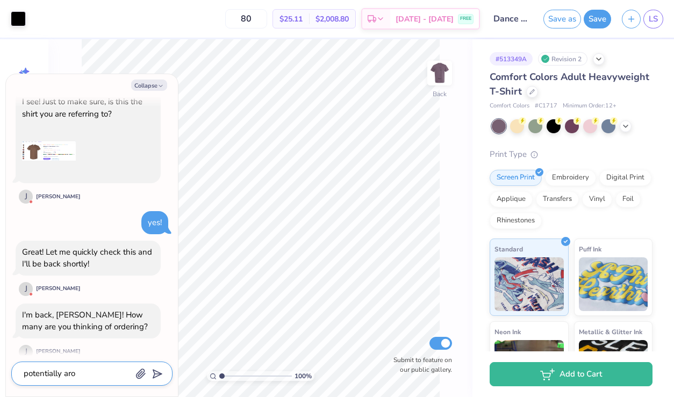
type textarea "x"
type textarea "potentially arou"
type textarea "x"
type textarea "potentially aroun"
type textarea "x"
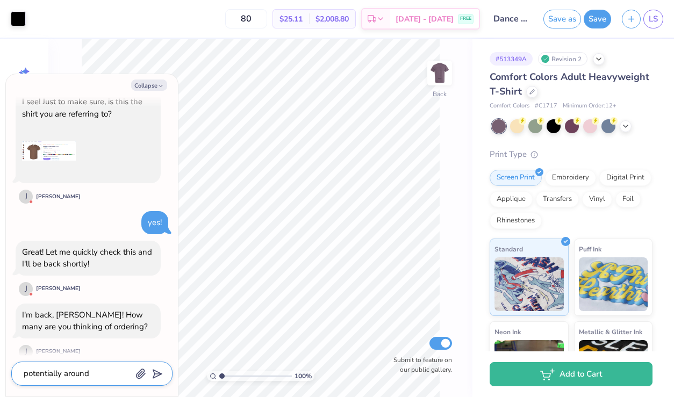
type textarea "potentially around"
type textarea "x"
type textarea "potentially around 5"
type textarea "x"
type textarea "potentially around 5-"
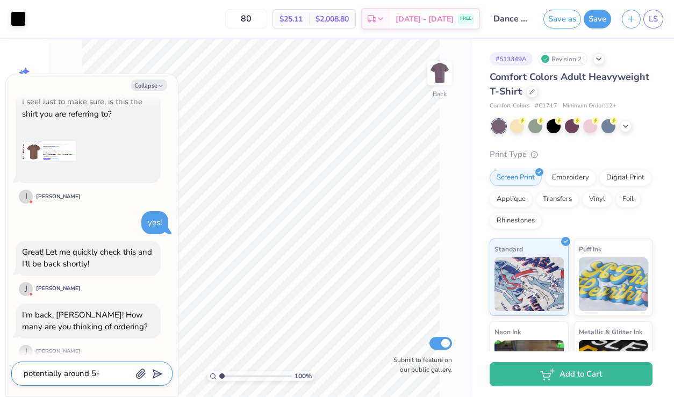
type textarea "x"
type textarea "potentially around 5-"
type textarea "x"
type textarea "potentially around 5-"
type textarea "x"
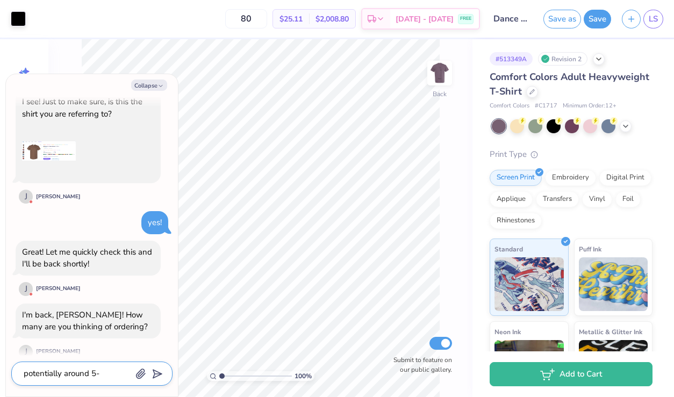
type textarea "potentially around 5"
type textarea "x"
type textarea "potentially around 50"
type textarea "x"
type textarea "potentially around 50"
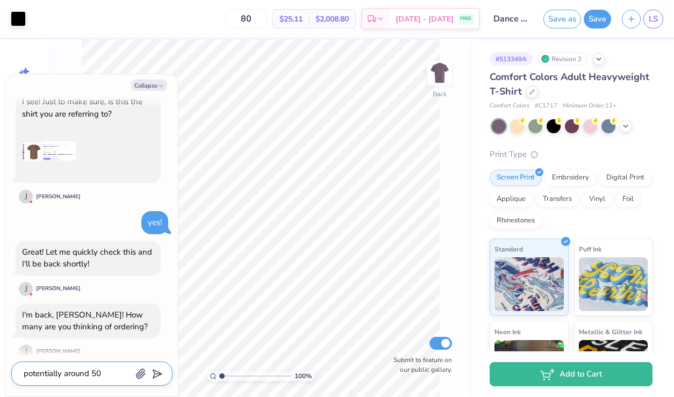
type textarea "x"
type textarea "potentially around 50 -"
type textarea "x"
type textarea "potentially around 50 -"
type textarea "x"
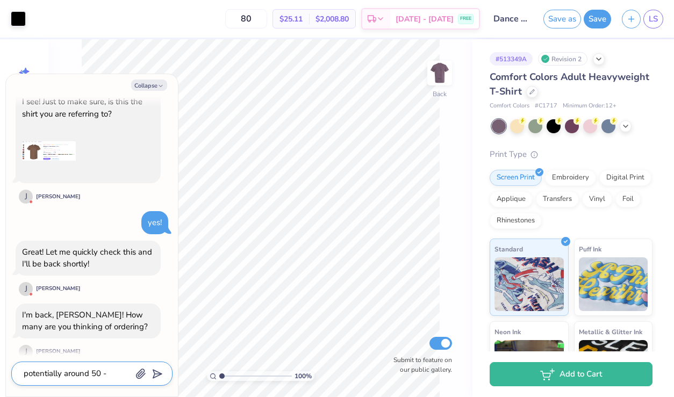
type textarea "potentially around 50 - 6"
type textarea "x"
type textarea "potentially around 50 - 60"
type textarea "x"
type textarea "potentially around 50 - 60"
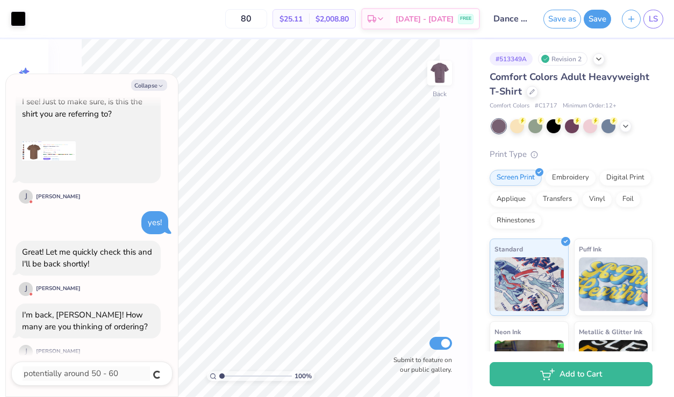
scroll to position [311, 0]
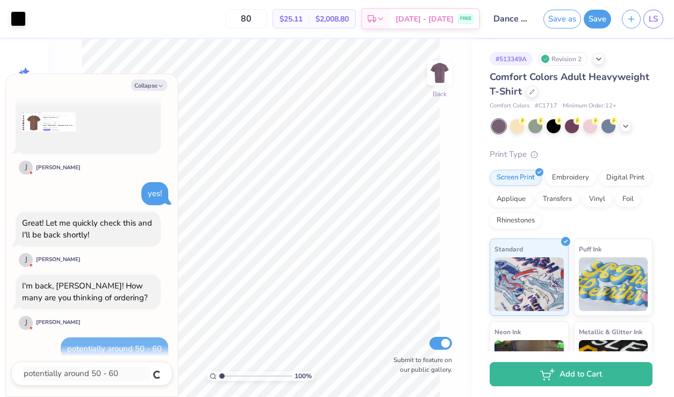
type textarea "x"
click at [159, 84] on icon "button" at bounding box center [161, 86] width 6 height 6
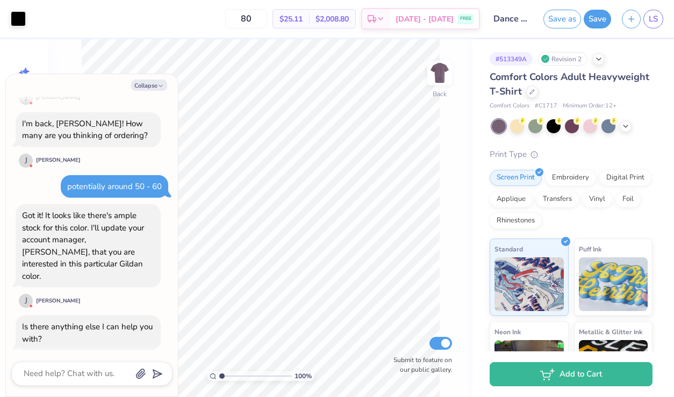
scroll to position [548, 0]
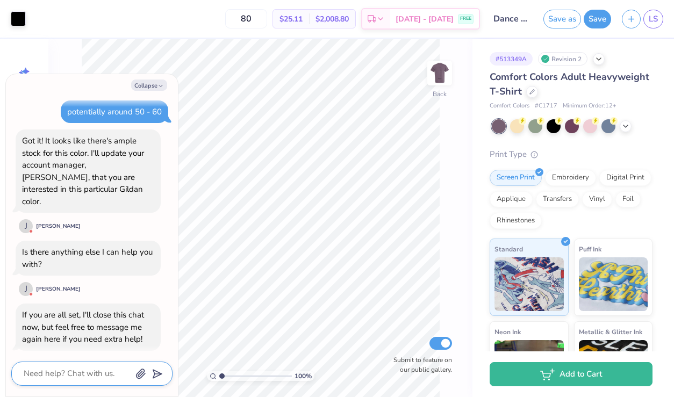
click at [78, 373] on textarea at bounding box center [77, 374] width 109 height 15
type textarea "x"
type textarea "t"
type textarea "x"
type textarea "th"
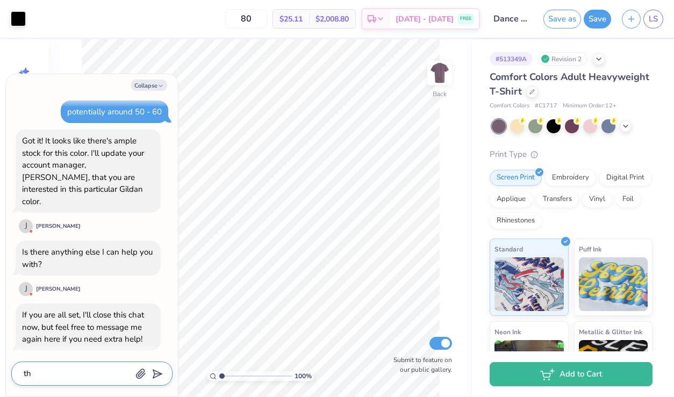
type textarea "x"
type textarea "tha"
type textarea "x"
type textarea "thas"
type textarea "x"
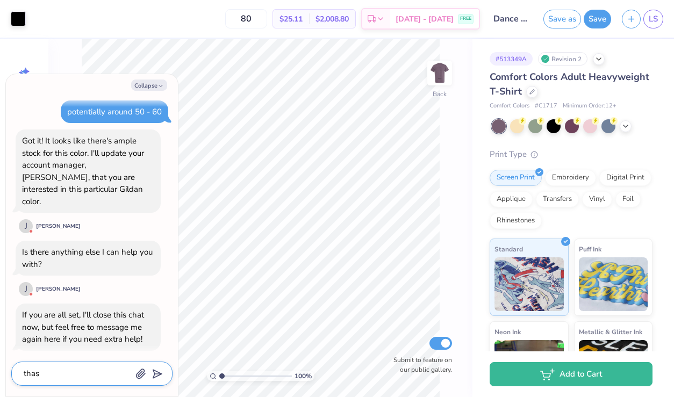
type textarea "thasb"
type textarea "x"
type textarea "thas"
type textarea "x"
type textarea "tha"
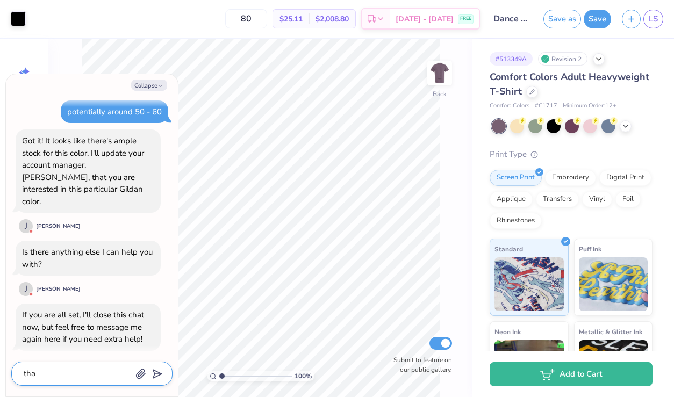
type textarea "x"
type textarea "than"
type textarea "x"
type textarea "thank"
type textarea "x"
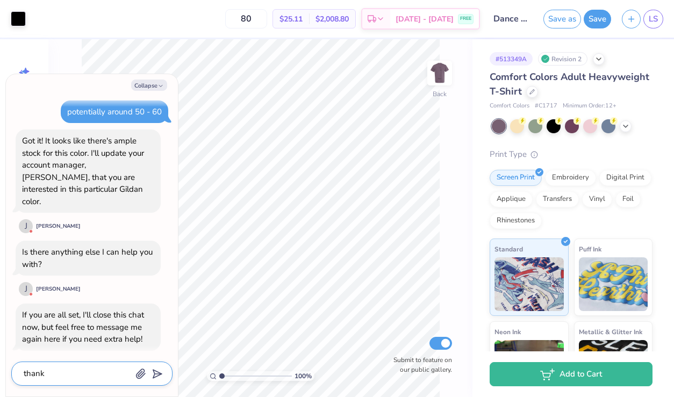
type textarea "thank"
type textarea "x"
type textarea "thank y"
type textarea "x"
type textarea "thank yo"
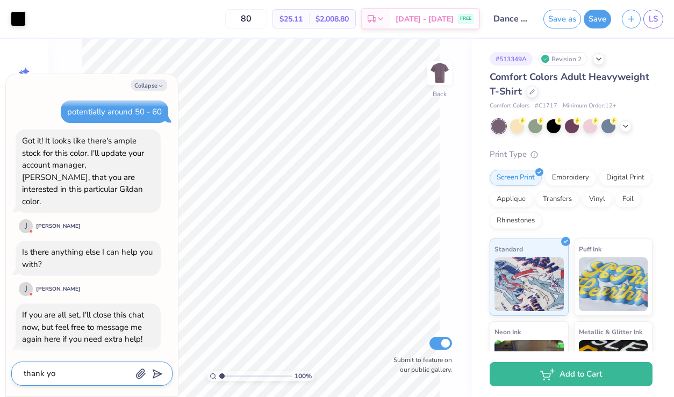
type textarea "x"
type textarea "thank you"
type textarea "x"
type textarea "thank you!"
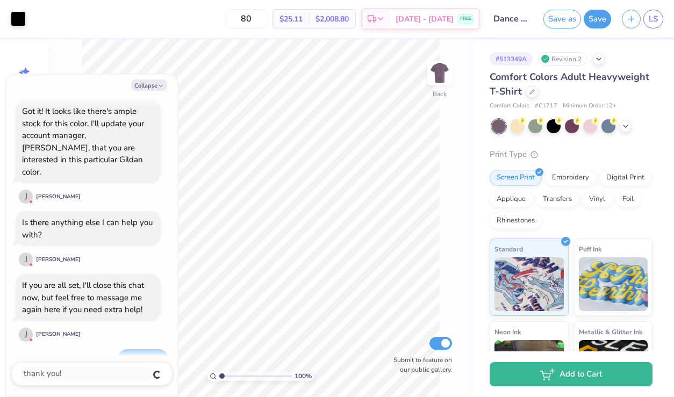
type textarea "x"
click at [148, 83] on button "Collapse" at bounding box center [149, 85] width 36 height 11
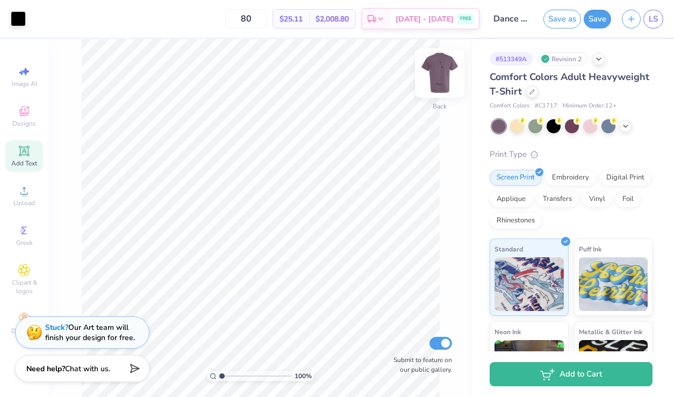
click at [447, 73] on img at bounding box center [439, 73] width 43 height 43
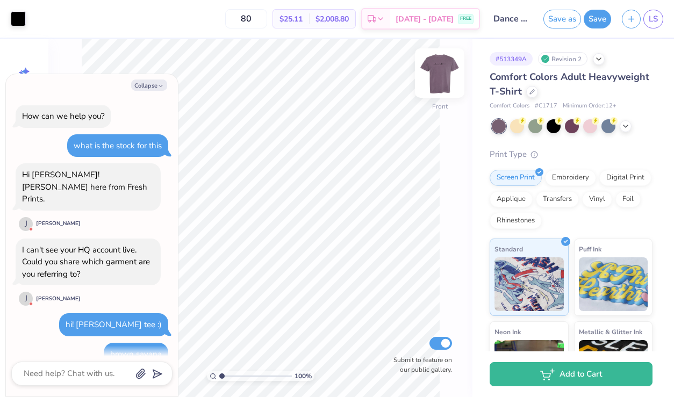
scroll to position [628, 0]
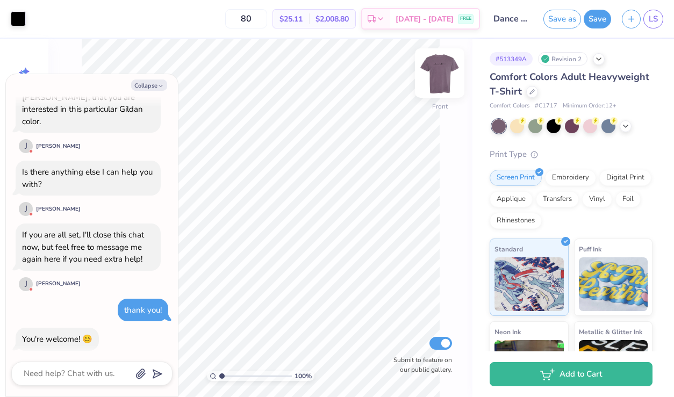
click at [436, 79] on img at bounding box center [439, 73] width 43 height 43
click at [159, 86] on polyline "button" at bounding box center [160, 87] width 3 height 2
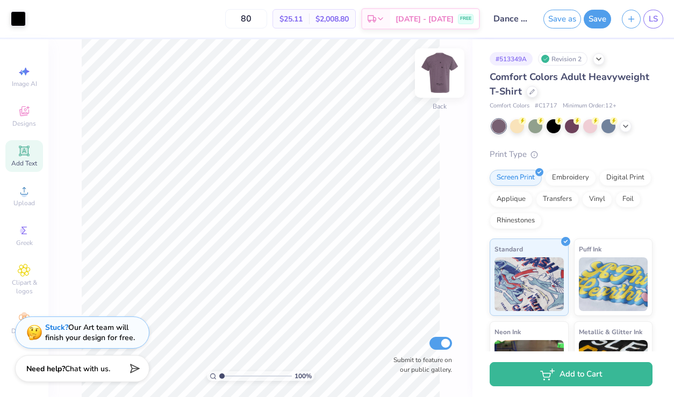
click at [435, 74] on img at bounding box center [439, 73] width 43 height 43
click at [262, 21] on input "80" at bounding box center [246, 18] width 42 height 19
click at [520, 125] on div at bounding box center [517, 125] width 14 height 14
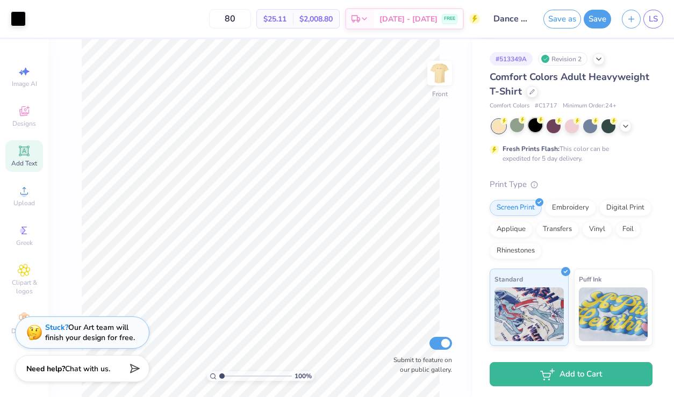
click at [538, 127] on div at bounding box center [536, 125] width 14 height 14
click at [625, 126] on icon at bounding box center [626, 125] width 9 height 9
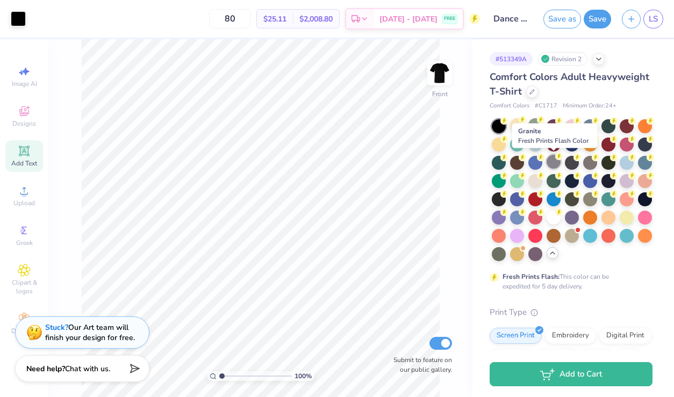
click at [552, 161] on div at bounding box center [554, 162] width 14 height 14
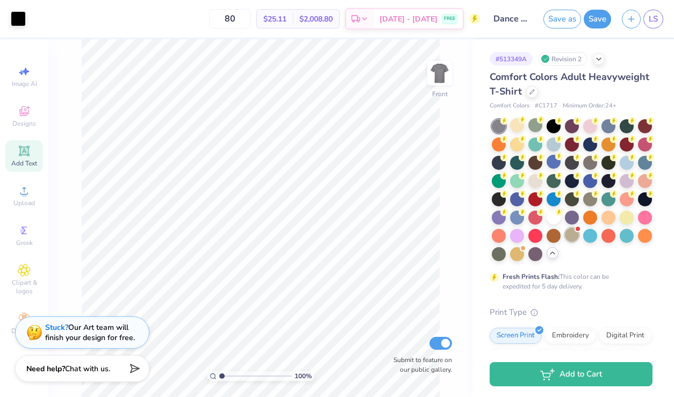
click at [572, 236] on div at bounding box center [572, 235] width 14 height 14
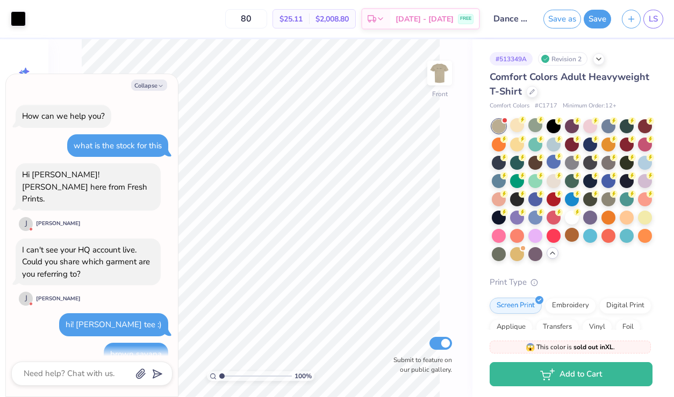
scroll to position [785, 0]
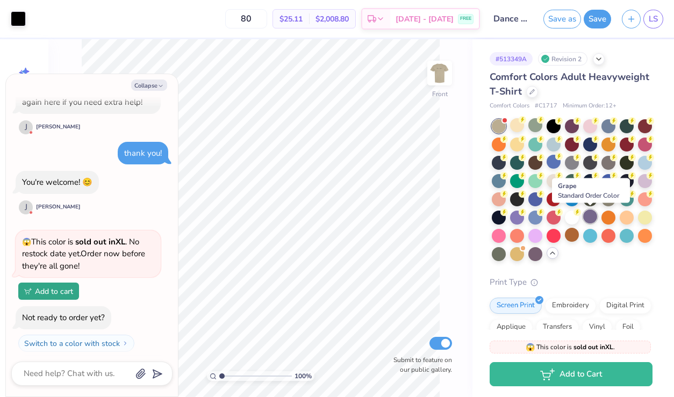
click at [591, 218] on div at bounding box center [591, 217] width 14 height 14
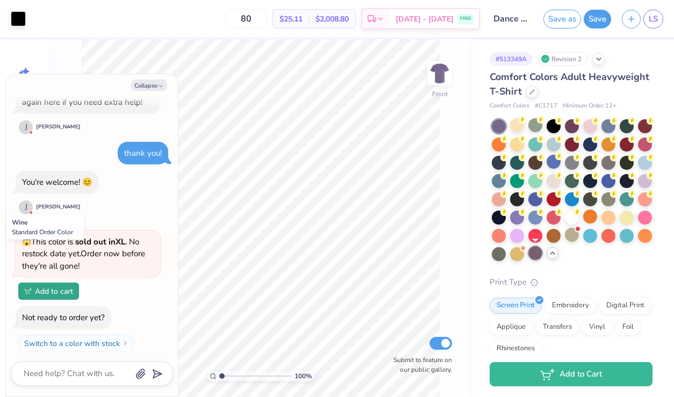
click at [534, 251] on div at bounding box center [536, 253] width 14 height 14
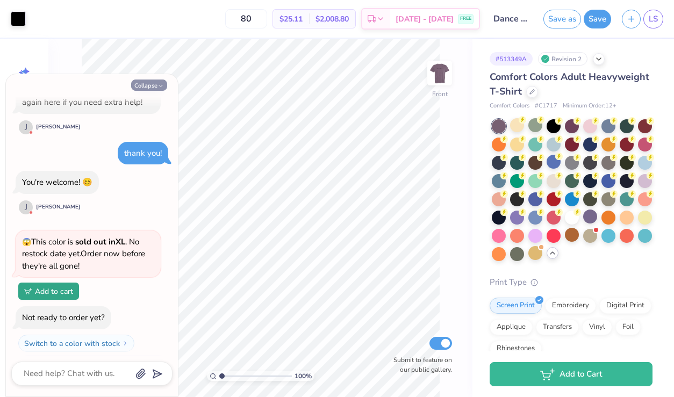
type textarea "x"
click at [267, 19] on input "80" at bounding box center [246, 18] width 42 height 19
type input "8"
type input "2"
type input "8"
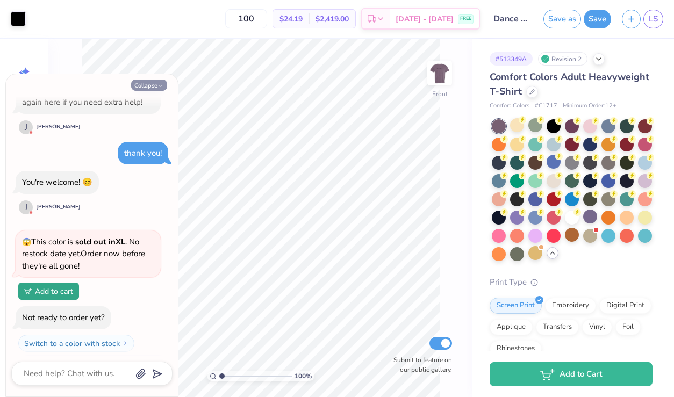
type input "100"
click at [150, 86] on button "Collapse" at bounding box center [149, 85] width 36 height 11
type textarea "x"
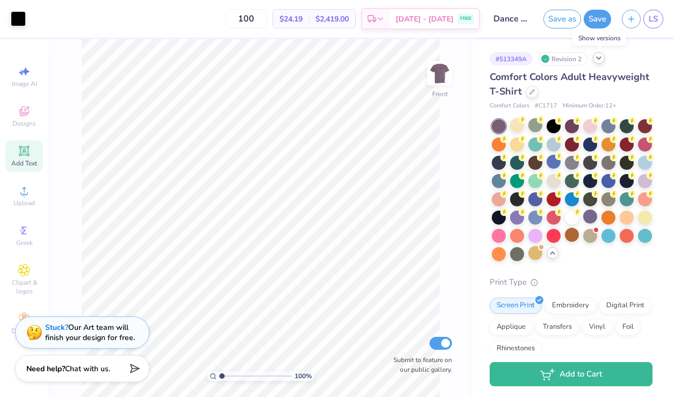
click at [603, 60] on icon at bounding box center [599, 58] width 9 height 9
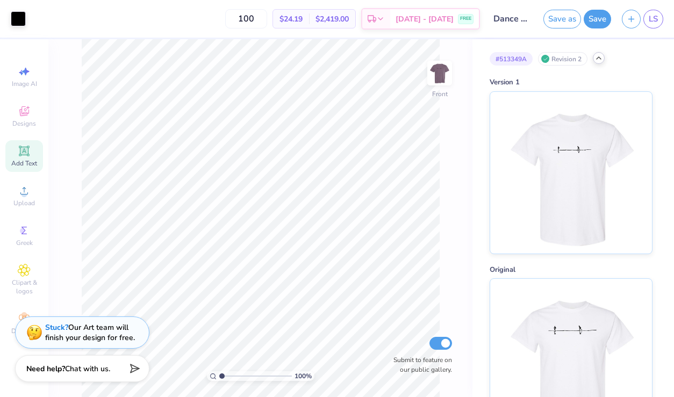
click at [603, 60] on icon at bounding box center [599, 58] width 9 height 9
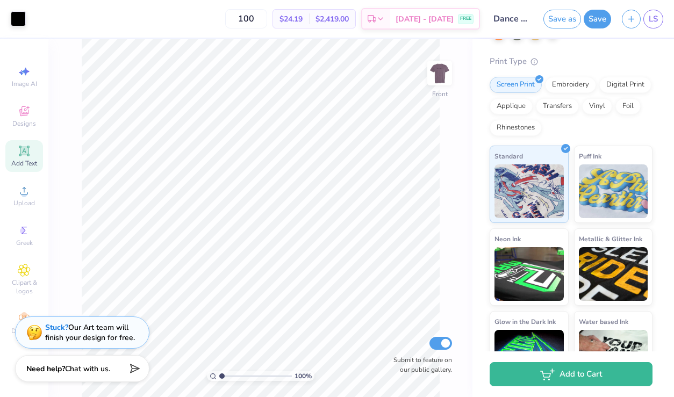
scroll to position [0, 0]
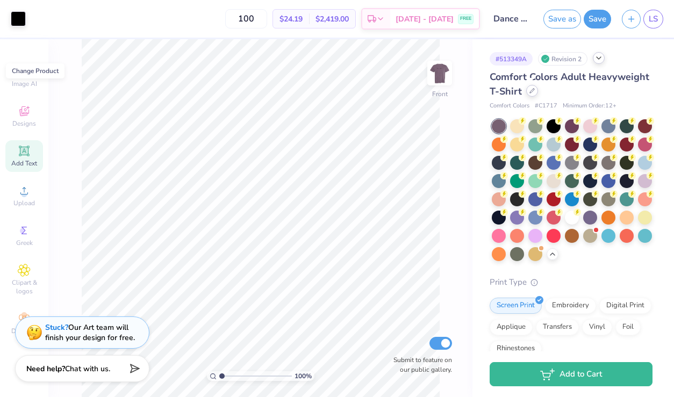
click at [534, 94] on div at bounding box center [533, 91] width 12 height 12
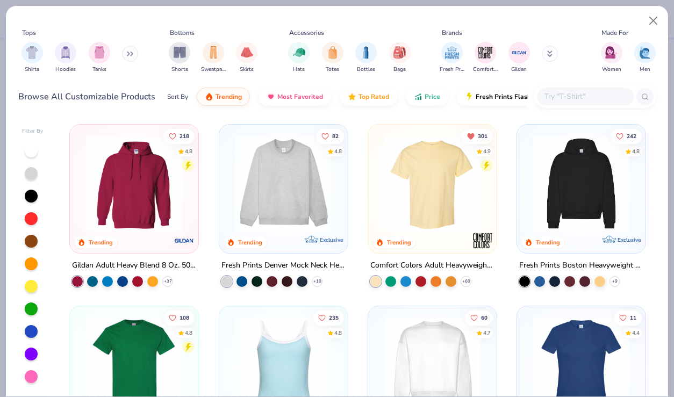
click at [553, 95] on input "text" at bounding box center [585, 96] width 83 height 12
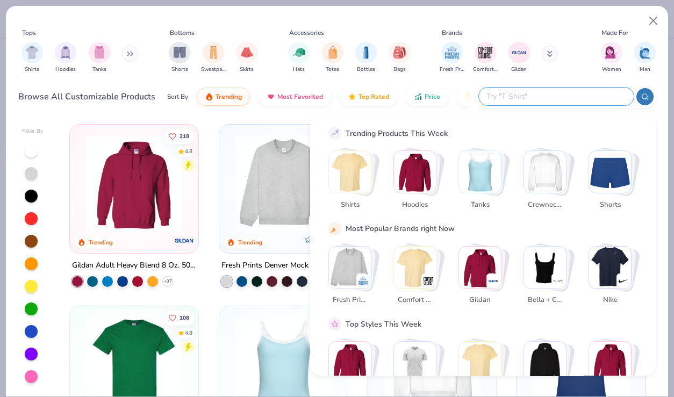
click at [363, 166] on img "Stack Card Button Shirts" at bounding box center [350, 172] width 42 height 42
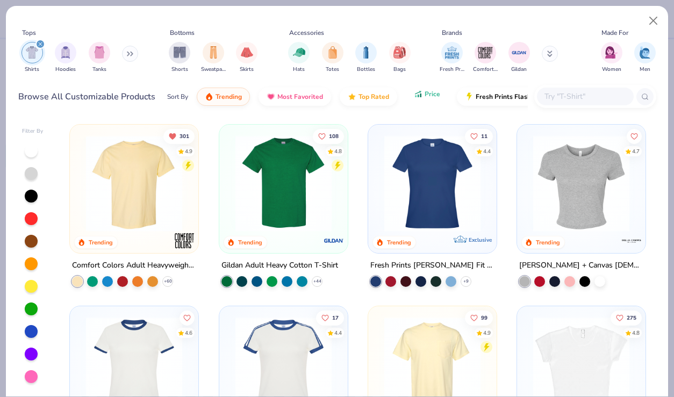
click at [422, 95] on button "Price" at bounding box center [427, 94] width 42 height 18
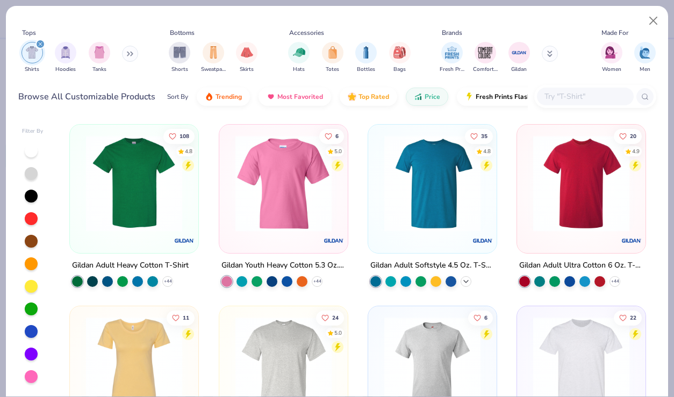
click at [466, 282] on polyline at bounding box center [466, 282] width 4 height 2
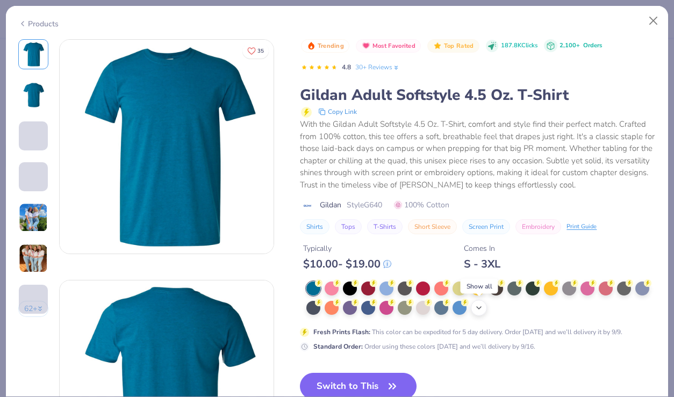
click at [479, 312] on icon at bounding box center [479, 308] width 9 height 9
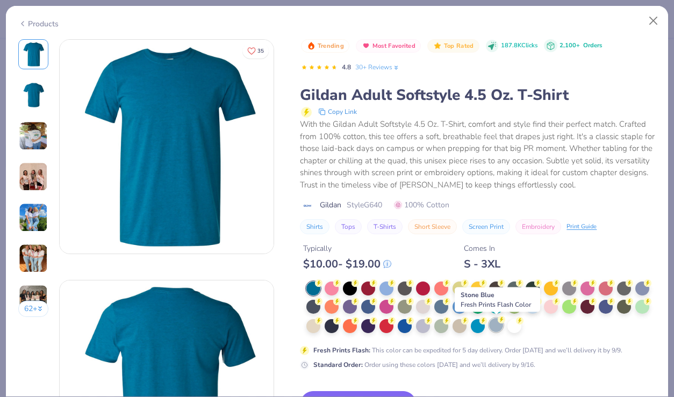
click at [494, 322] on div at bounding box center [496, 325] width 14 height 14
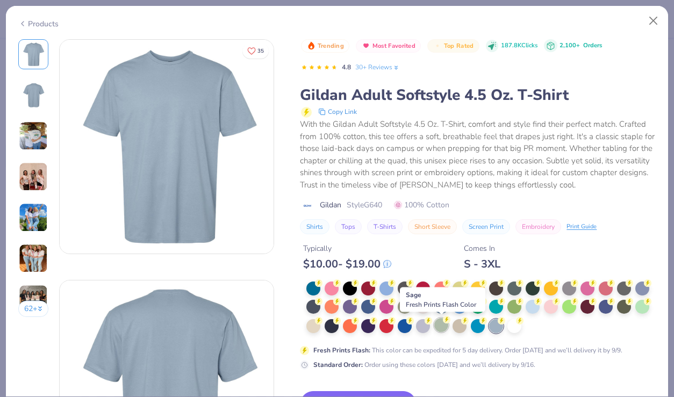
click at [440, 321] on div at bounding box center [442, 325] width 14 height 14
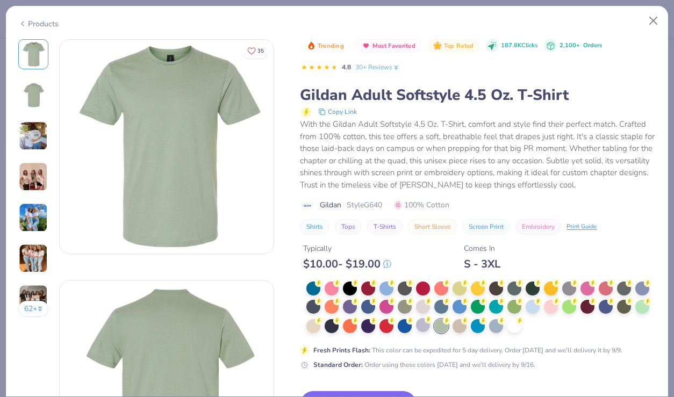
click at [418, 332] on div at bounding box center [423, 325] width 14 height 14
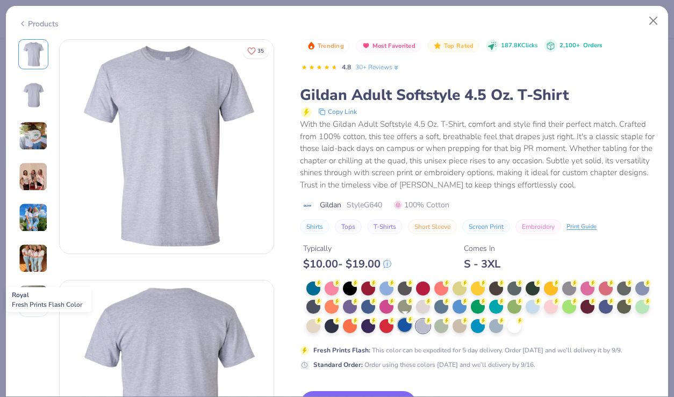
click at [404, 331] on div at bounding box center [405, 325] width 14 height 14
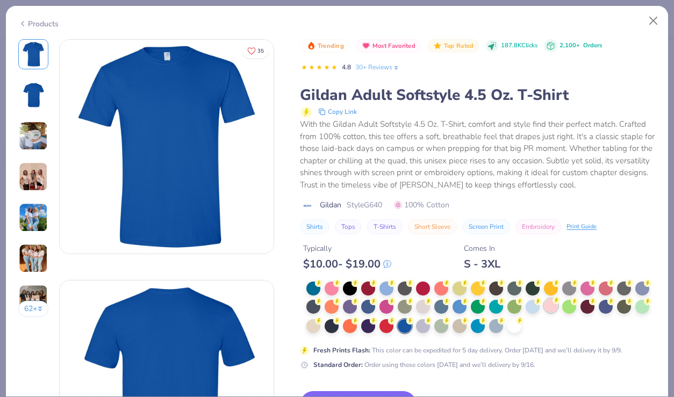
click at [545, 307] on div at bounding box center [551, 306] width 14 height 14
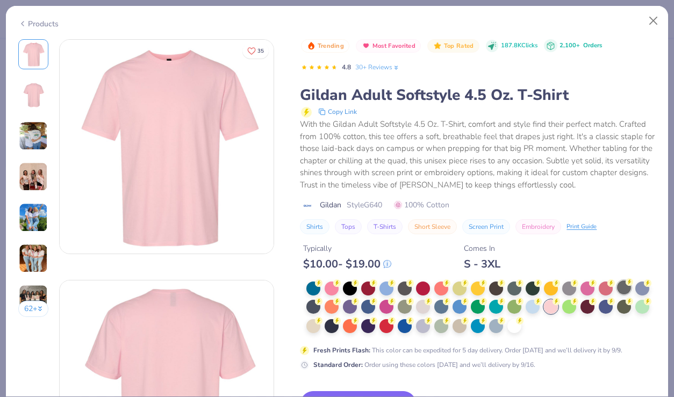
click at [627, 287] on div at bounding box center [624, 288] width 14 height 14
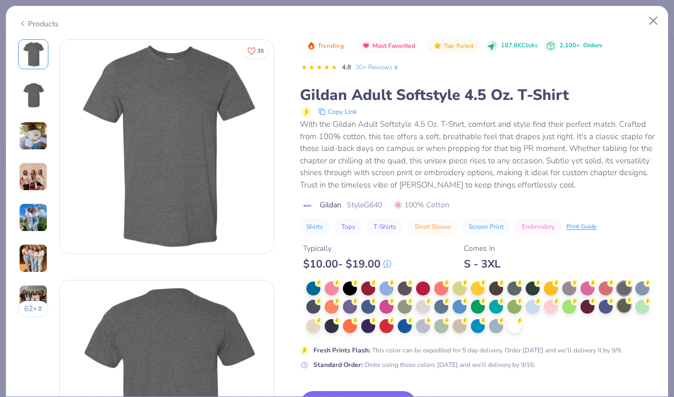
click at [621, 310] on div at bounding box center [624, 306] width 14 height 14
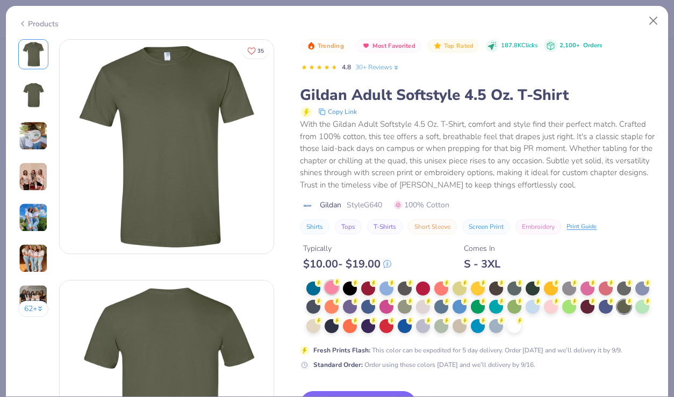
click at [330, 290] on div at bounding box center [332, 288] width 14 height 14
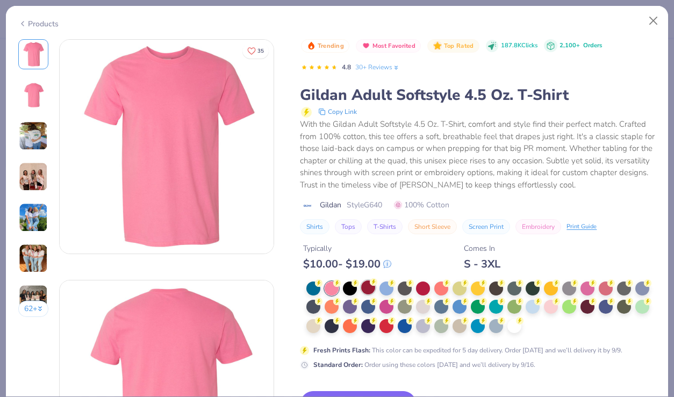
click at [368, 288] on div at bounding box center [368, 288] width 14 height 14
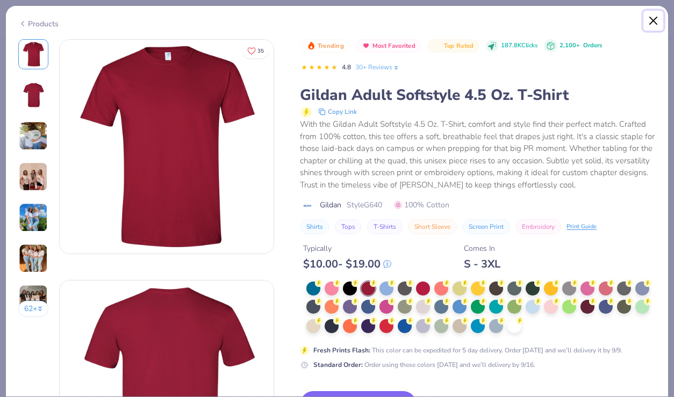
click at [653, 16] on button "Close" at bounding box center [654, 21] width 20 height 20
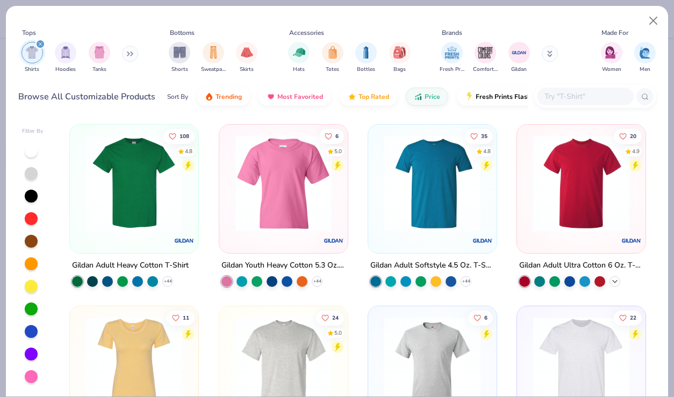
click at [613, 280] on icon at bounding box center [615, 282] width 9 height 9
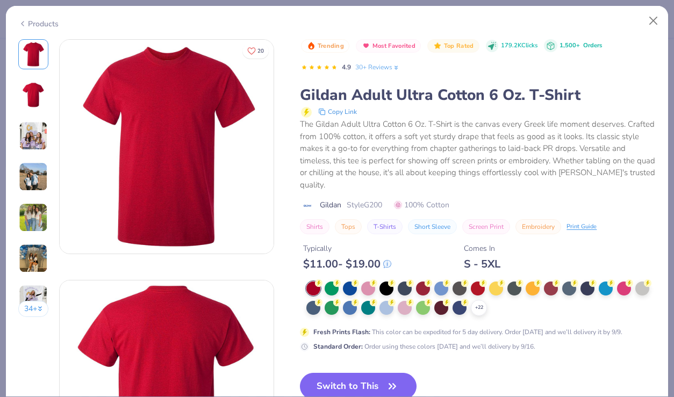
click at [33, 103] on img at bounding box center [33, 95] width 26 height 26
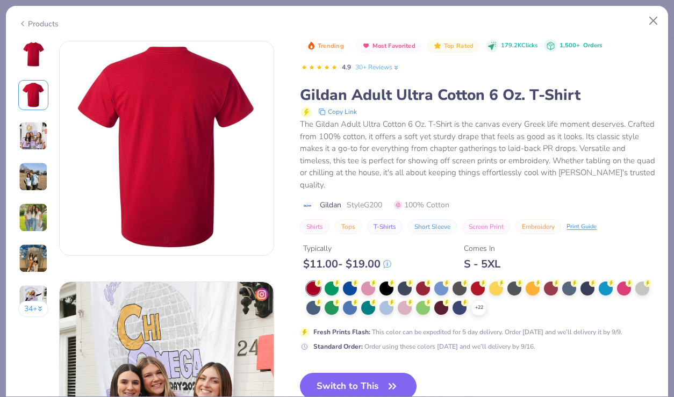
scroll to position [241, 0]
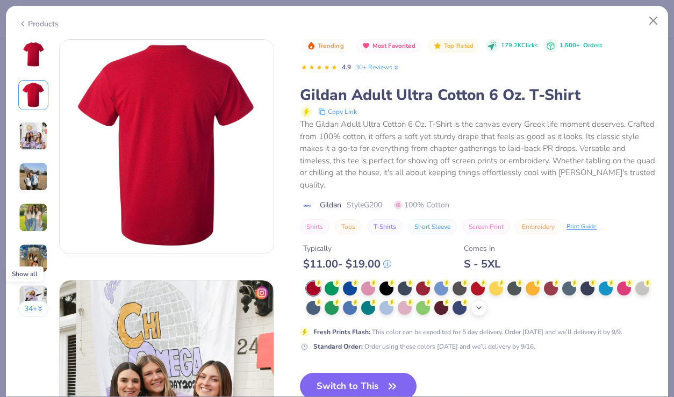
click at [479, 307] on polyline at bounding box center [479, 308] width 4 height 2
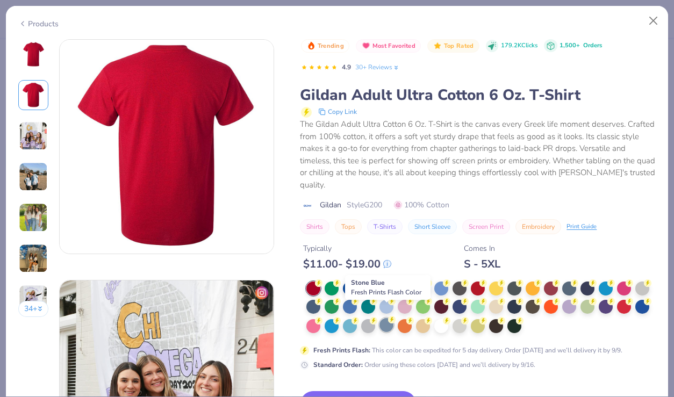
click at [387, 318] on div at bounding box center [387, 325] width 14 height 14
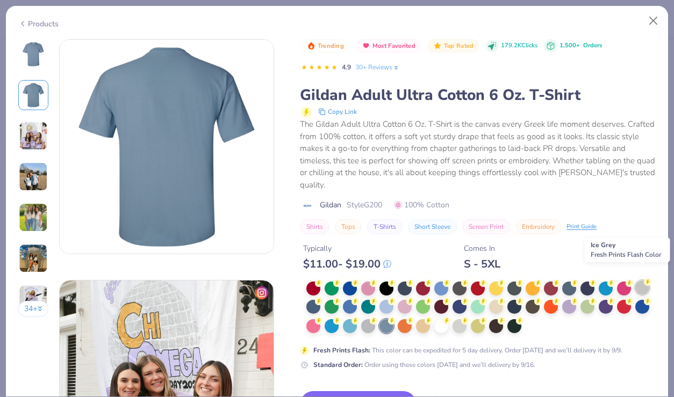
click at [642, 281] on div at bounding box center [643, 288] width 14 height 14
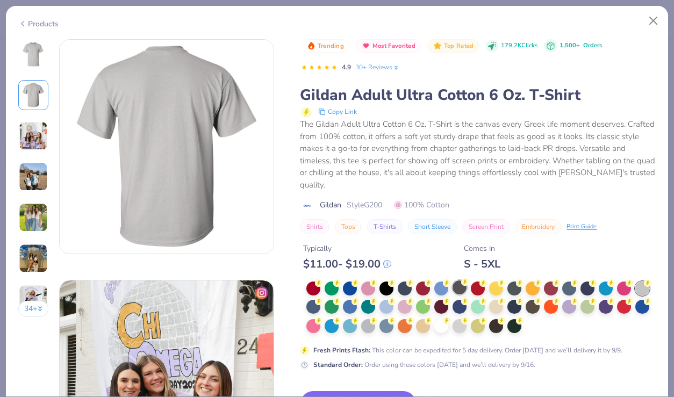
click at [461, 281] on div at bounding box center [460, 288] width 14 height 14
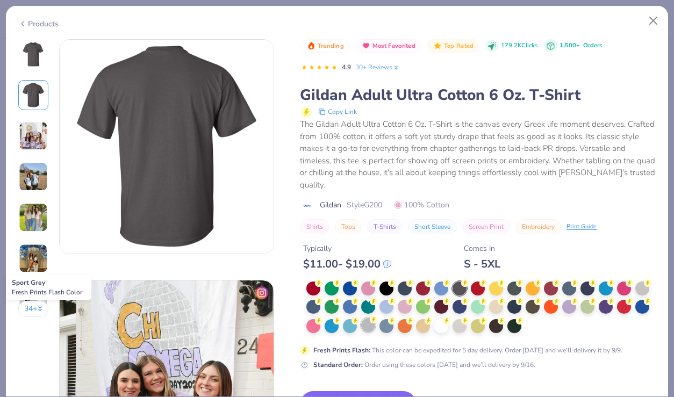
click at [373, 318] on div at bounding box center [368, 325] width 14 height 14
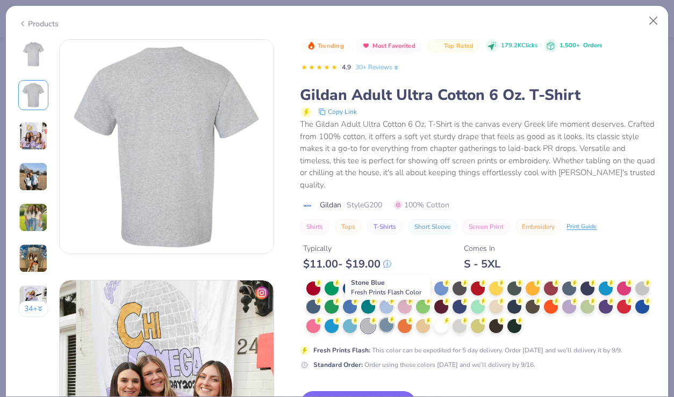
click at [390, 318] on div at bounding box center [387, 325] width 14 height 14
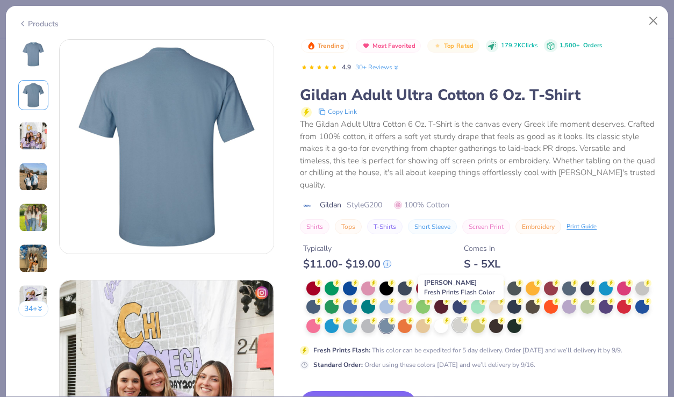
click at [460, 318] on div at bounding box center [460, 325] width 14 height 14
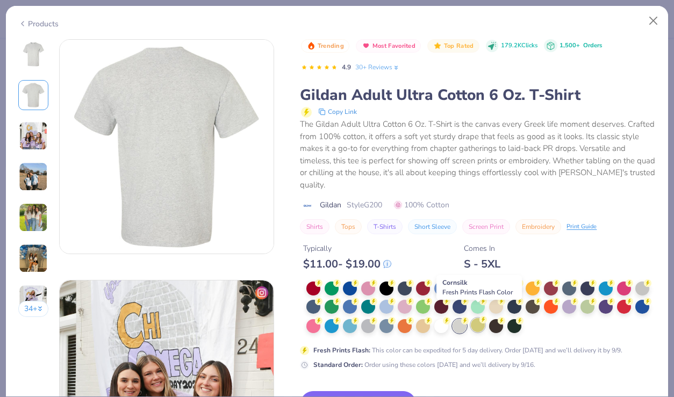
click at [478, 318] on div at bounding box center [478, 325] width 14 height 14
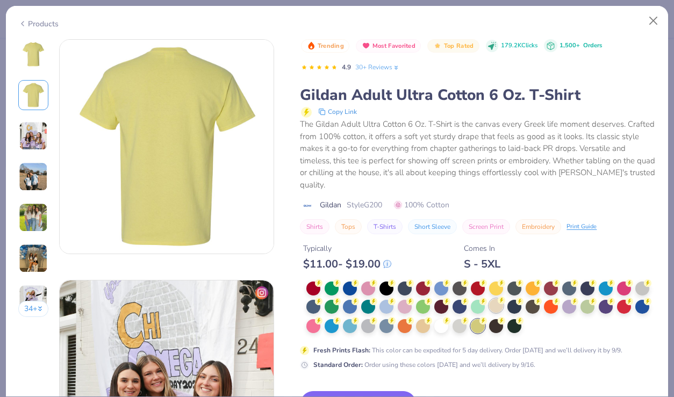
click at [492, 299] on div at bounding box center [496, 306] width 14 height 14
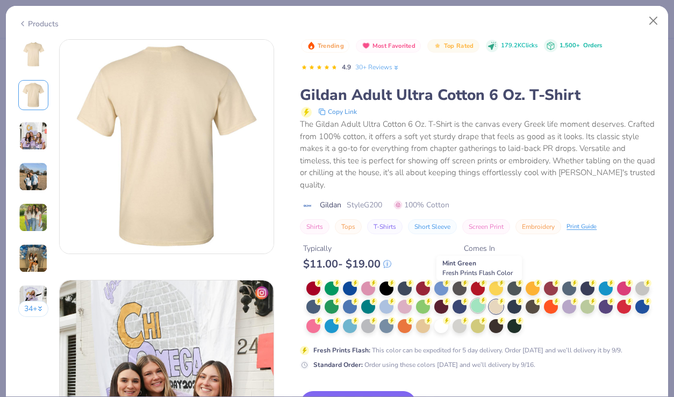
click at [477, 299] on div at bounding box center [478, 306] width 14 height 14
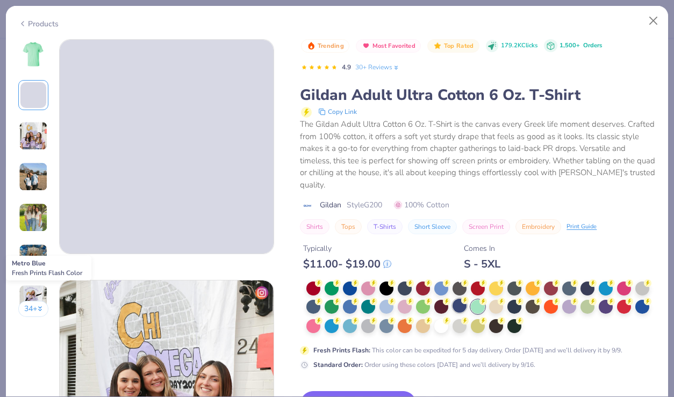
click at [458, 299] on div at bounding box center [460, 306] width 14 height 14
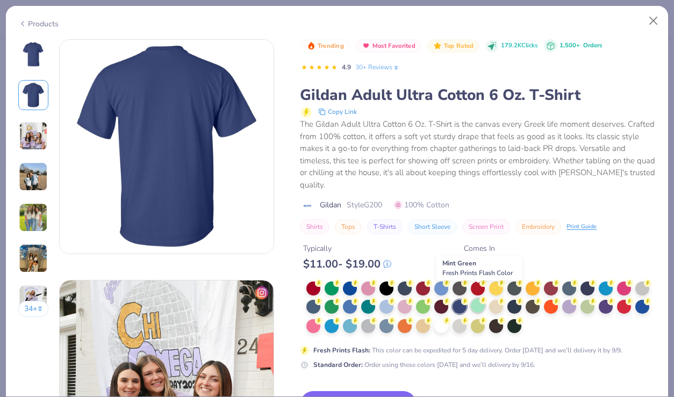
click at [481, 299] on div at bounding box center [478, 306] width 14 height 14
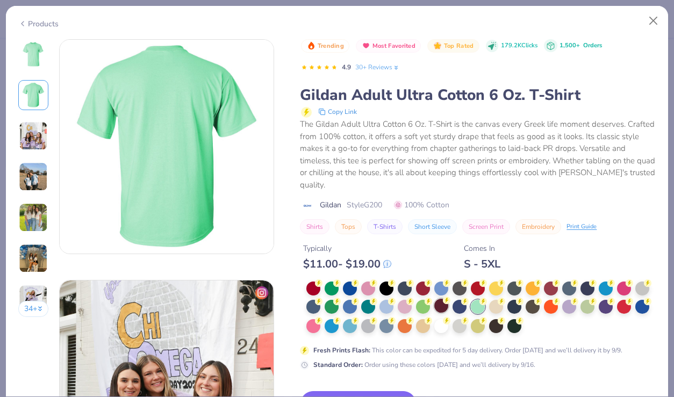
click at [445, 299] on div at bounding box center [442, 306] width 14 height 14
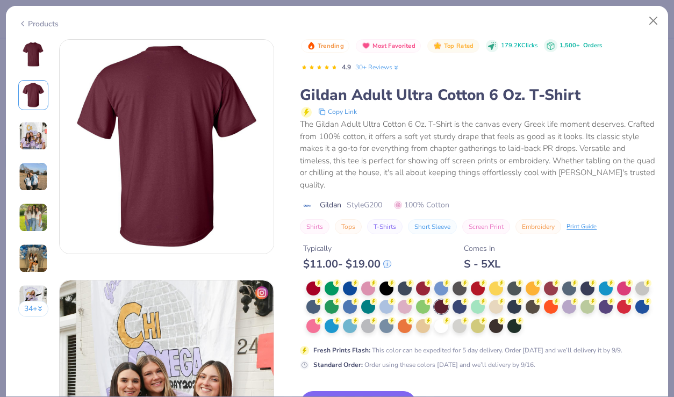
click at [37, 94] on img at bounding box center [33, 95] width 26 height 26
click at [315, 299] on div at bounding box center [314, 306] width 14 height 14
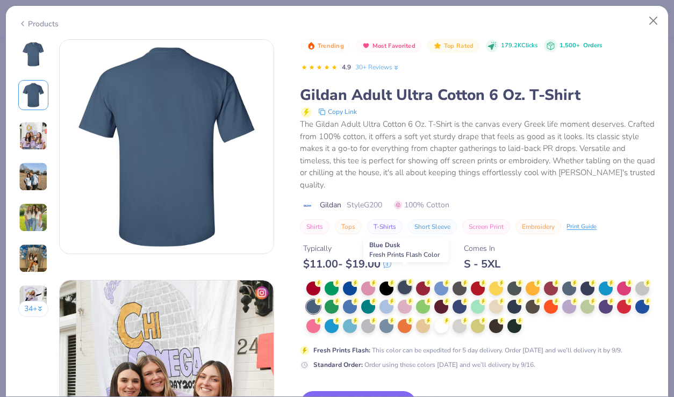
click at [406, 281] on div at bounding box center [405, 288] width 14 height 14
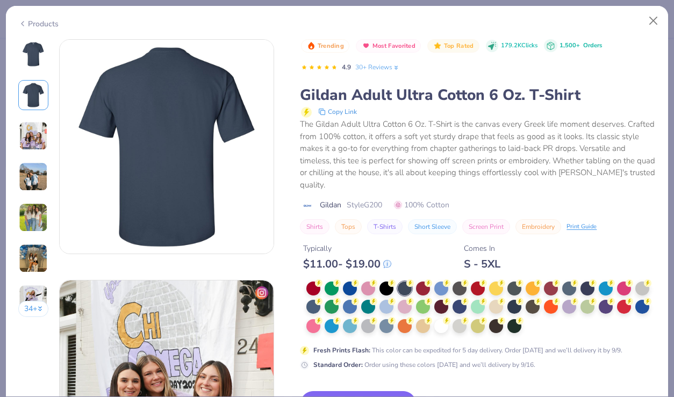
click at [31, 95] on img at bounding box center [33, 95] width 26 height 26
click at [26, 68] on div at bounding box center [33, 54] width 30 height 30
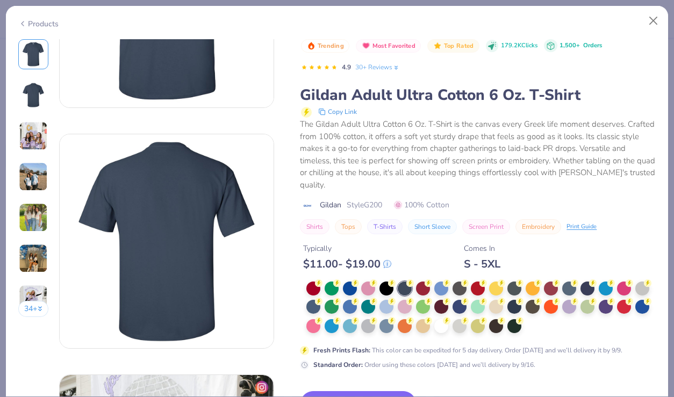
scroll to position [170, 0]
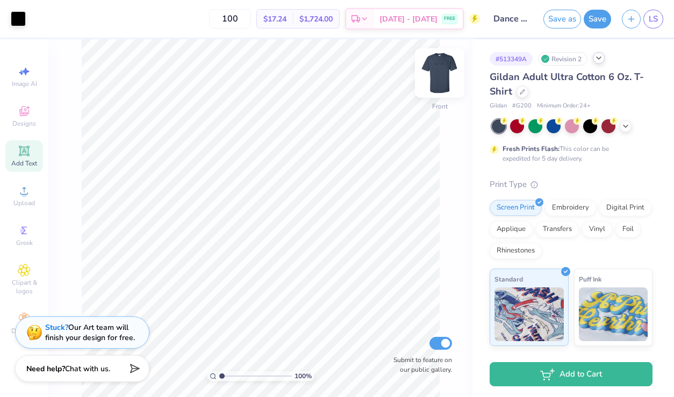
click at [439, 82] on img at bounding box center [439, 73] width 43 height 43
click at [442, 76] on img at bounding box center [439, 73] width 43 height 43
click at [442, 76] on img at bounding box center [440, 73] width 22 height 22
click at [443, 65] on img at bounding box center [439, 73] width 43 height 43
click at [627, 124] on icon at bounding box center [626, 125] width 9 height 9
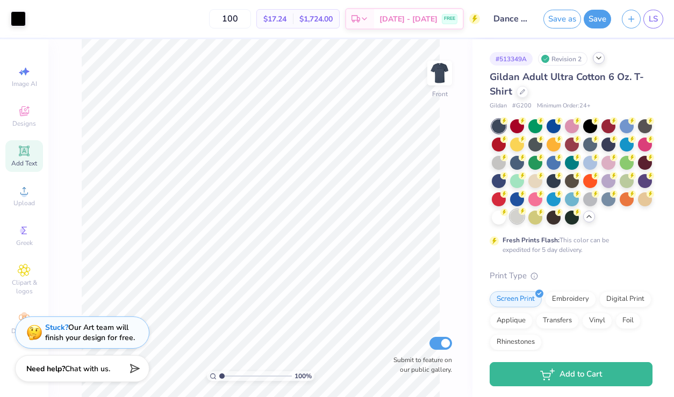
click at [516, 215] on div at bounding box center [517, 217] width 14 height 14
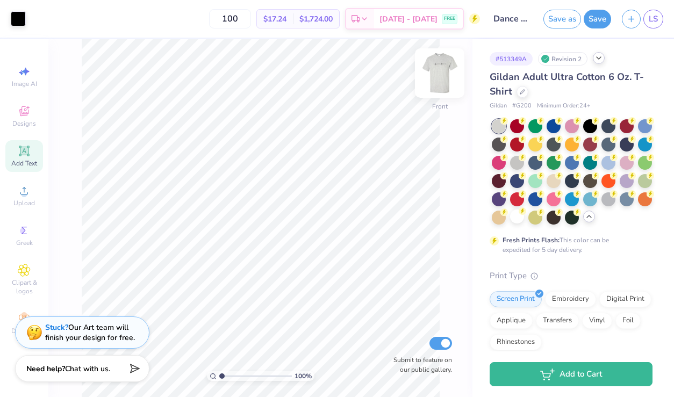
click at [444, 76] on img at bounding box center [439, 73] width 43 height 43
click at [443, 76] on img at bounding box center [440, 73] width 22 height 22
click at [537, 160] on icon at bounding box center [541, 157] width 8 height 8
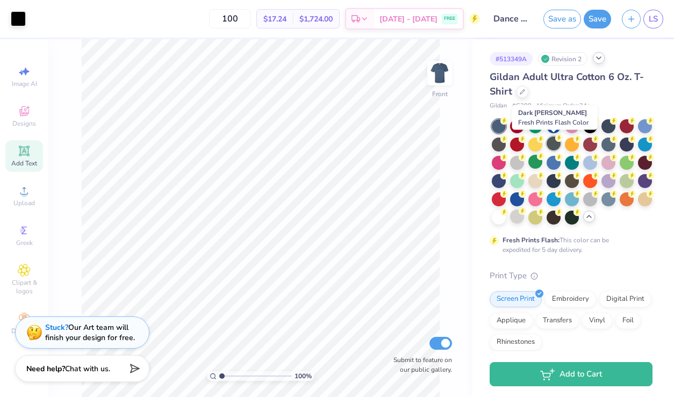
click at [559, 148] on div at bounding box center [554, 144] width 14 height 14
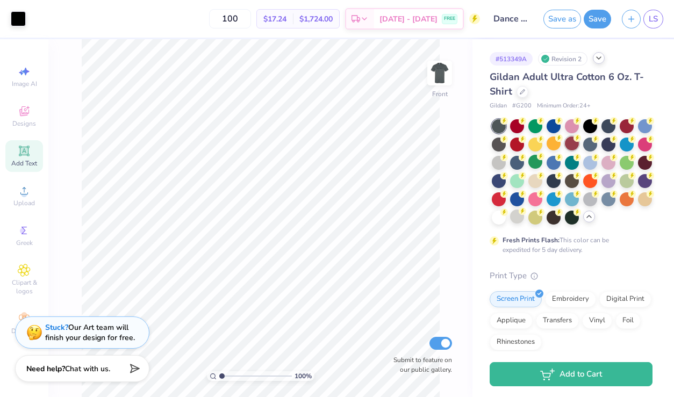
click at [577, 144] on div at bounding box center [572, 144] width 14 height 14
click at [623, 129] on div at bounding box center [627, 125] width 14 height 14
click at [643, 128] on div at bounding box center [645, 125] width 14 height 14
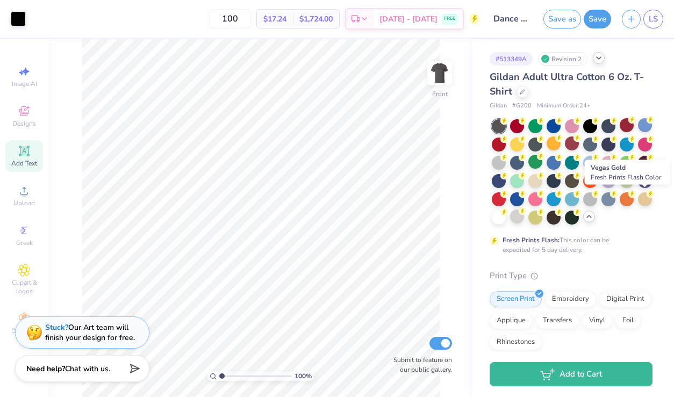
drag, startPoint x: 644, startPoint y: 197, endPoint x: 584, endPoint y: 158, distance: 72.4
click at [616, 189] on div at bounding box center [572, 171] width 161 height 105
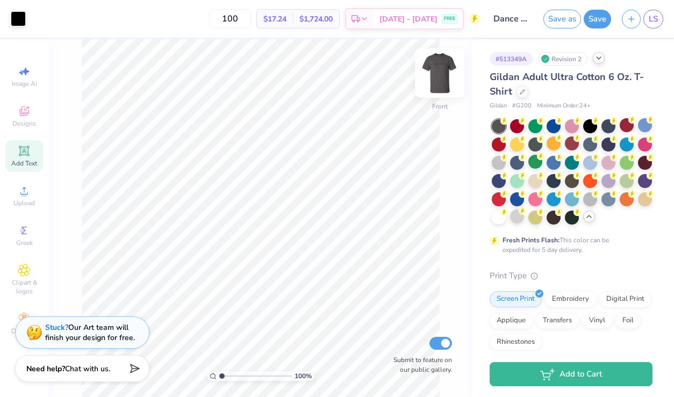
click at [444, 80] on img at bounding box center [439, 73] width 43 height 43
click at [500, 125] on div at bounding box center [499, 126] width 14 height 14
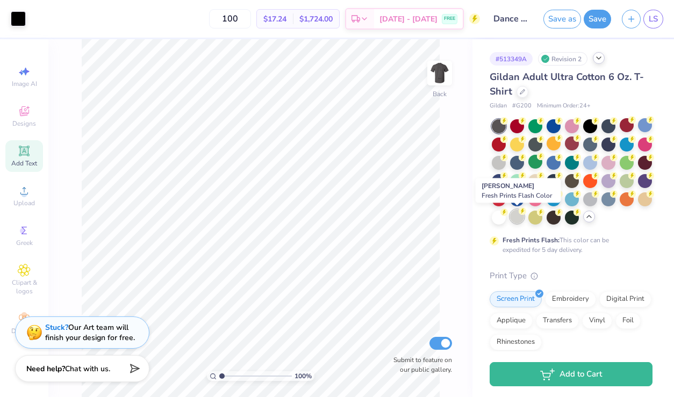
click at [519, 222] on div at bounding box center [517, 217] width 14 height 14
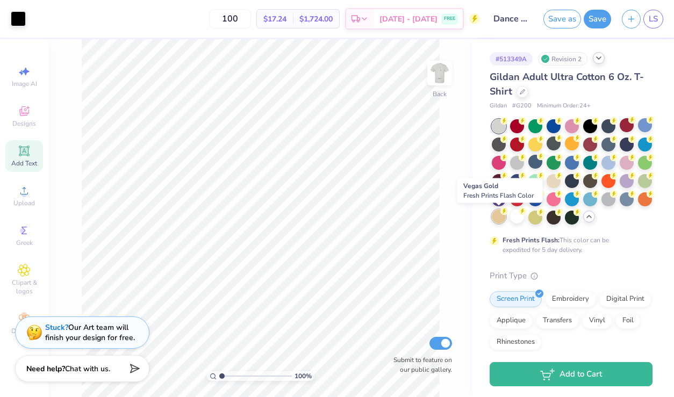
click at [501, 218] on div at bounding box center [499, 217] width 14 height 14
click at [524, 218] on div at bounding box center [517, 217] width 14 height 14
click at [515, 218] on div at bounding box center [517, 217] width 14 height 14
click at [439, 70] on img at bounding box center [439, 73] width 43 height 43
click at [609, 201] on div at bounding box center [609, 198] width 14 height 14
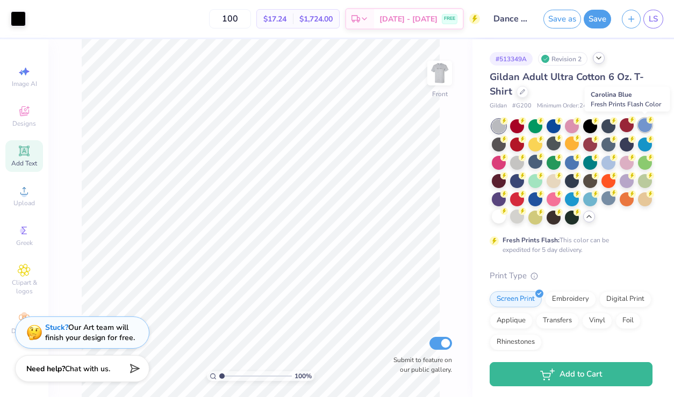
click at [646, 126] on div at bounding box center [645, 125] width 14 height 14
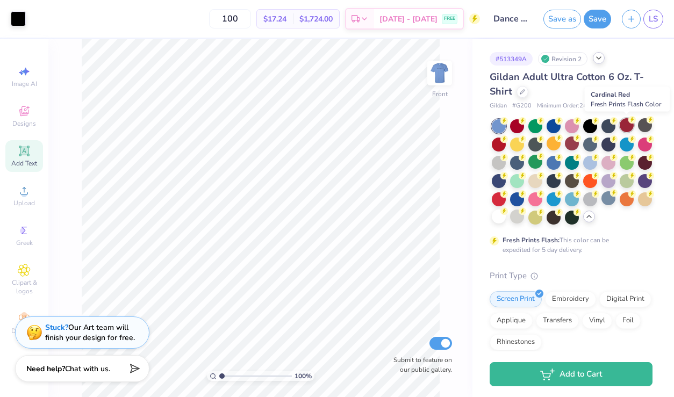
click at [624, 123] on div at bounding box center [627, 125] width 14 height 14
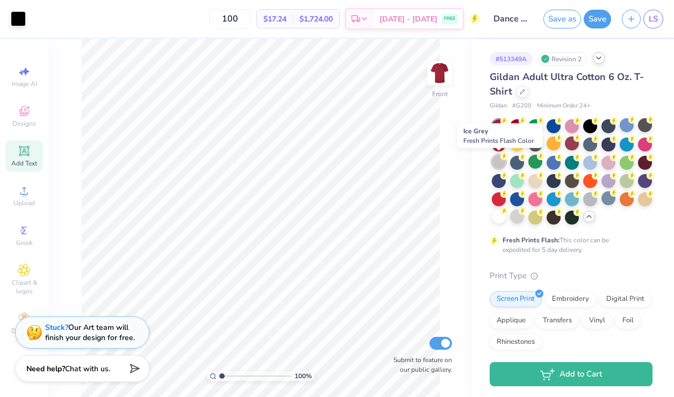
click at [502, 160] on div at bounding box center [499, 162] width 14 height 14
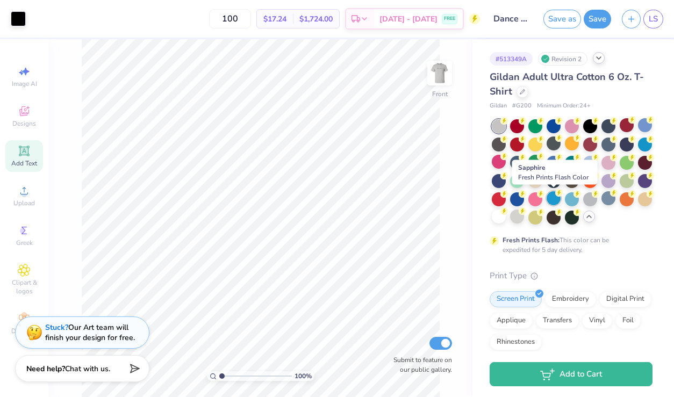
click at [559, 201] on div at bounding box center [554, 198] width 14 height 14
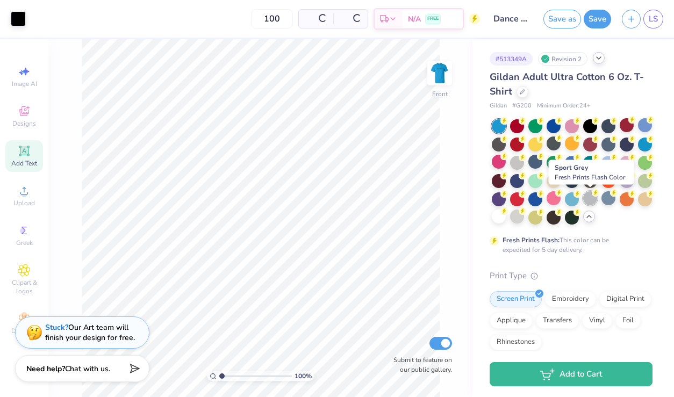
click at [589, 201] on div at bounding box center [591, 198] width 14 height 14
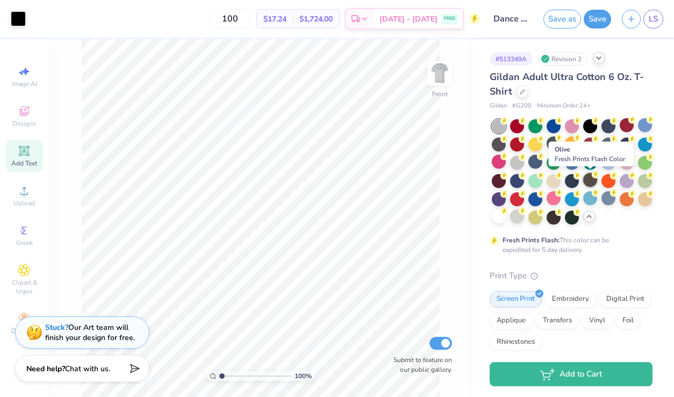
click at [588, 181] on div at bounding box center [591, 180] width 14 height 14
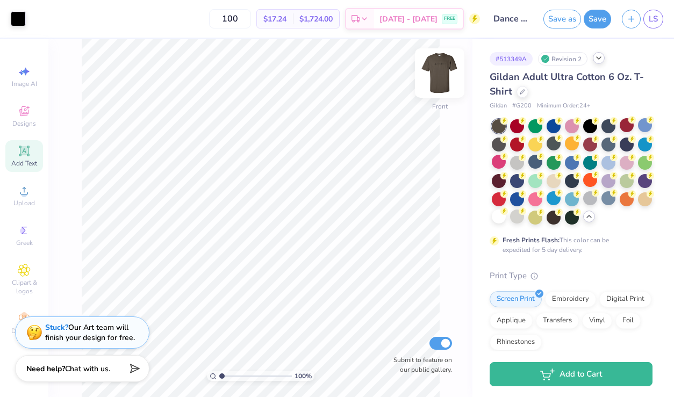
click at [440, 75] on img at bounding box center [439, 73] width 43 height 43
click at [642, 180] on div at bounding box center [645, 180] width 14 height 14
click at [523, 97] on div at bounding box center [523, 91] width 12 height 12
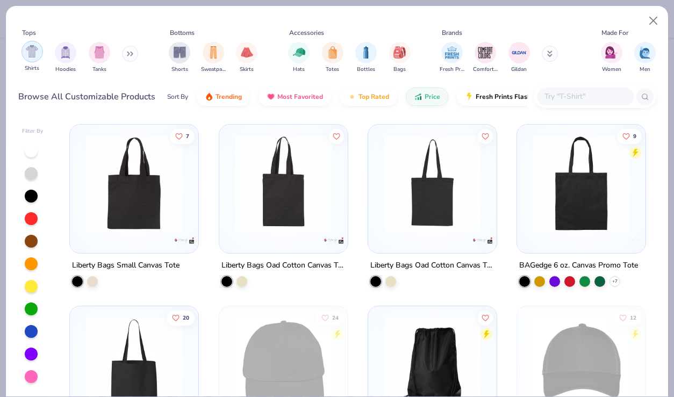
click at [28, 58] on div "filter for Shirts" at bounding box center [33, 52] width 22 height 22
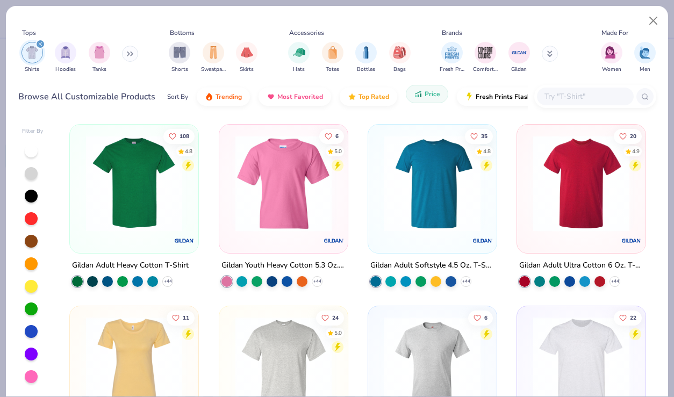
click at [420, 101] on button "Price" at bounding box center [427, 94] width 42 height 18
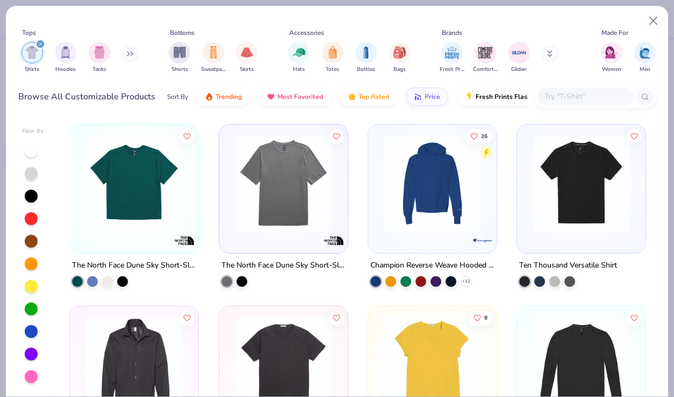
click at [33, 55] on img "filter for Shirts" at bounding box center [32, 52] width 12 height 12
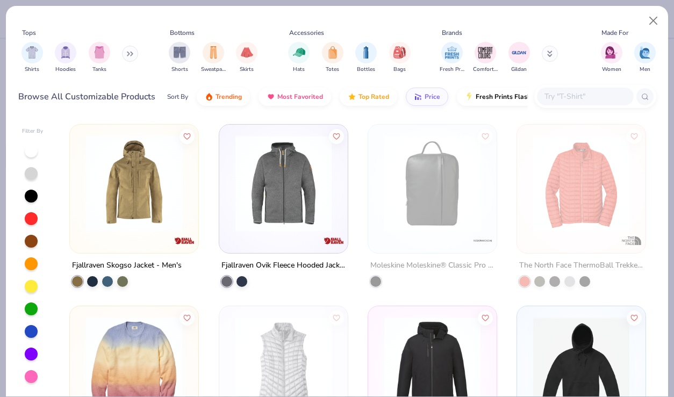
click at [582, 96] on input "text" at bounding box center [585, 96] width 83 height 12
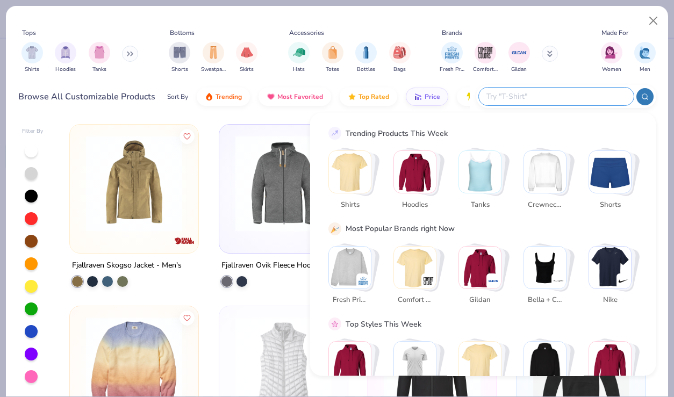
click at [346, 175] on img "Stack Card Button Shirts" at bounding box center [350, 172] width 42 height 42
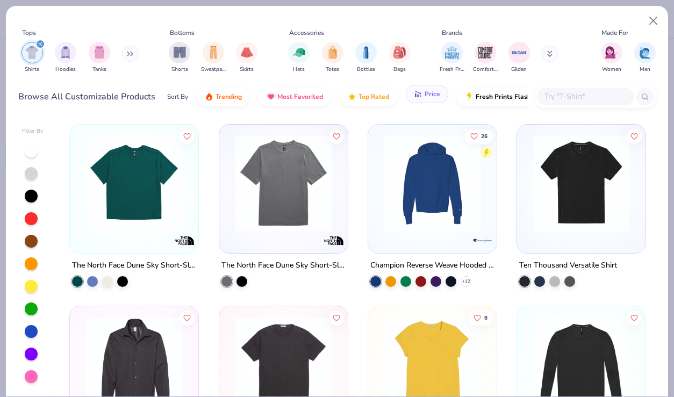
click at [429, 94] on span "Price" at bounding box center [433, 94] width 16 height 9
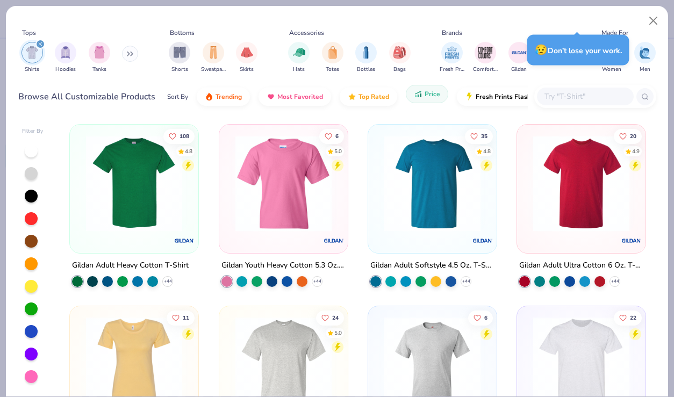
click at [420, 97] on icon "button" at bounding box center [421, 96] width 2 height 4
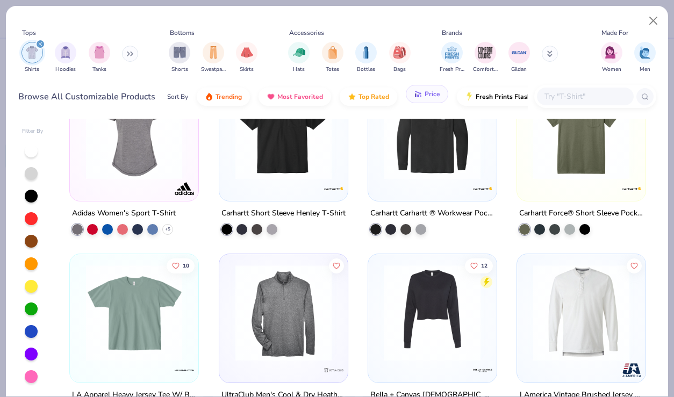
scroll to position [550, 0]
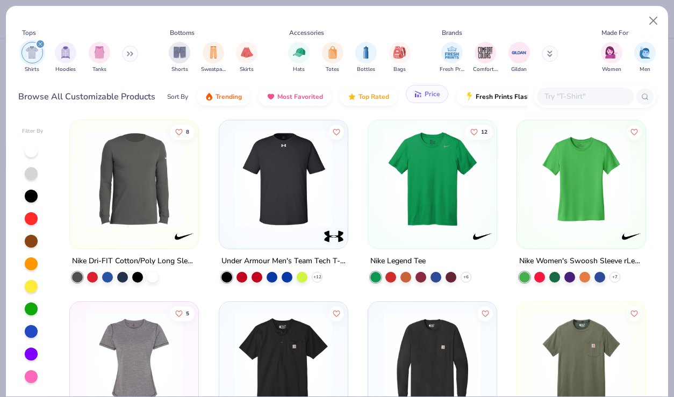
click at [423, 91] on button "Price" at bounding box center [427, 94] width 42 height 18
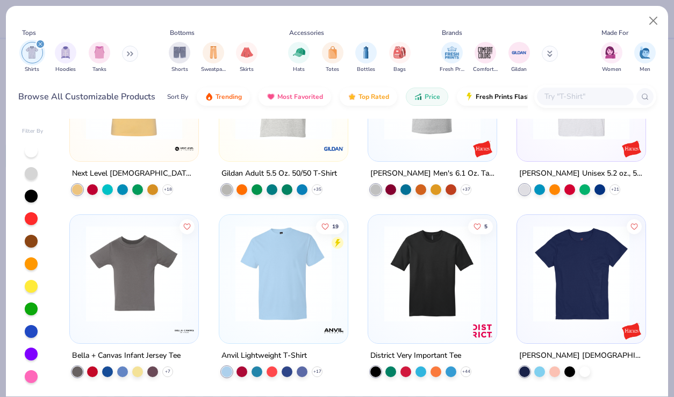
scroll to position [0, 0]
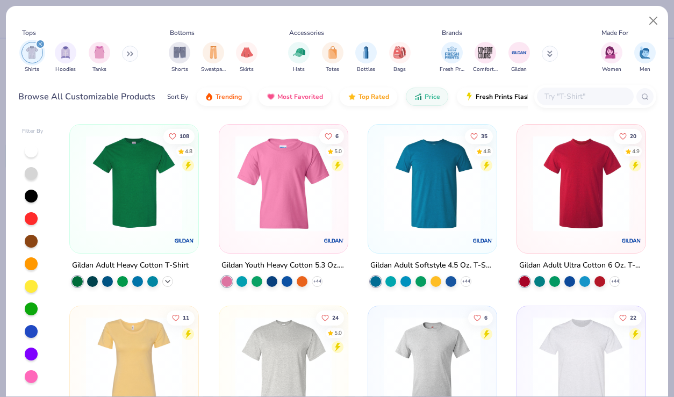
click at [168, 281] on polyline at bounding box center [168, 282] width 4 height 2
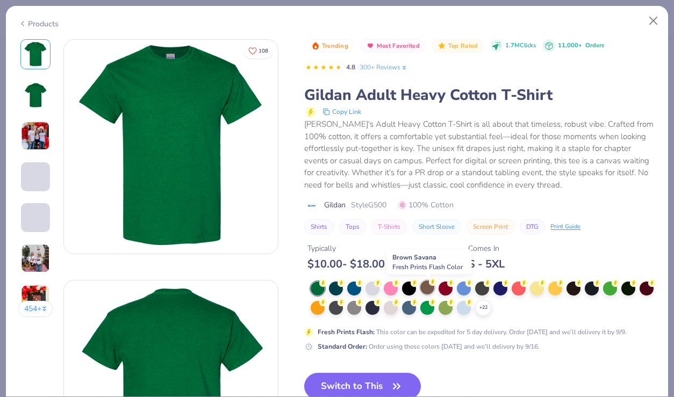
click at [422, 288] on div at bounding box center [428, 288] width 14 height 14
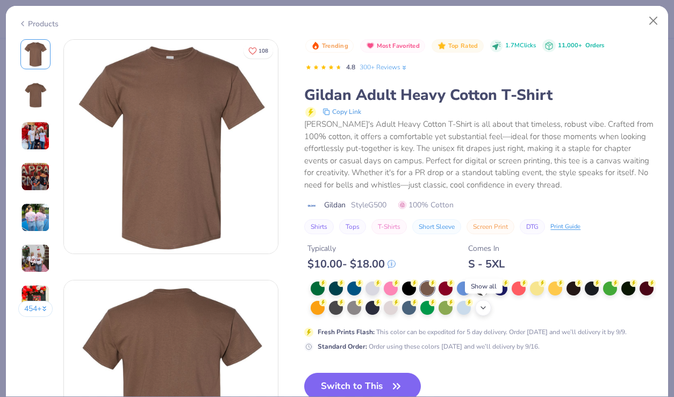
click at [484, 310] on icon at bounding box center [483, 308] width 9 height 9
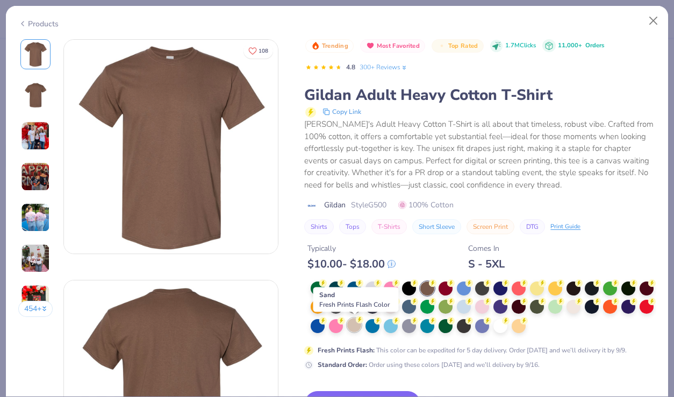
click at [357, 323] on icon at bounding box center [360, 320] width 8 height 8
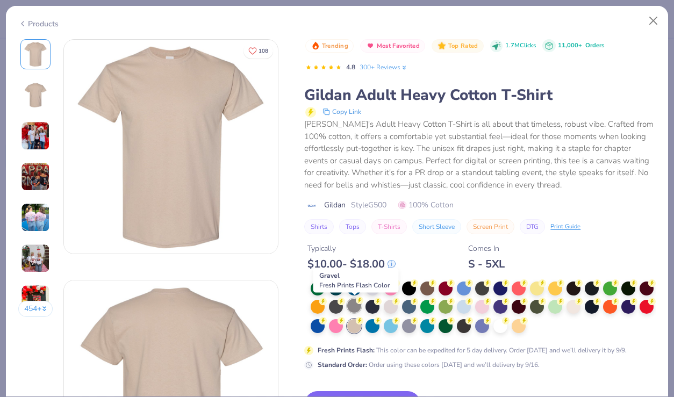
click at [353, 309] on div at bounding box center [354, 306] width 14 height 14
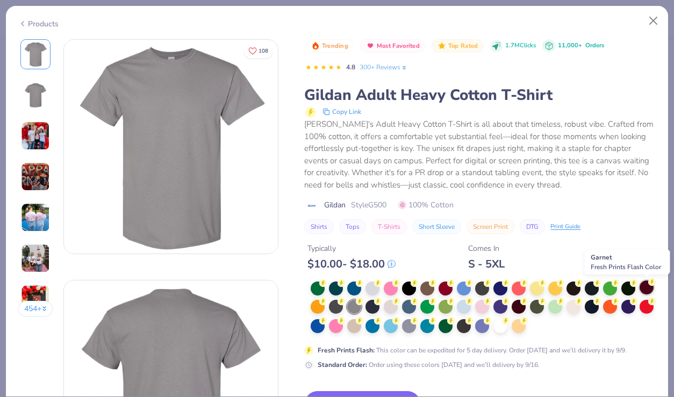
click at [649, 292] on div at bounding box center [647, 288] width 14 height 14
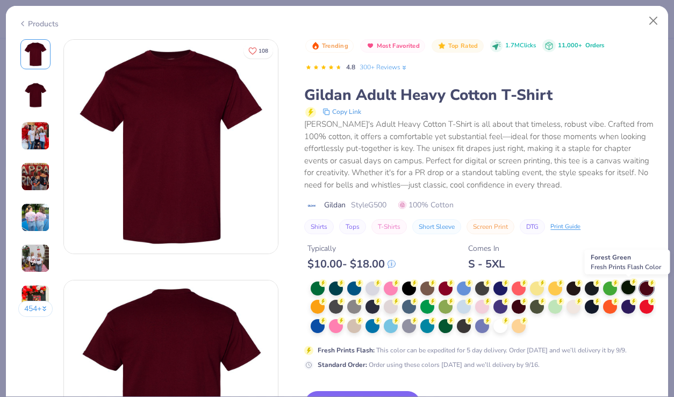
click at [626, 289] on div at bounding box center [629, 288] width 14 height 14
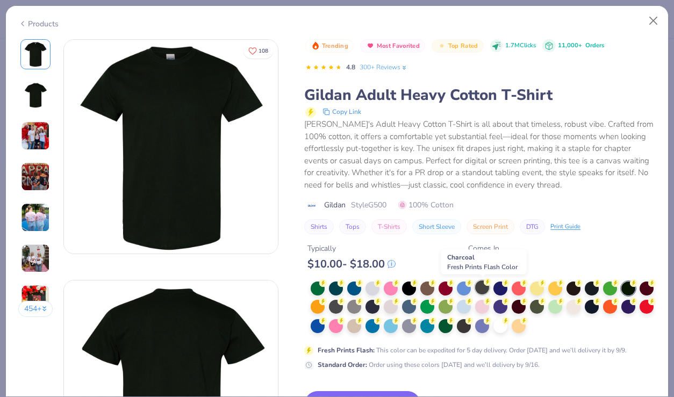
click at [478, 287] on div at bounding box center [482, 288] width 14 height 14
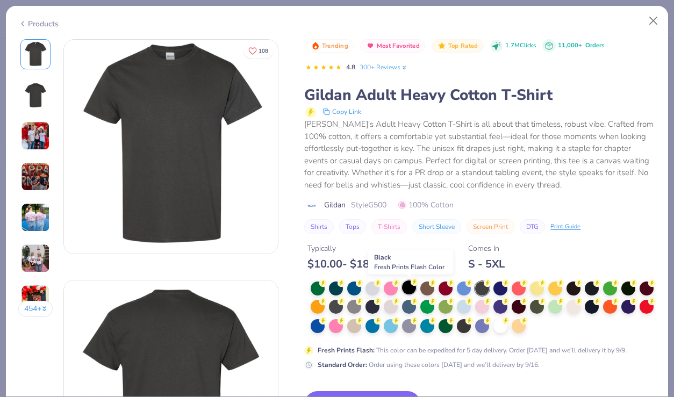
click at [414, 292] on div at bounding box center [409, 288] width 14 height 14
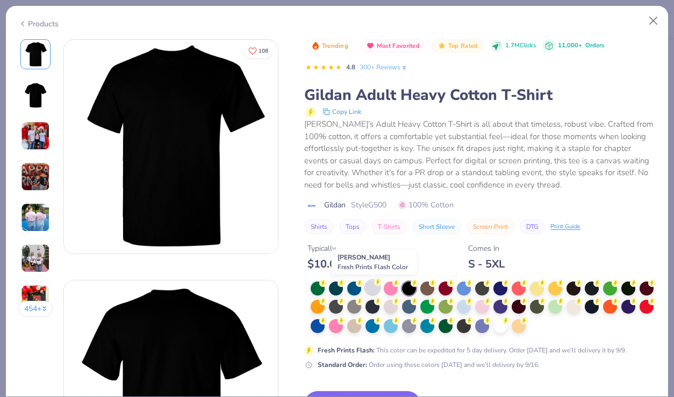
click at [374, 290] on div at bounding box center [373, 288] width 14 height 14
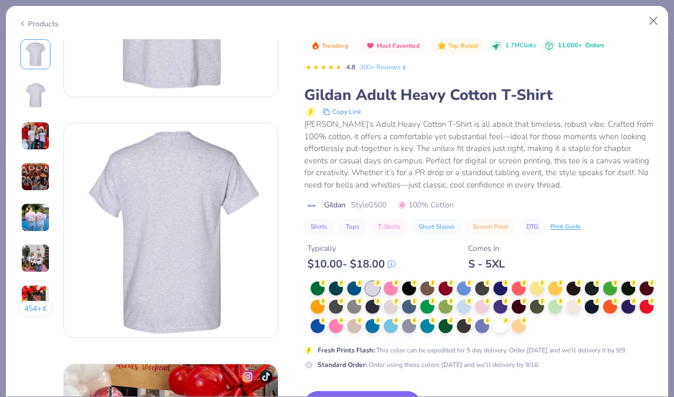
scroll to position [161, 0]
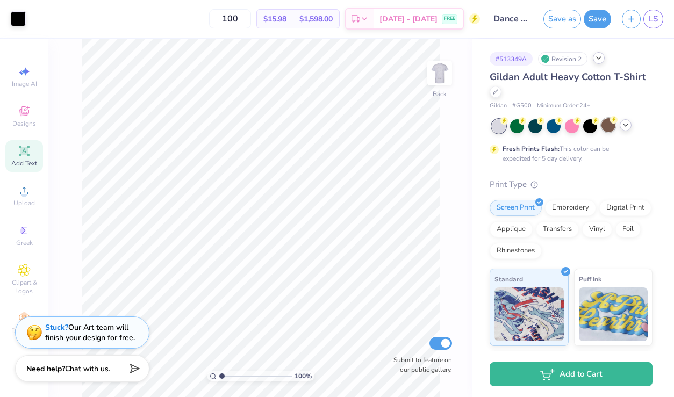
click at [607, 127] on div at bounding box center [609, 125] width 14 height 14
click at [445, 67] on img at bounding box center [439, 73] width 43 height 43
click at [627, 126] on icon at bounding box center [626, 125] width 9 height 9
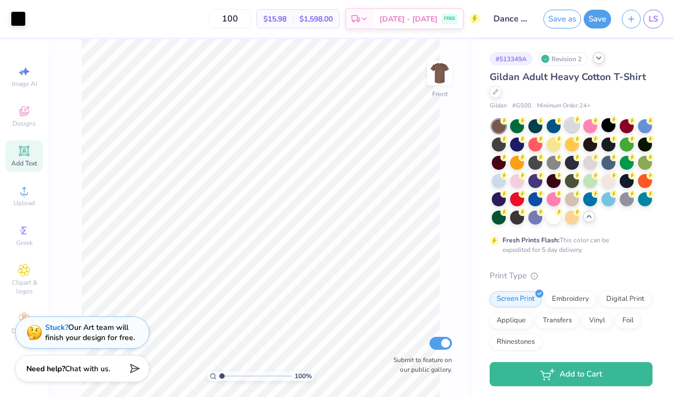
click at [565, 122] on div at bounding box center [572, 125] width 14 height 14
click at [445, 73] on img at bounding box center [439, 73] width 43 height 43
click at [444, 72] on img at bounding box center [440, 73] width 22 height 22
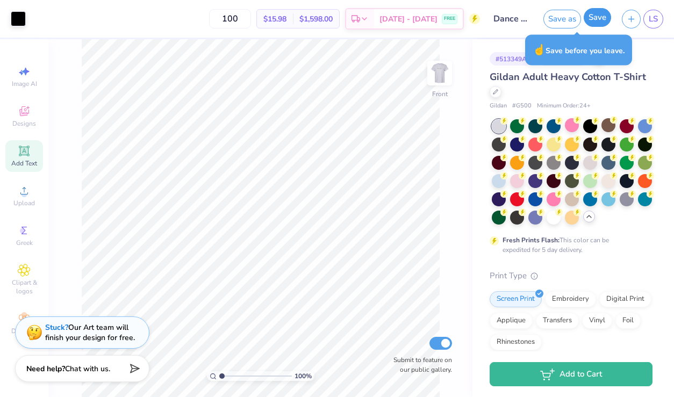
click at [602, 16] on button "Save" at bounding box center [597, 17] width 27 height 19
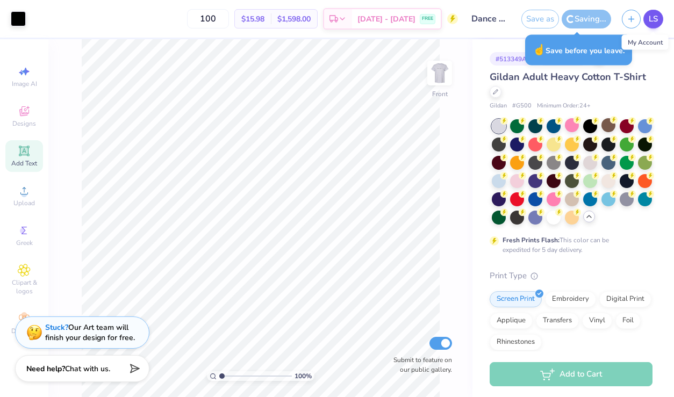
click at [653, 19] on span "LS" at bounding box center [653, 19] width 9 height 12
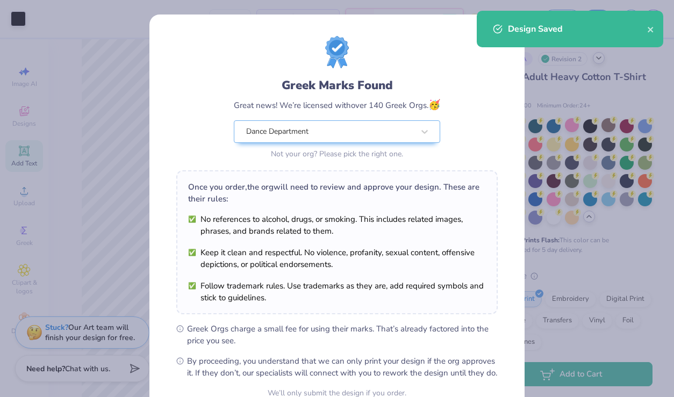
click at [122, 130] on div "Greek Marks Found Great news! We’re licensed with over 140 Greek Orgs. 🥳 Dance …" at bounding box center [337, 198] width 674 height 397
click at [651, 33] on icon "close" at bounding box center [652, 29] width 8 height 9
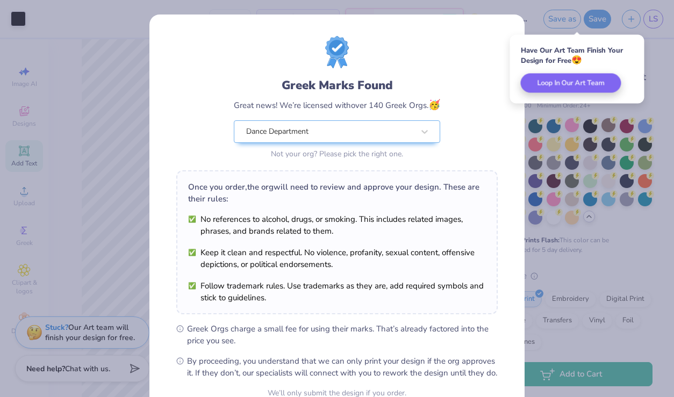
scroll to position [106, 0]
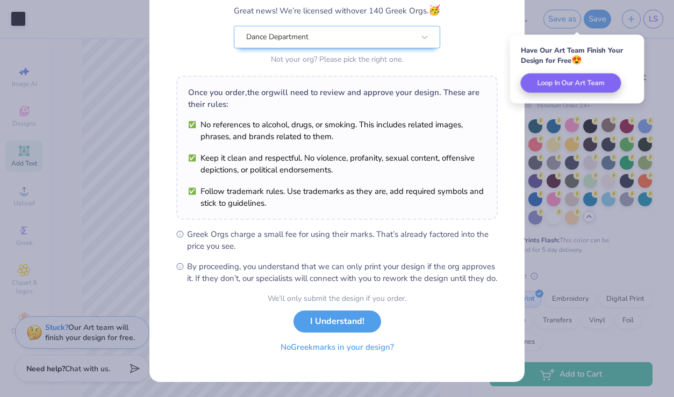
click at [336, 353] on button "No Greek marks in your design?" at bounding box center [338, 348] width 132 height 22
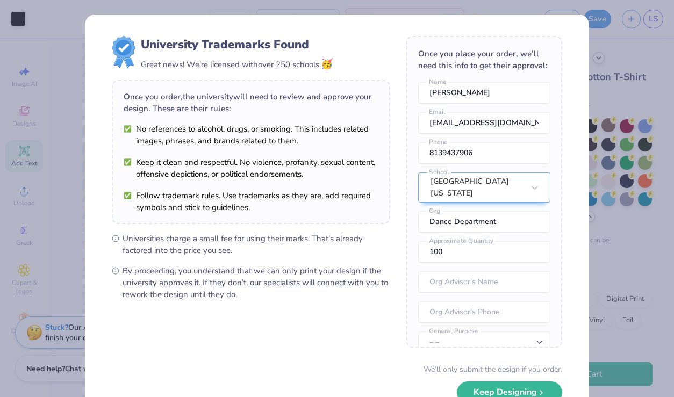
scroll to position [70, 0]
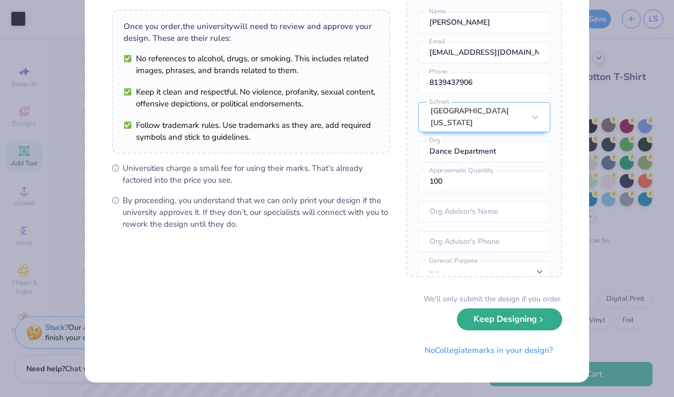
click at [493, 328] on button "Keep Designing" at bounding box center [509, 320] width 105 height 22
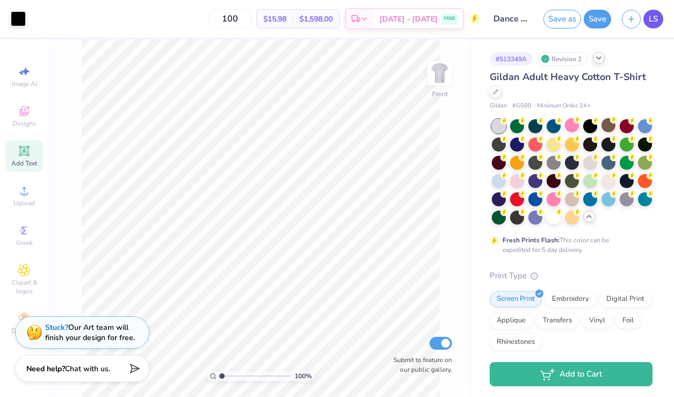
click at [653, 18] on span "LS" at bounding box center [653, 19] width 9 height 12
